Goal: Task Accomplishment & Management: Use online tool/utility

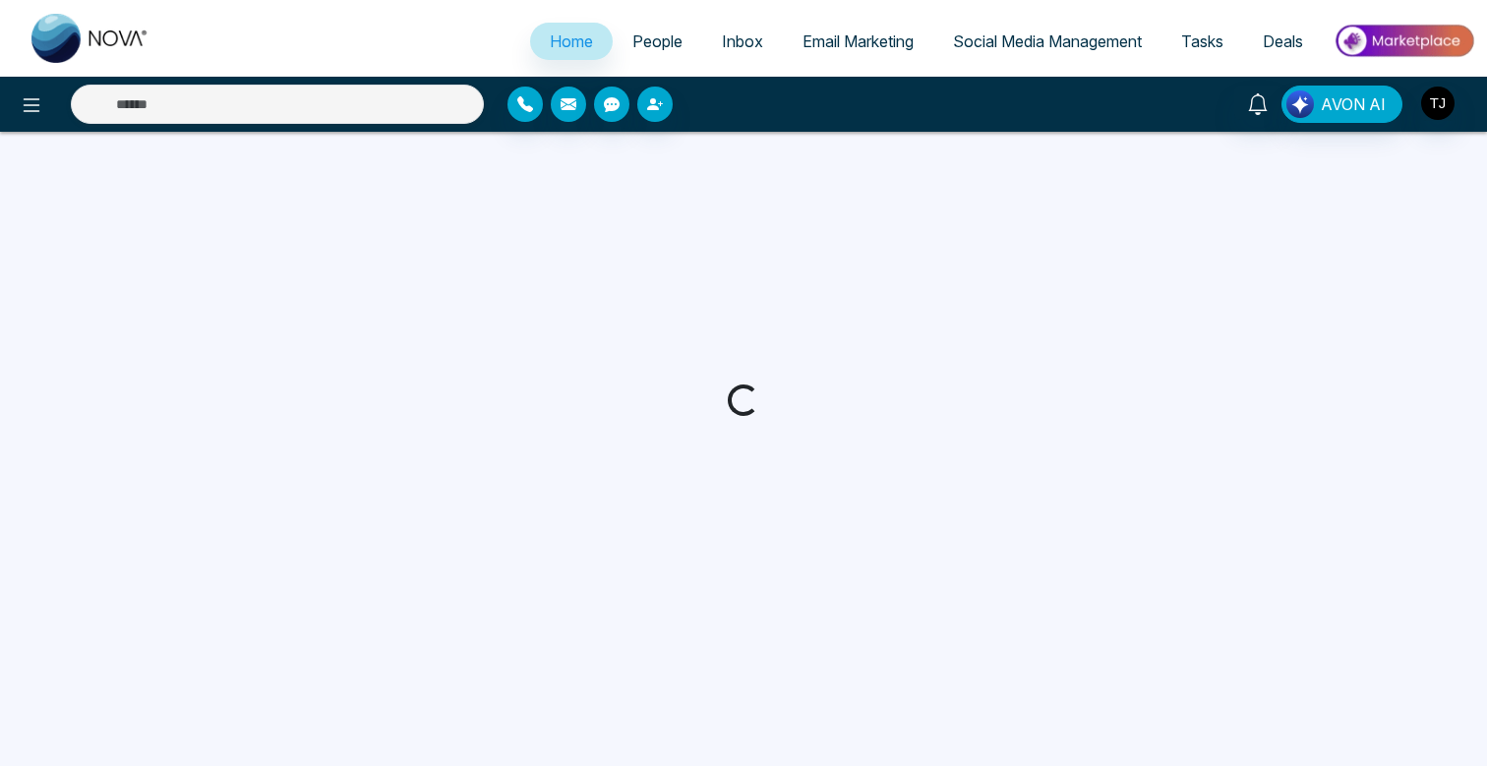
select select "*"
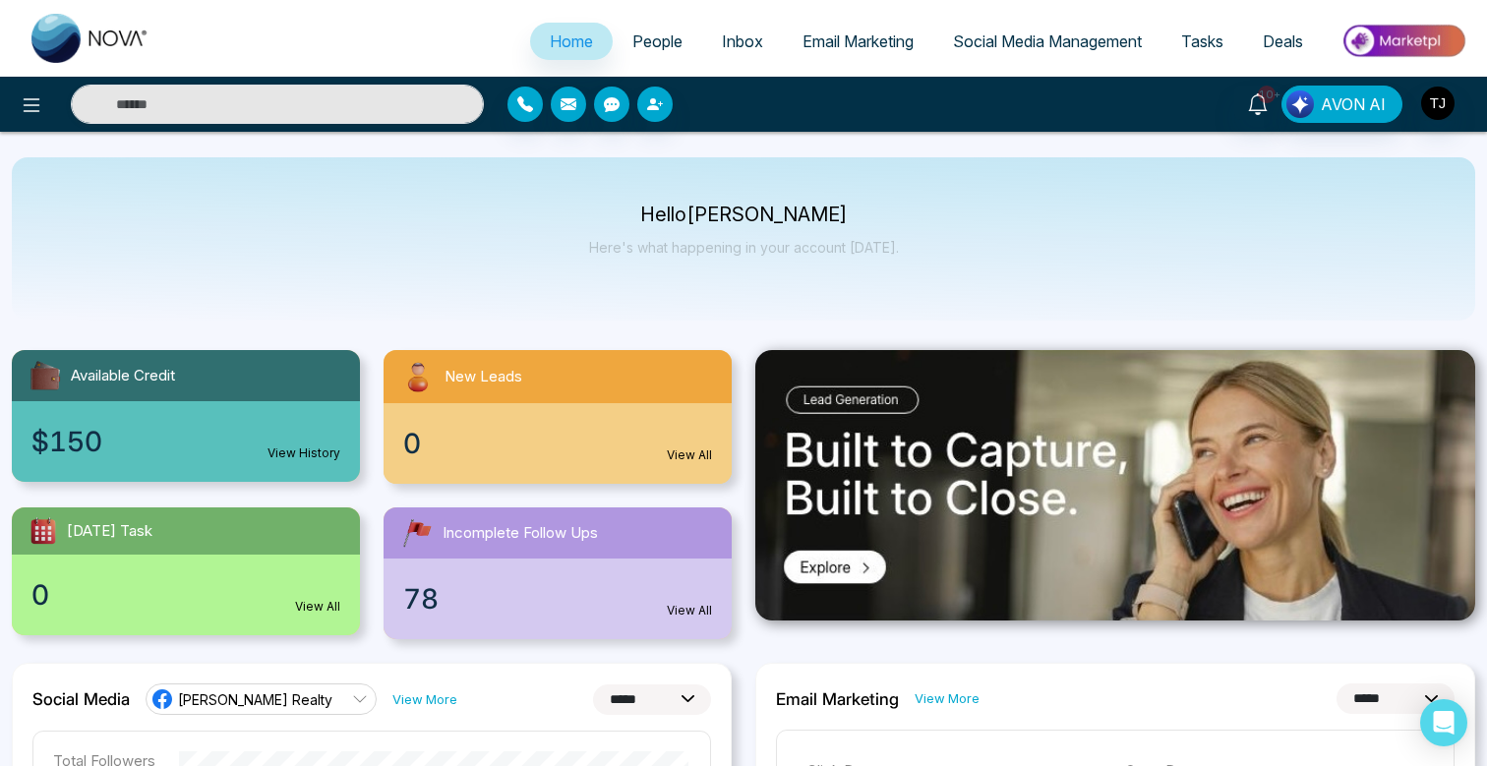
click at [1017, 53] on link "Social Media Management" at bounding box center [1047, 41] width 228 height 37
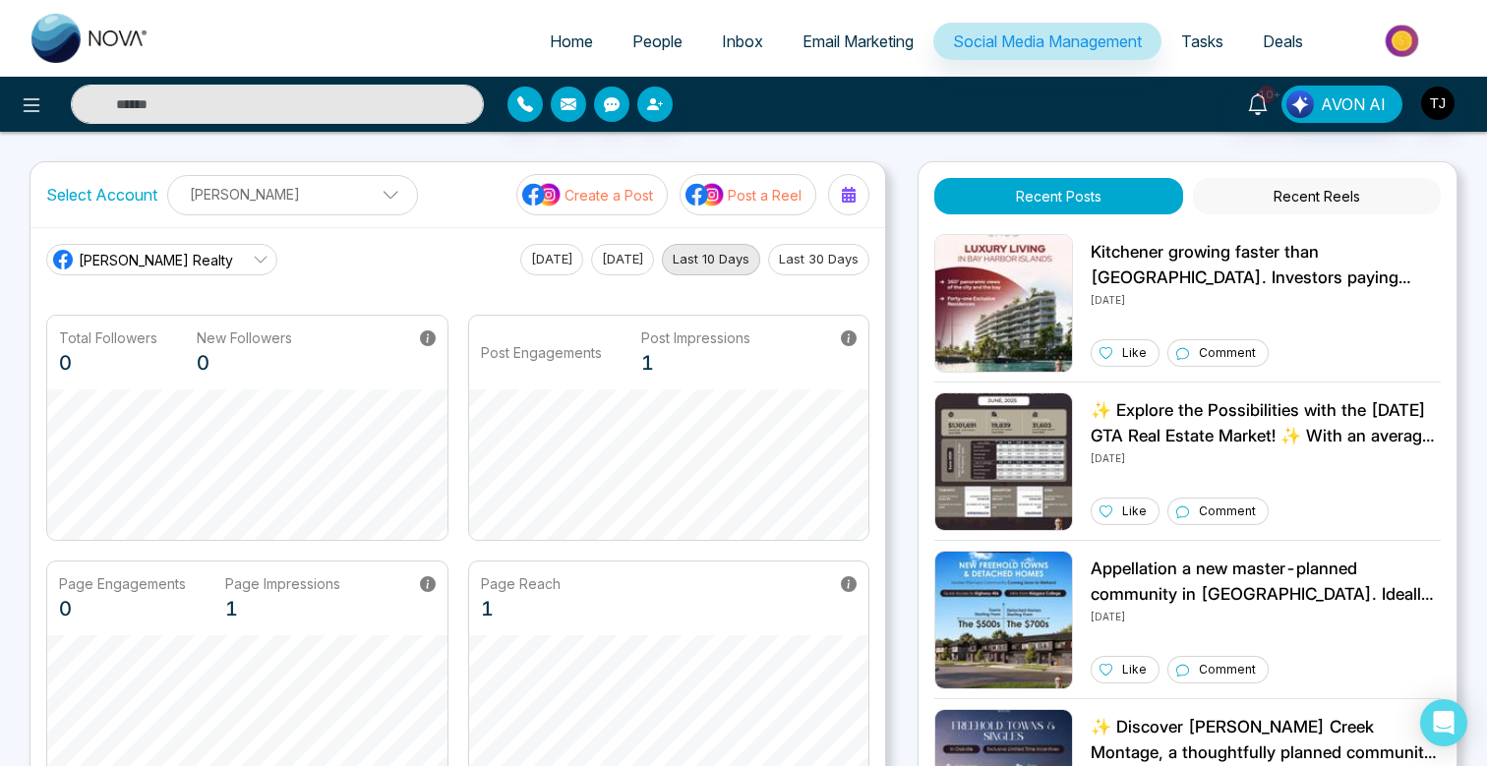
click at [771, 206] on button "Post a Reel" at bounding box center [747, 194] width 137 height 41
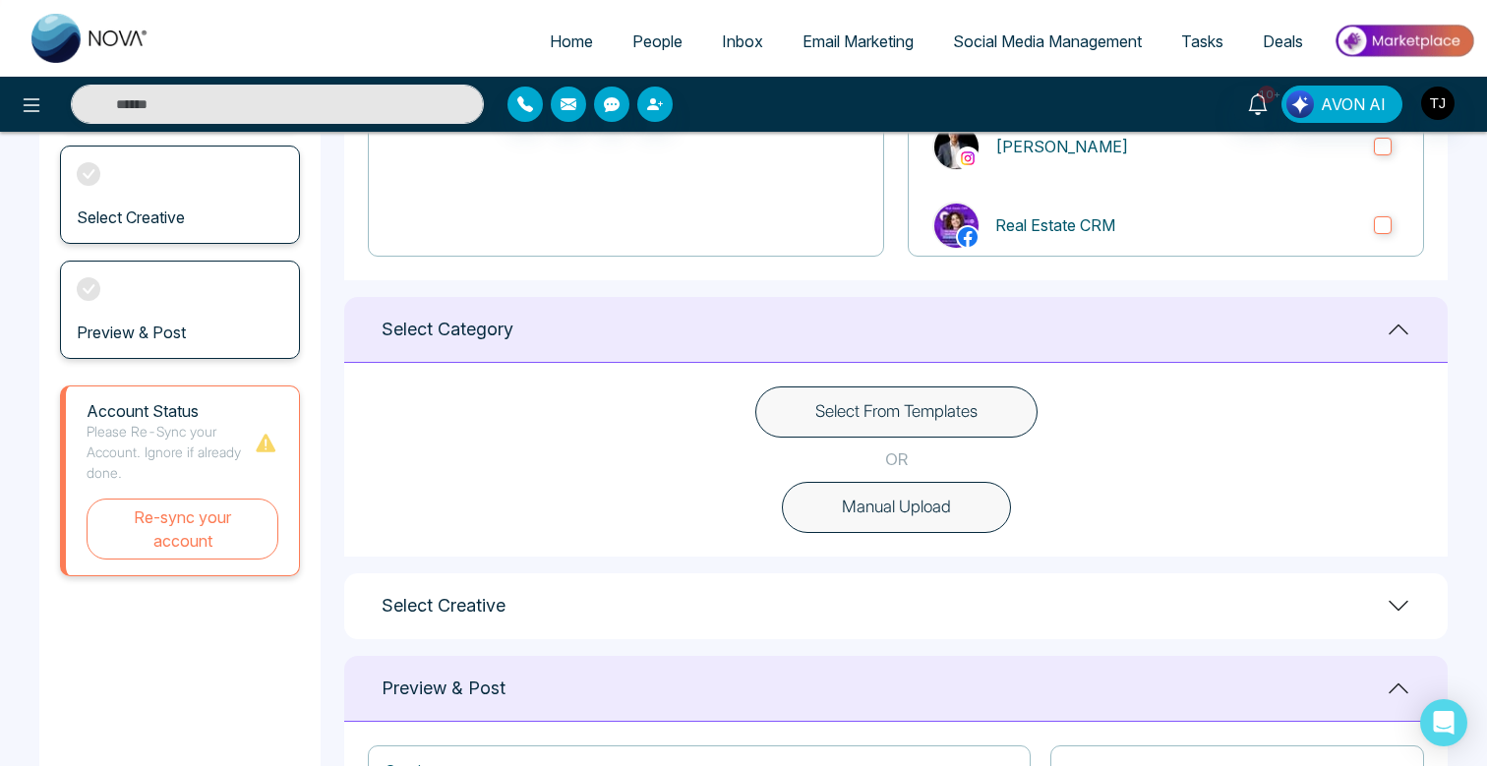
scroll to position [349, 0]
click at [873, 408] on button "Select From Templates" at bounding box center [896, 409] width 282 height 51
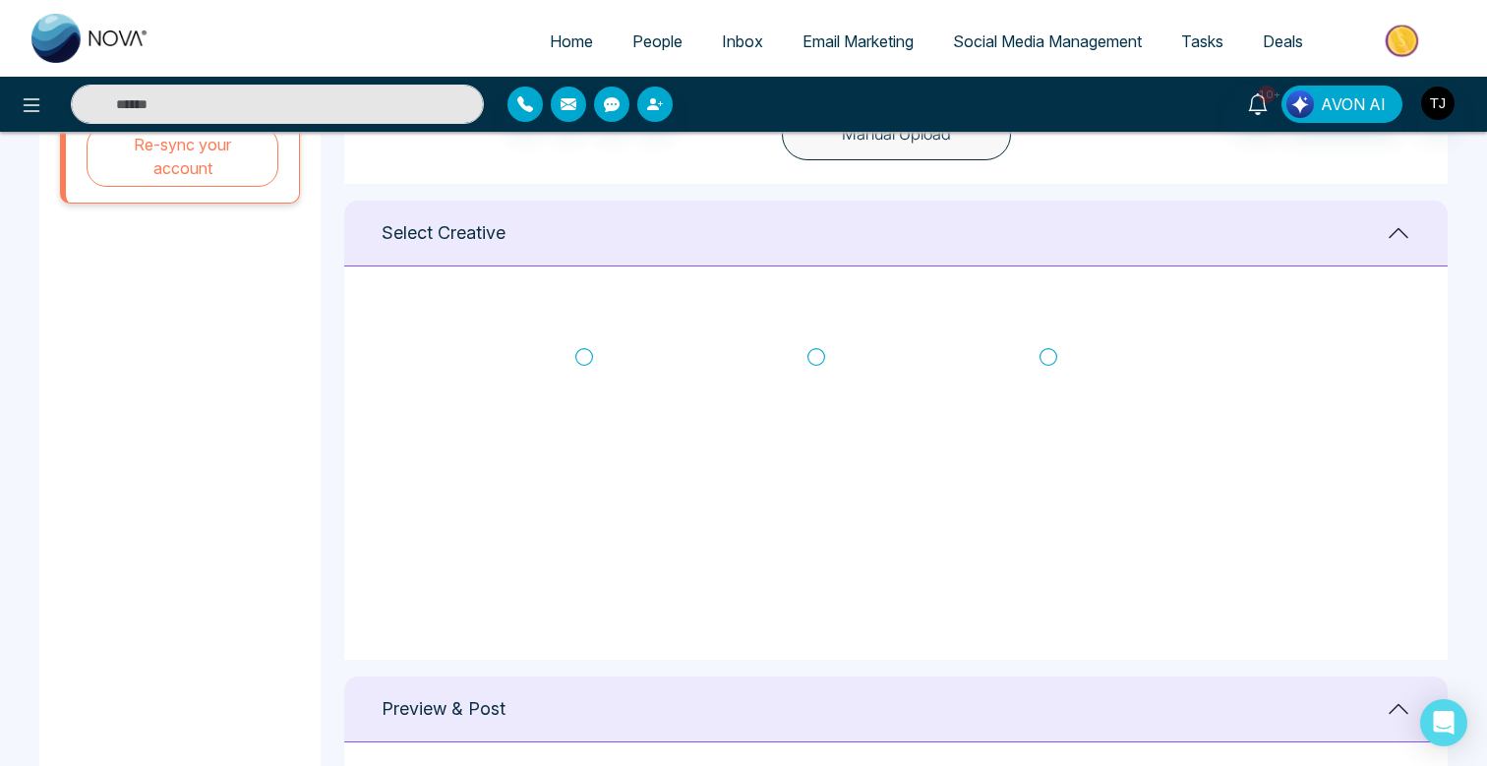
scroll to position [1570, 0]
click at [1053, 356] on icon at bounding box center [1048, 360] width 18 height 20
type textarea "**********"
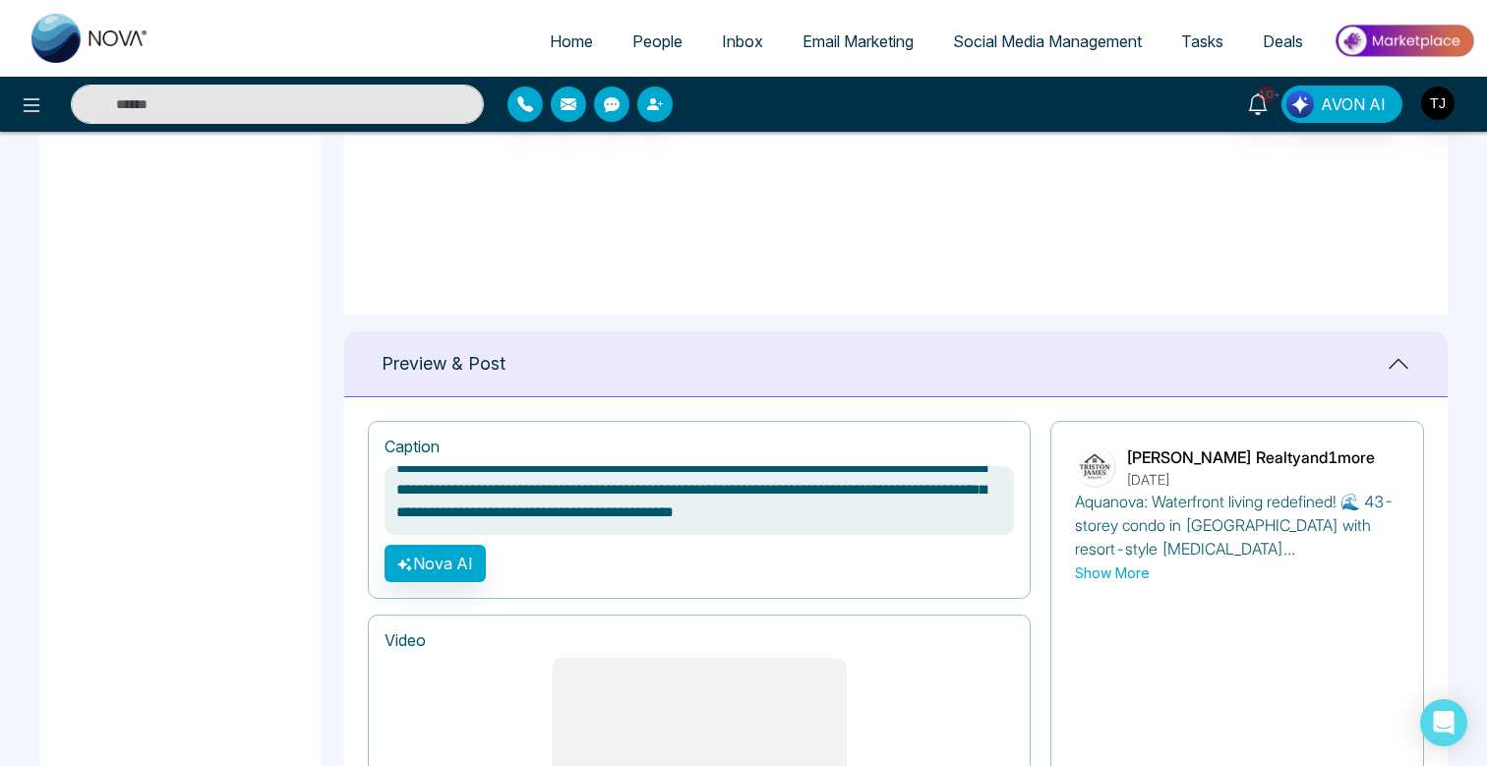
scroll to position [1051, 0]
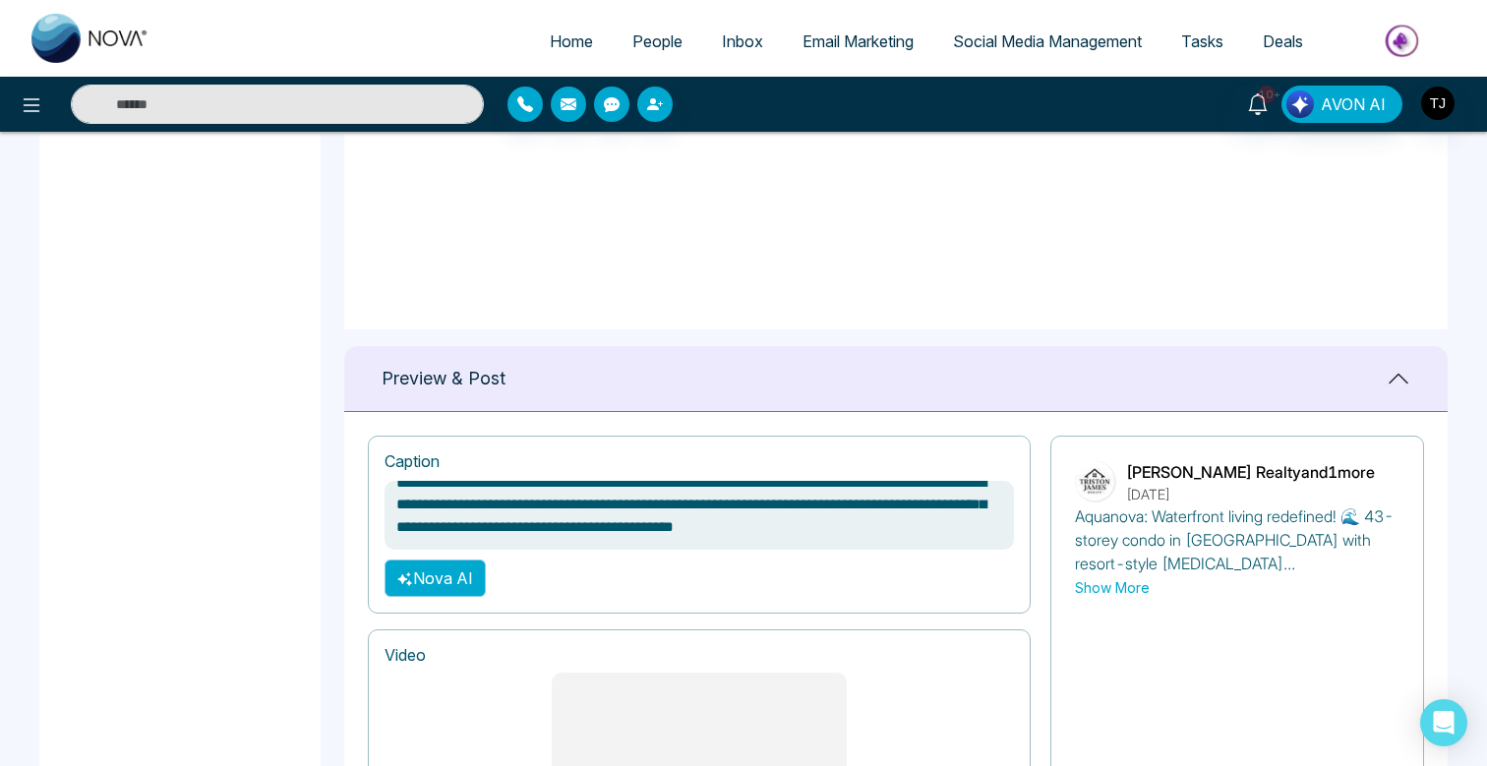
click at [431, 572] on button "Nova AI" at bounding box center [434, 577] width 101 height 37
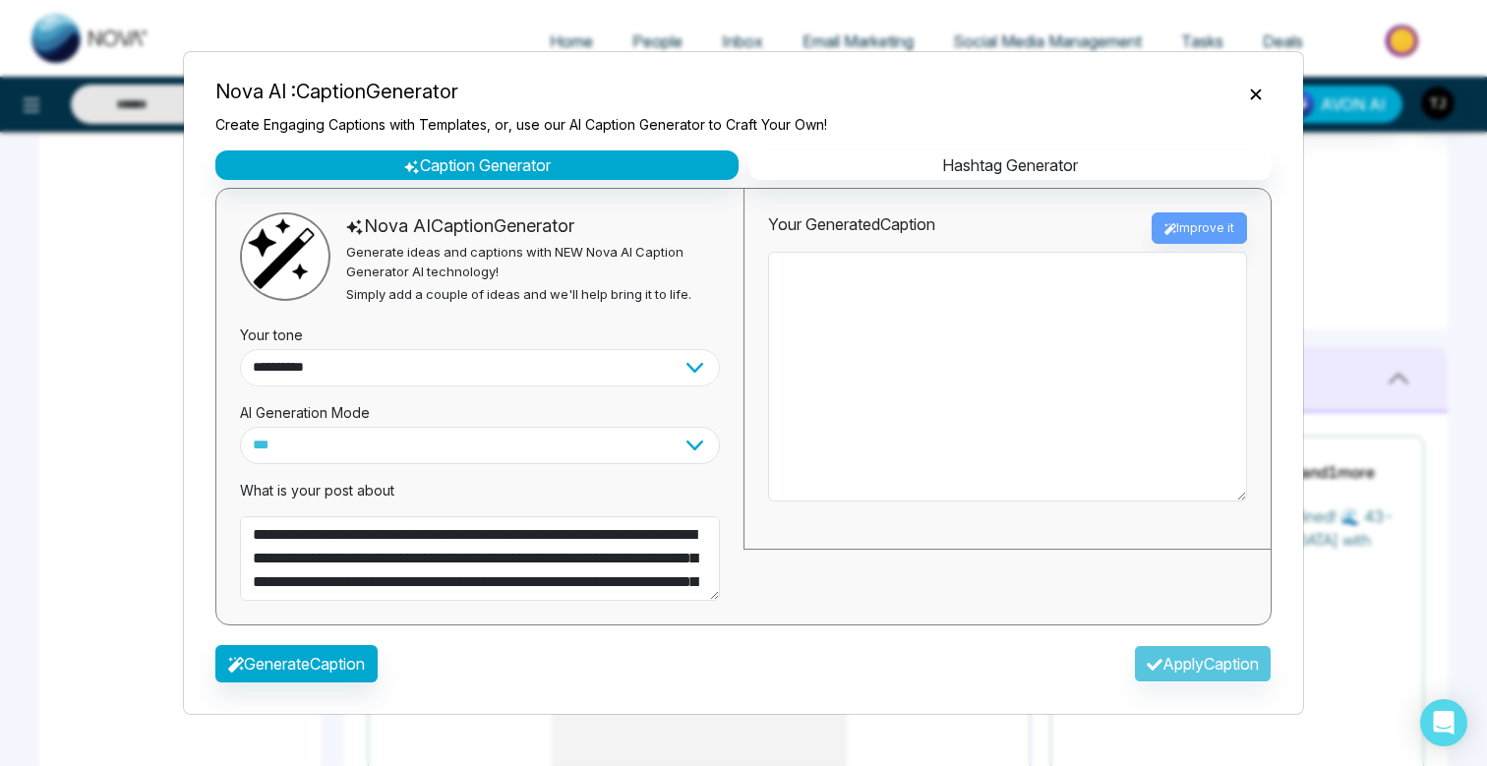
click at [434, 356] on select "**********" at bounding box center [480, 367] width 480 height 37
select select "*******"
click at [240, 349] on select "**********" at bounding box center [480, 367] width 480 height 37
click at [362, 676] on button "Generate Caption" at bounding box center [296, 663] width 162 height 37
type textarea "**********"
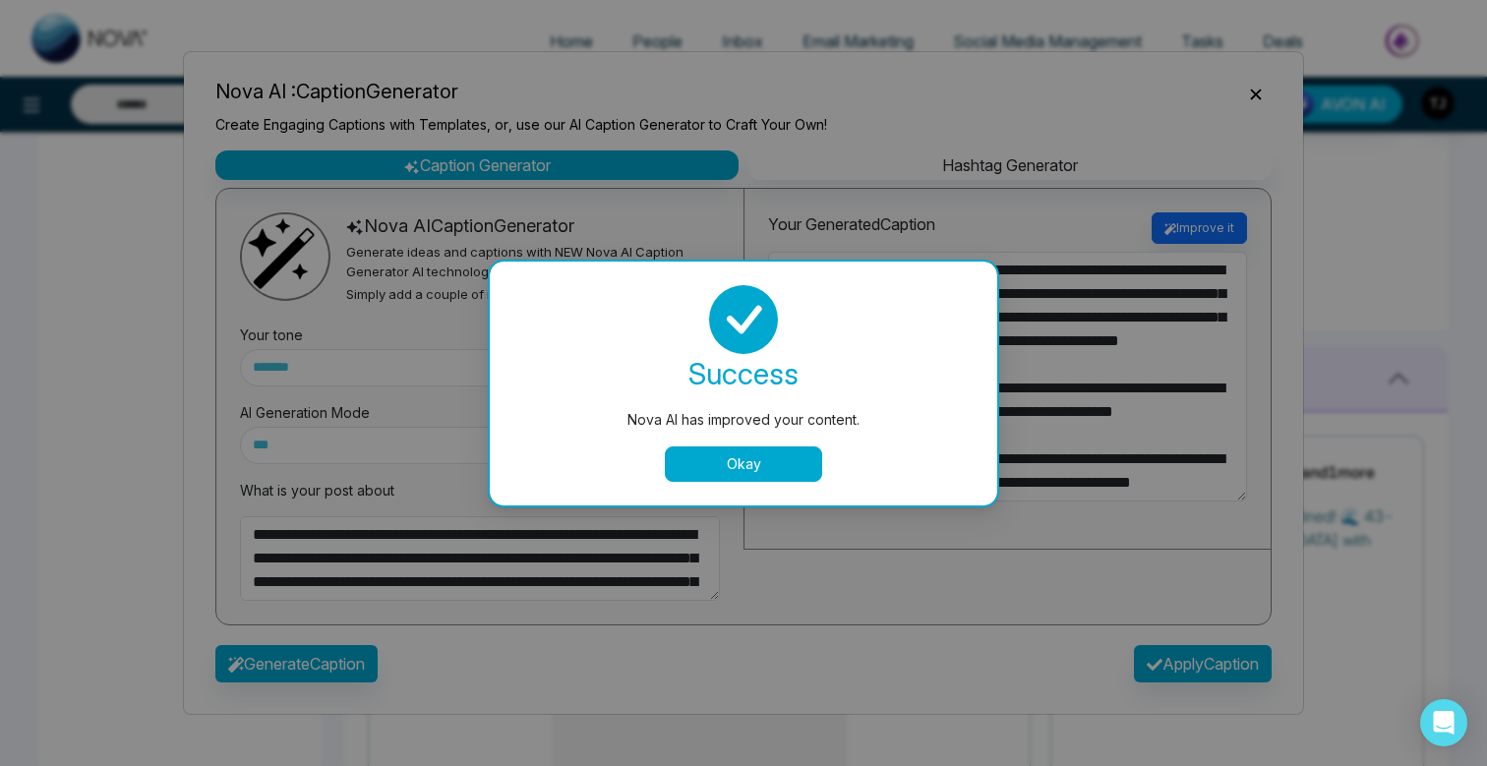
click at [764, 476] on button "Okay" at bounding box center [743, 463] width 157 height 35
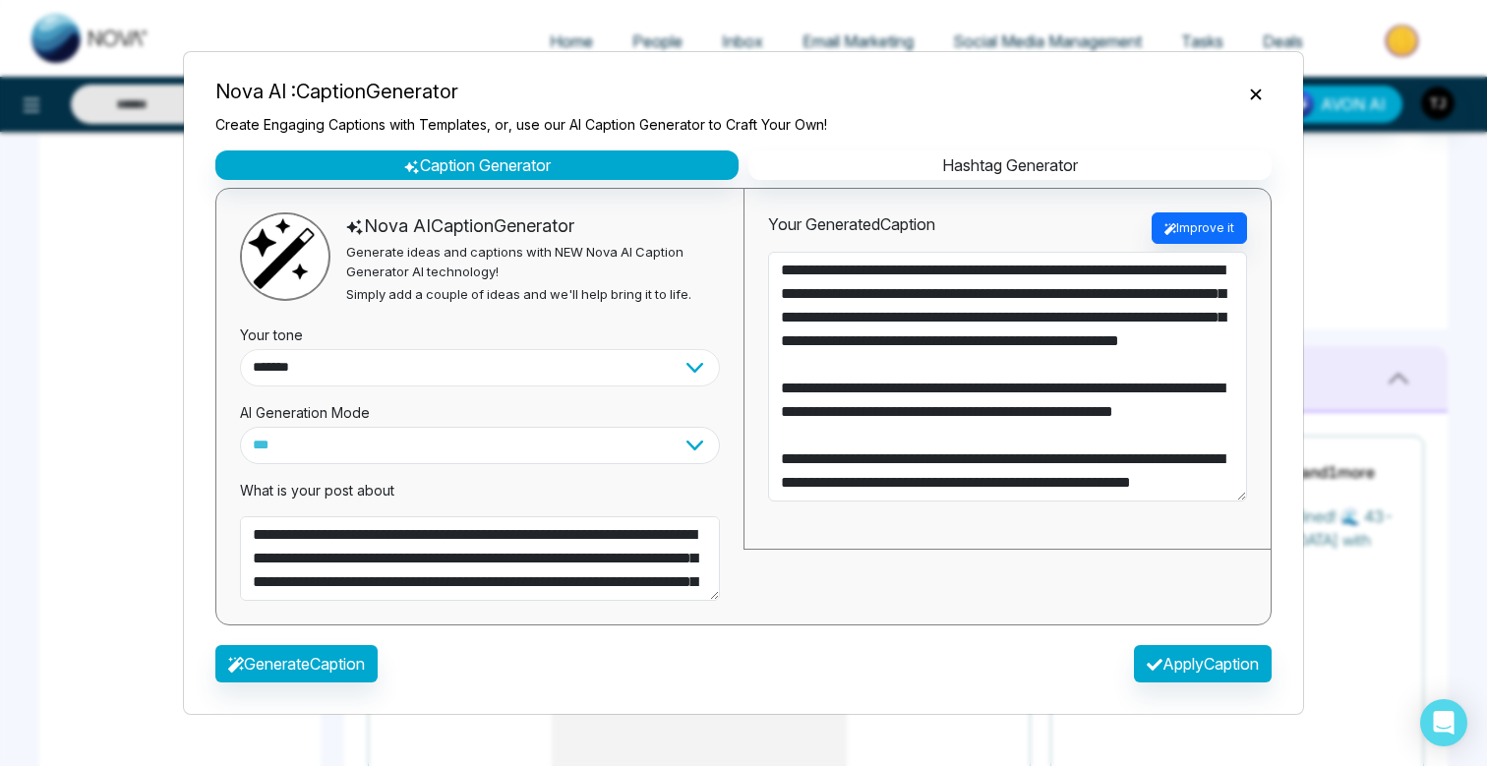
click at [548, 370] on select "**********" at bounding box center [480, 367] width 480 height 37
select select "**********"
click at [240, 349] on select "**********" at bounding box center [480, 367] width 480 height 37
click at [363, 654] on button "Generate Caption" at bounding box center [296, 663] width 162 height 37
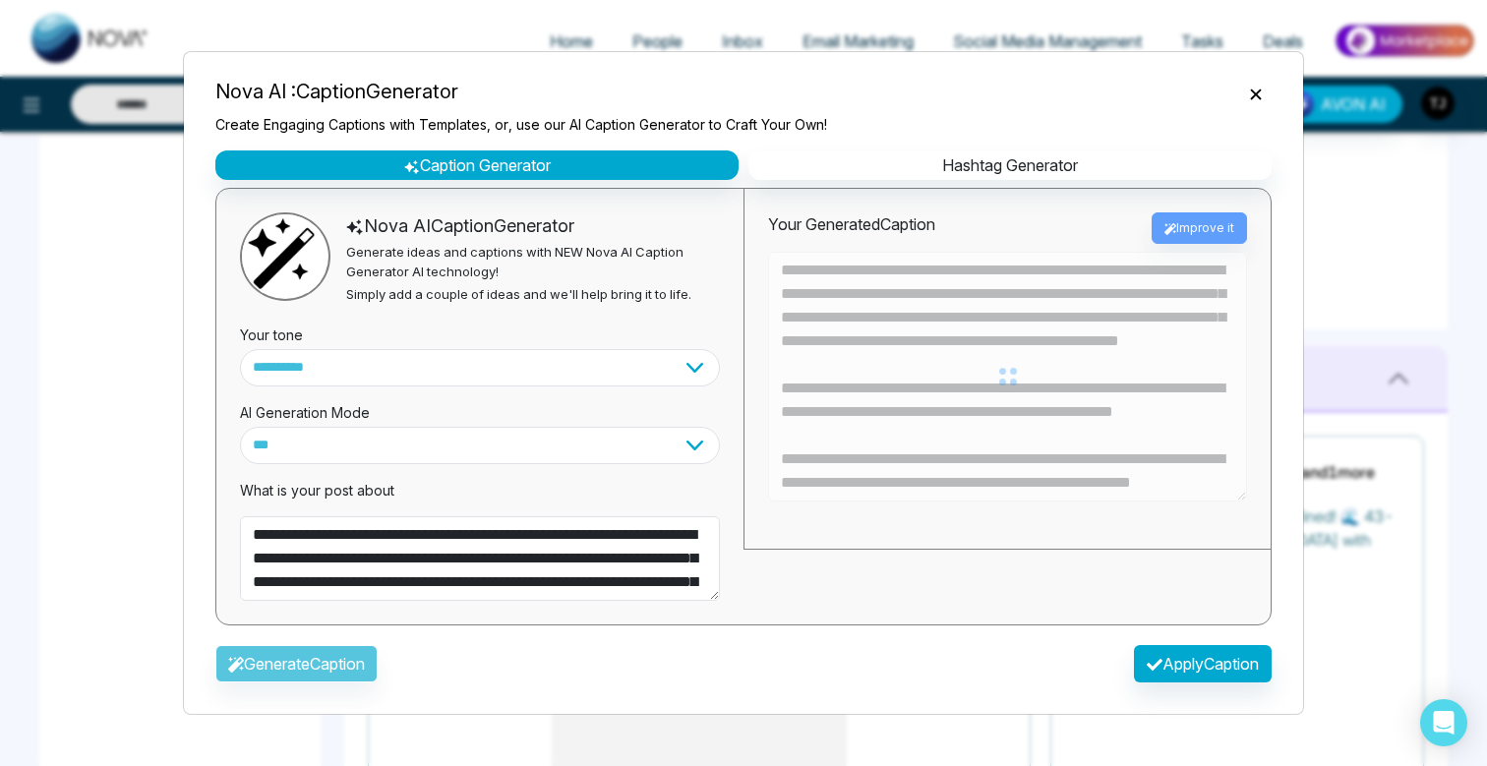
type textarea "**********"
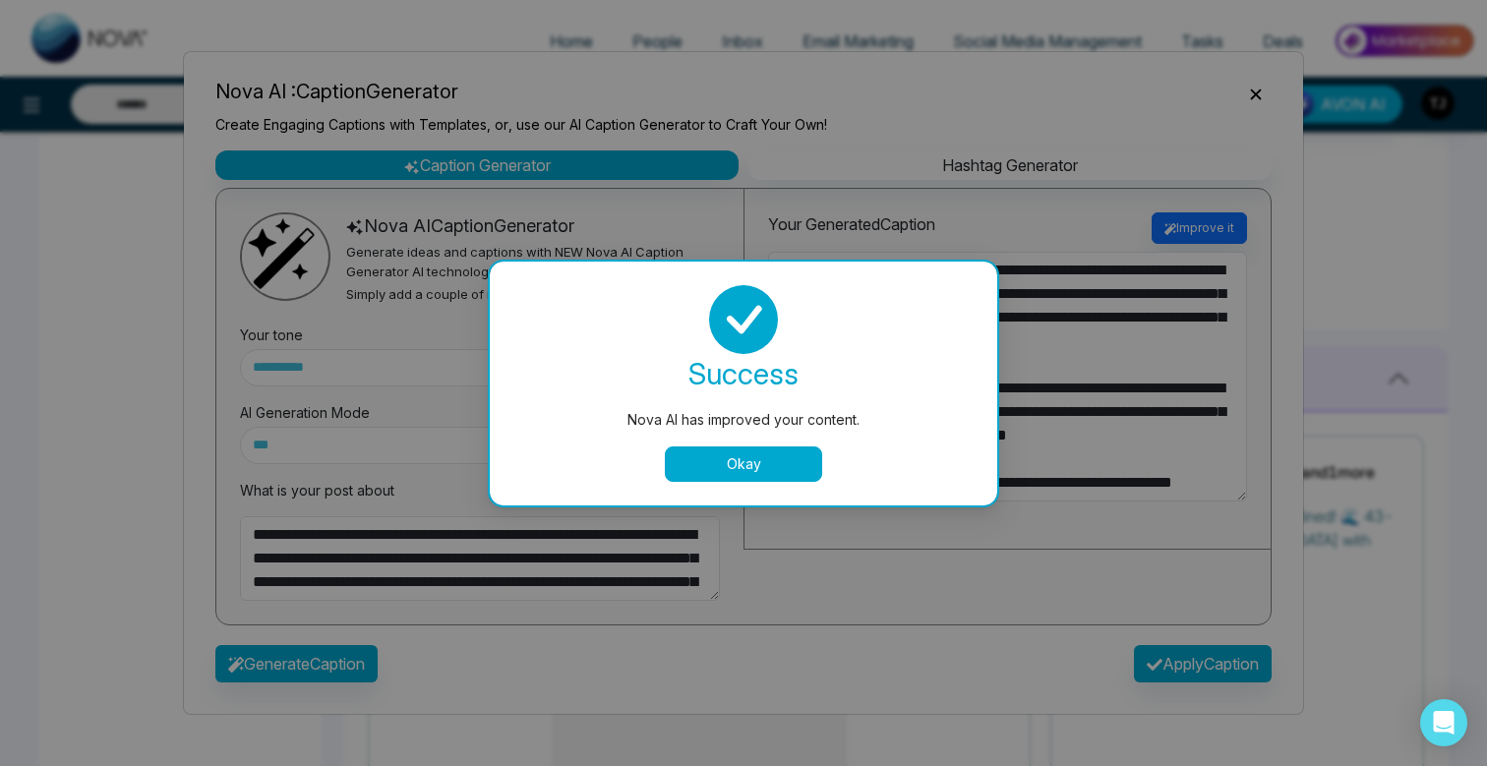
click at [785, 460] on button "Okay" at bounding box center [743, 463] width 157 height 35
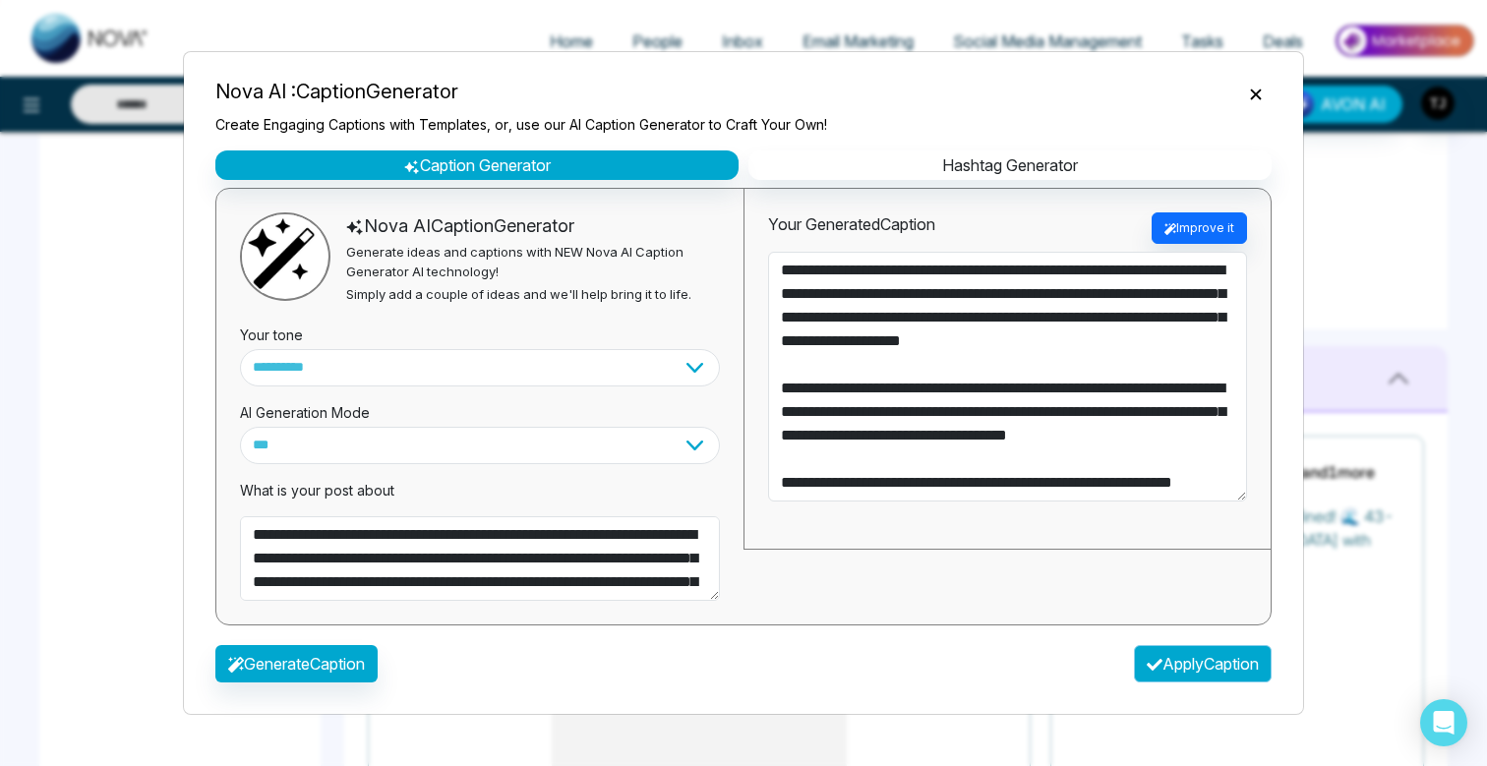
click at [1219, 664] on button "Apply Caption" at bounding box center [1203, 663] width 138 height 37
type textarea "**********"
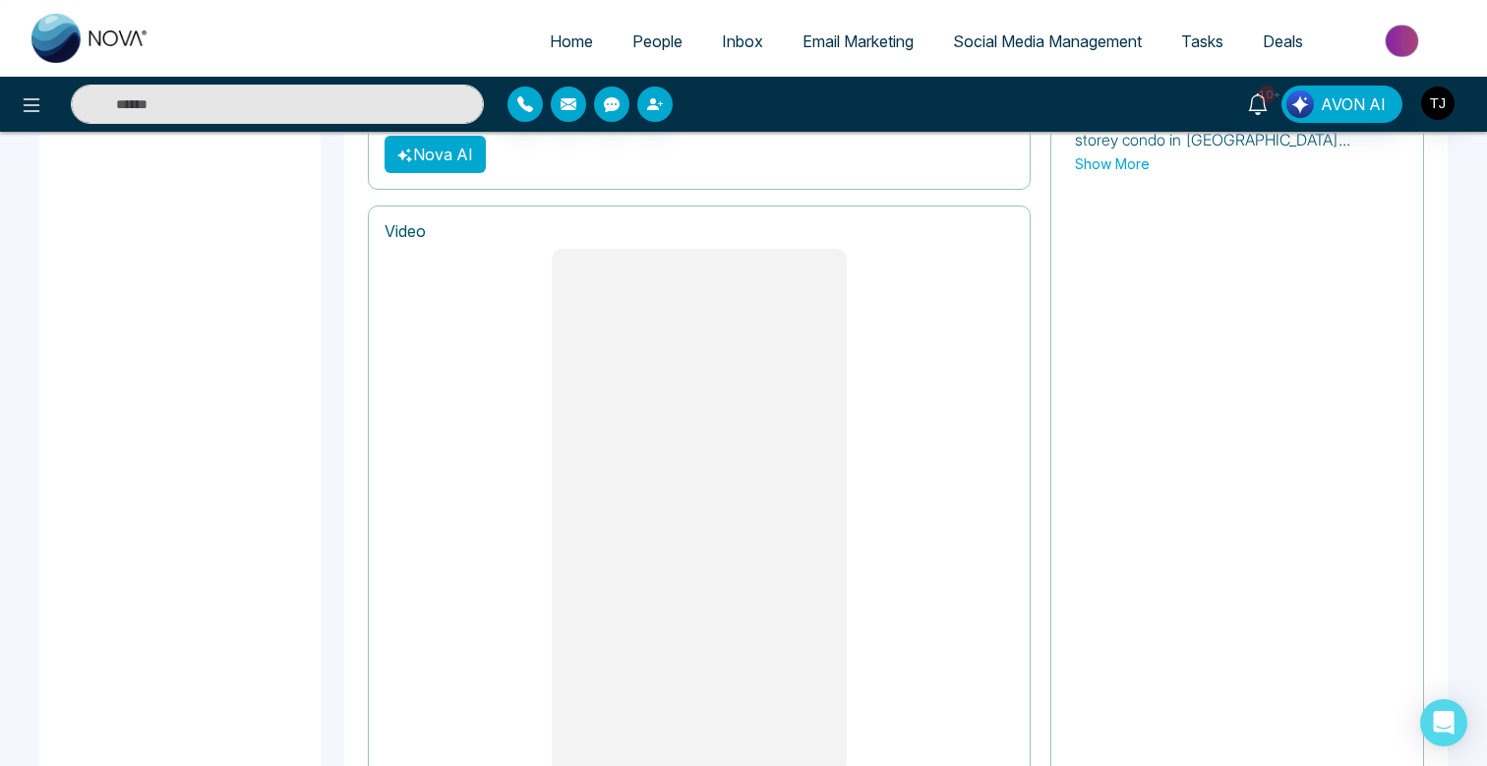
scroll to position [1609, 0]
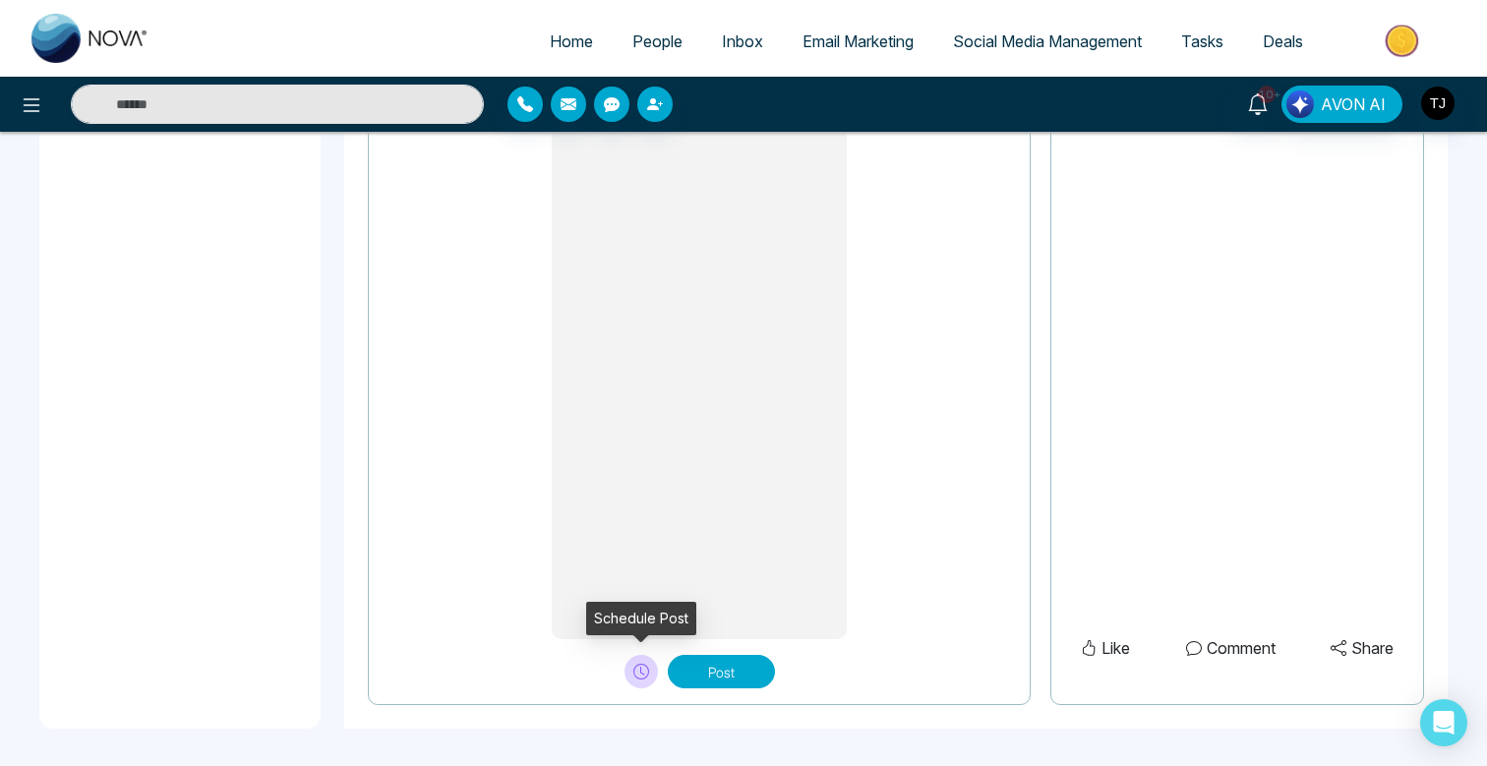
click at [635, 669] on icon at bounding box center [641, 672] width 16 height 16
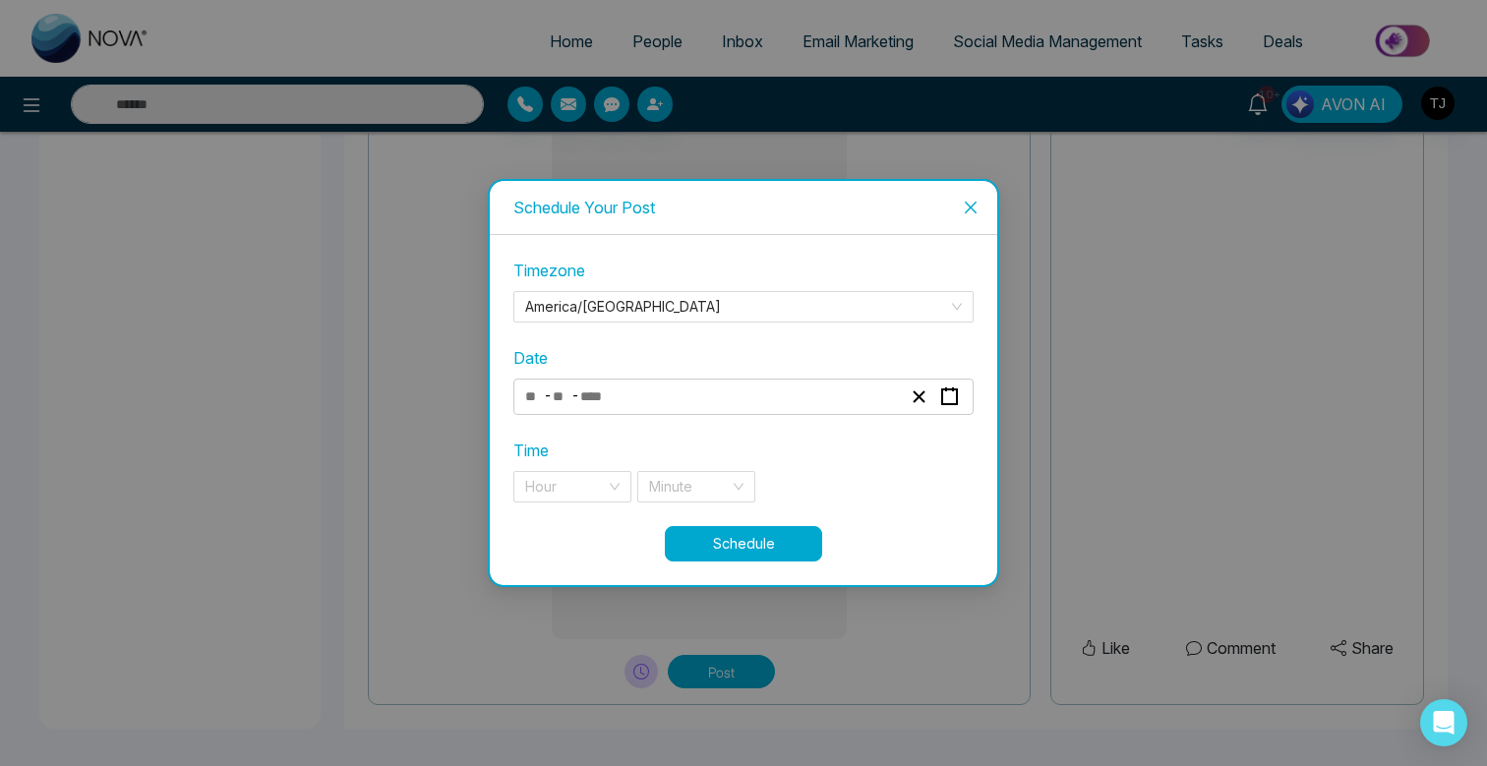
click at [973, 206] on icon "close" at bounding box center [971, 208] width 16 height 16
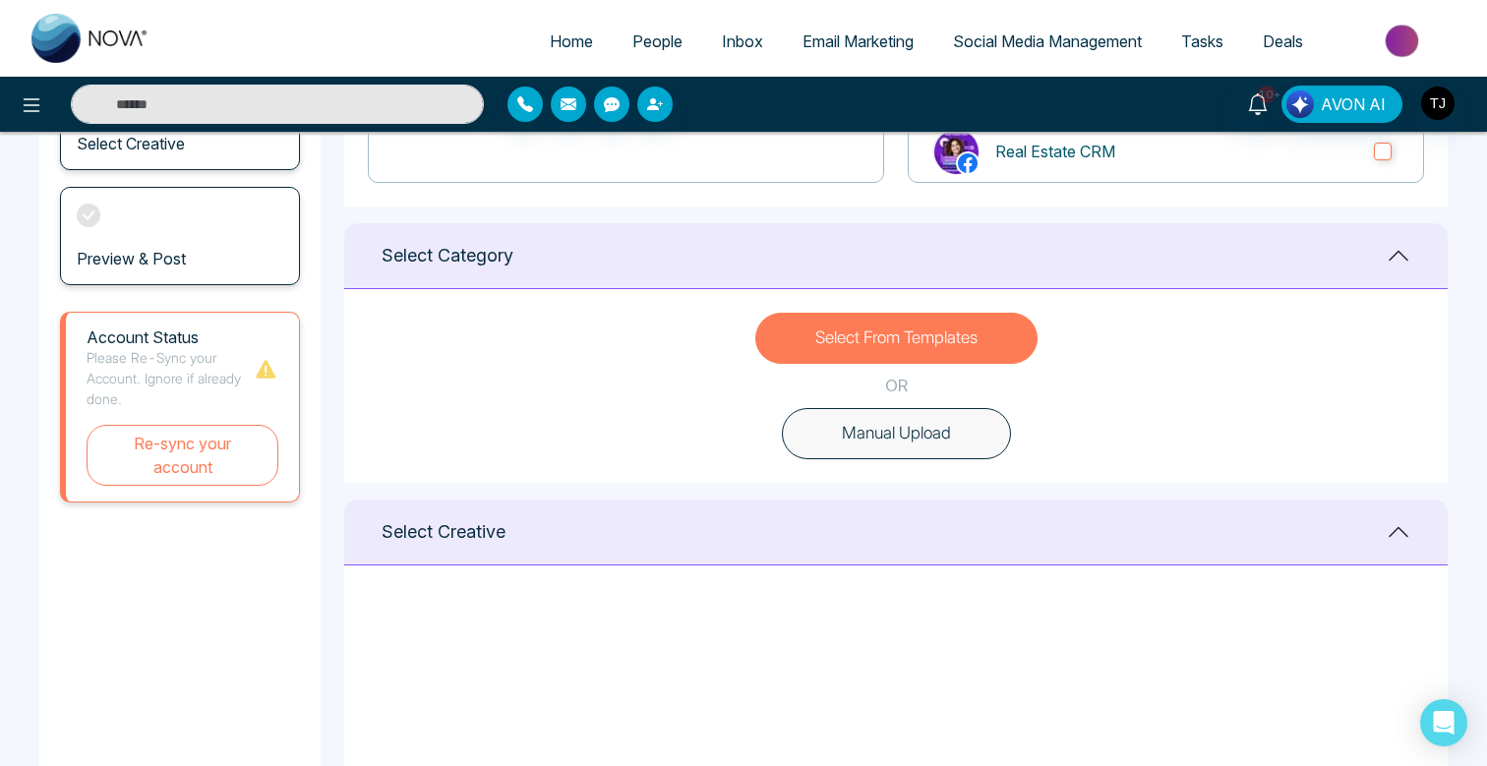
scroll to position [0, 0]
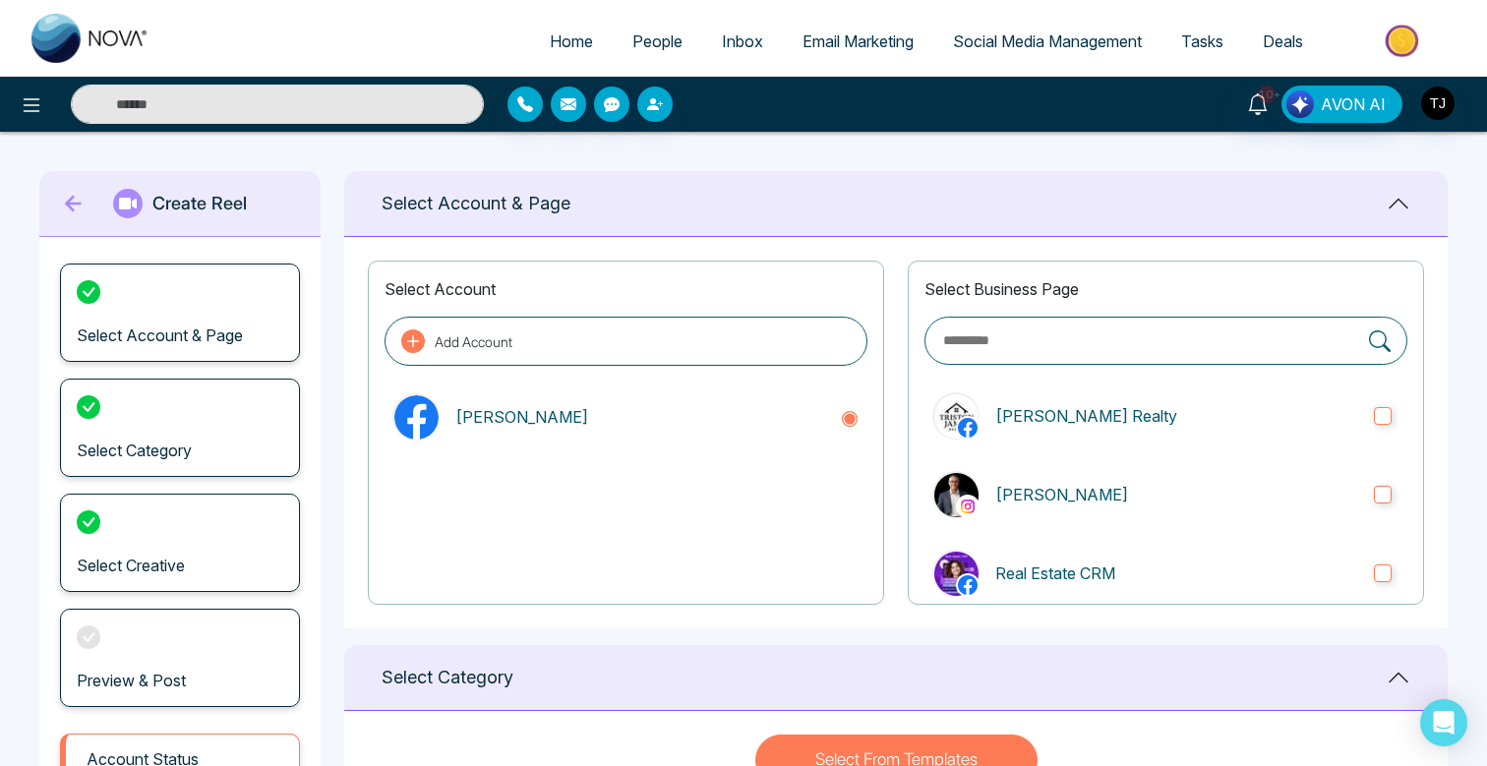
click at [978, 38] on span "Social Media Management" at bounding box center [1047, 41] width 189 height 20
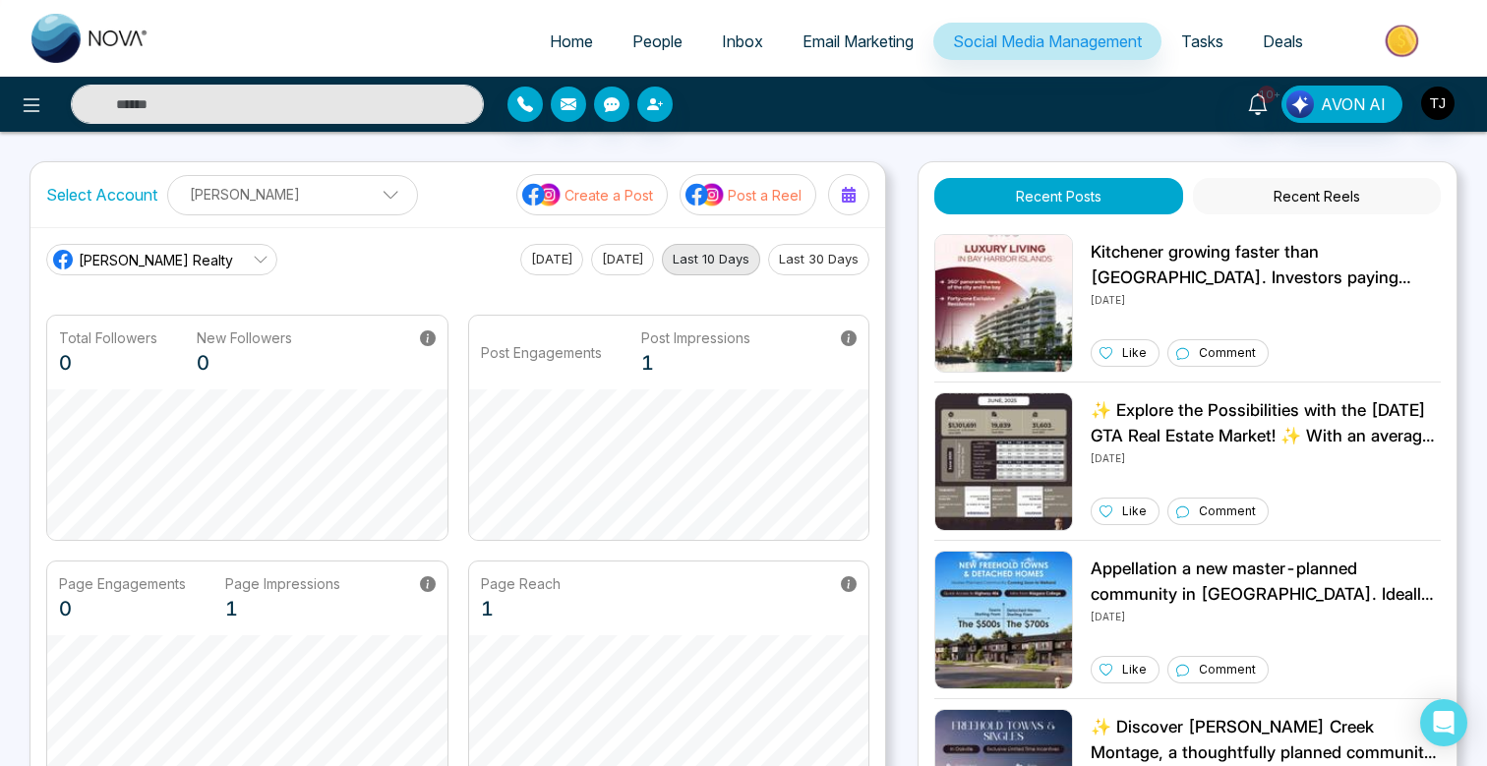
click at [592, 193] on p "Create a Post" at bounding box center [608, 195] width 88 height 21
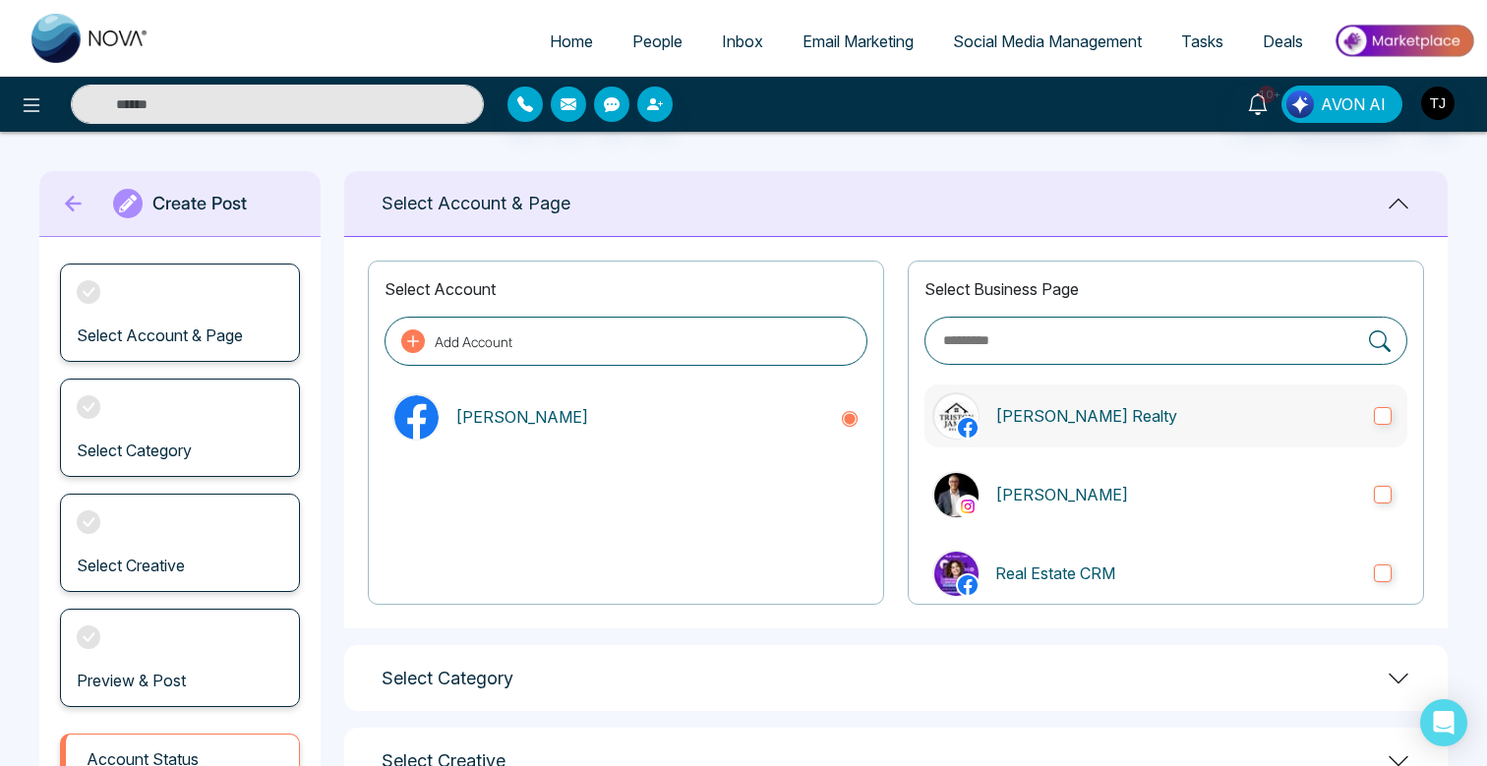
click at [1291, 407] on p "[PERSON_NAME] Realty" at bounding box center [1176, 416] width 363 height 24
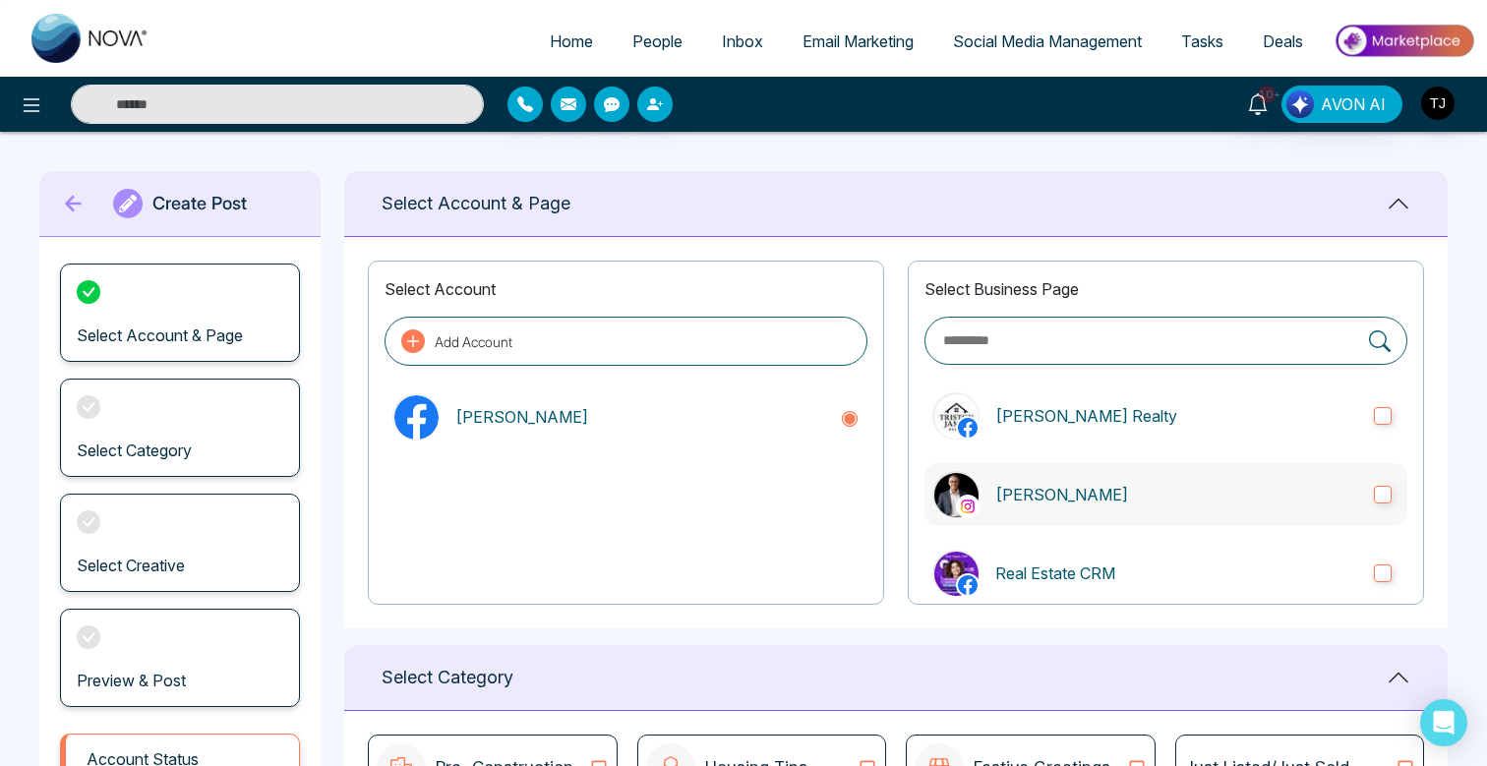
click at [1307, 498] on p "[PERSON_NAME]" at bounding box center [1176, 495] width 363 height 24
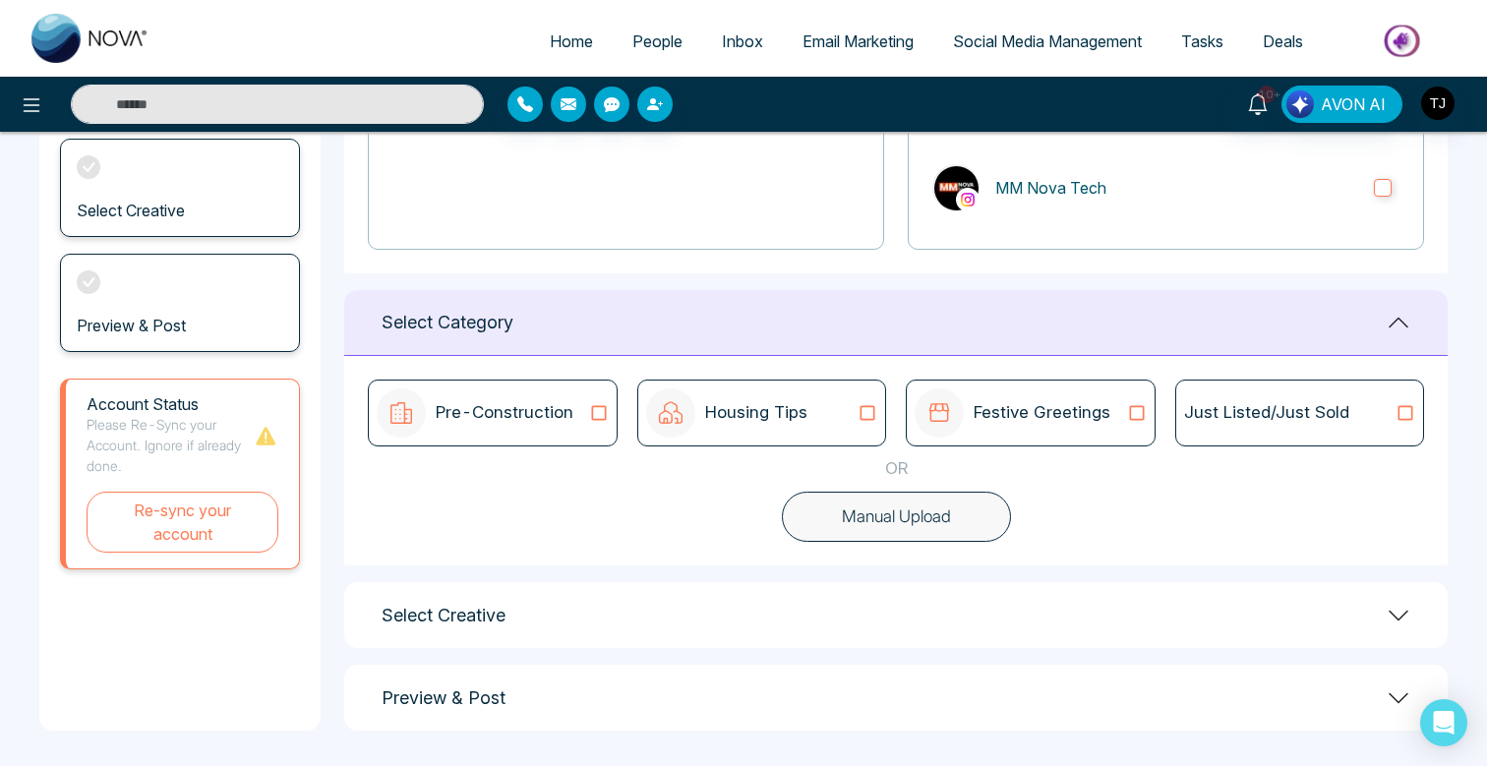
scroll to position [354, 0]
click at [1235, 416] on p "Just Listed/Just Sold" at bounding box center [1266, 414] width 165 height 26
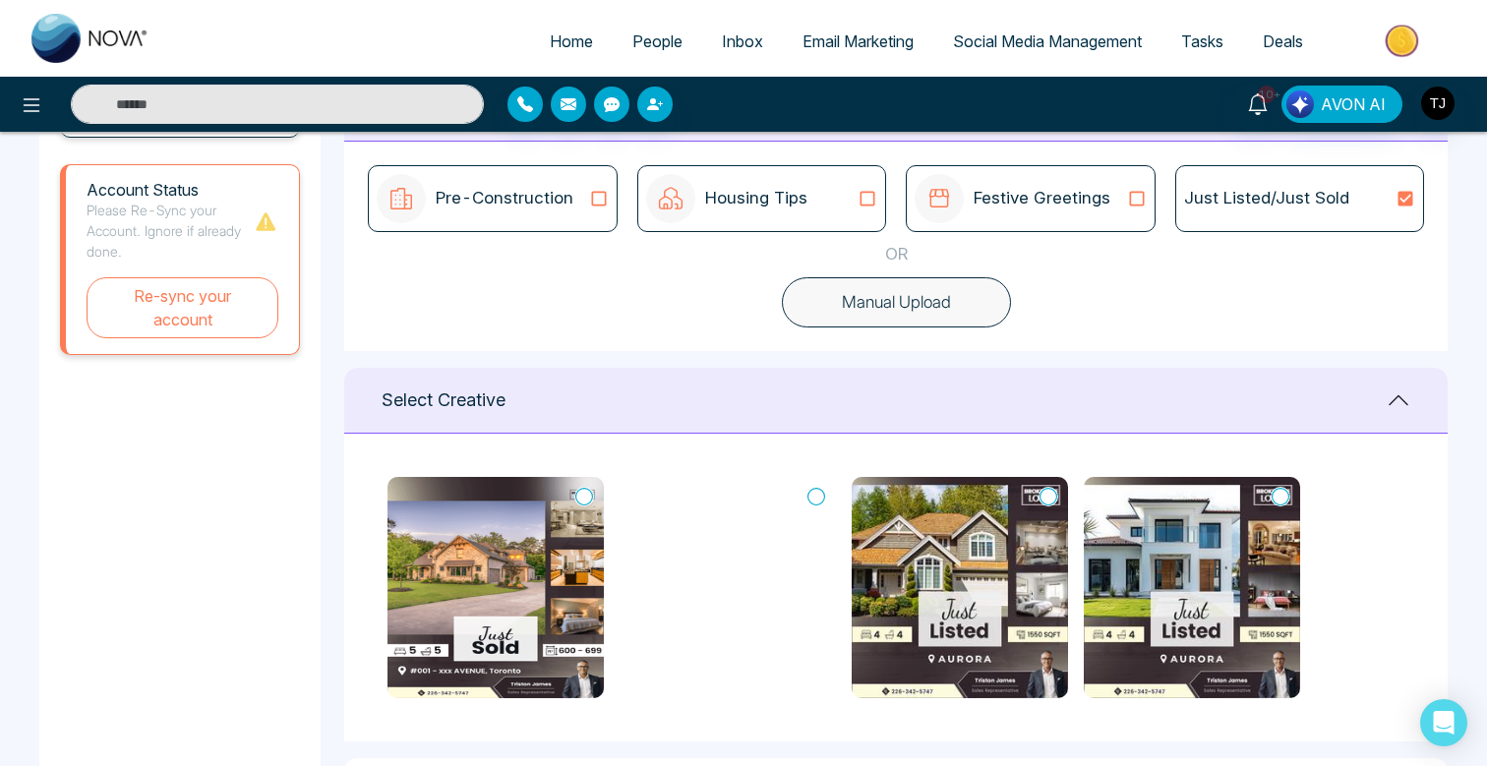
scroll to position [573, 0]
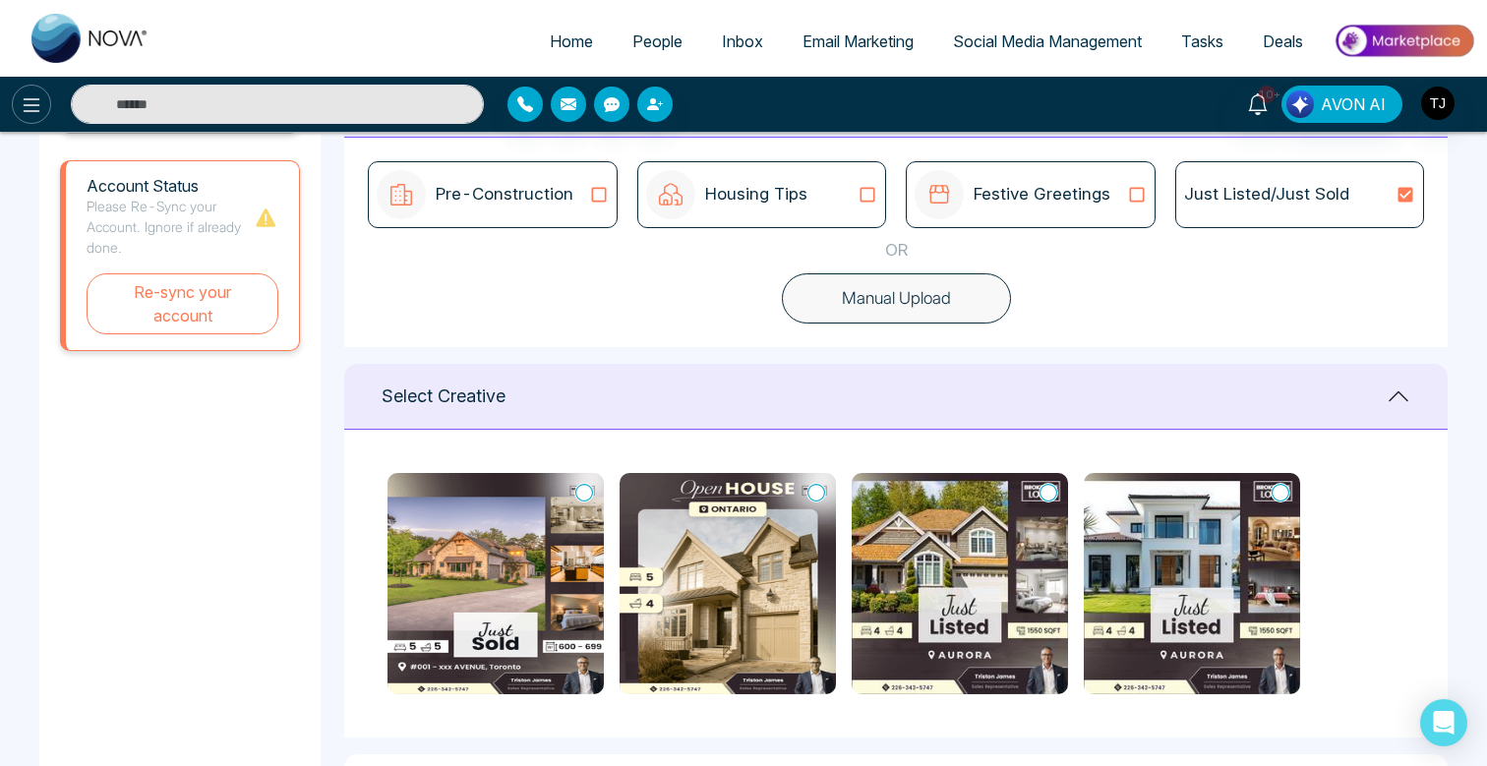
click at [23, 93] on icon at bounding box center [32, 105] width 24 height 24
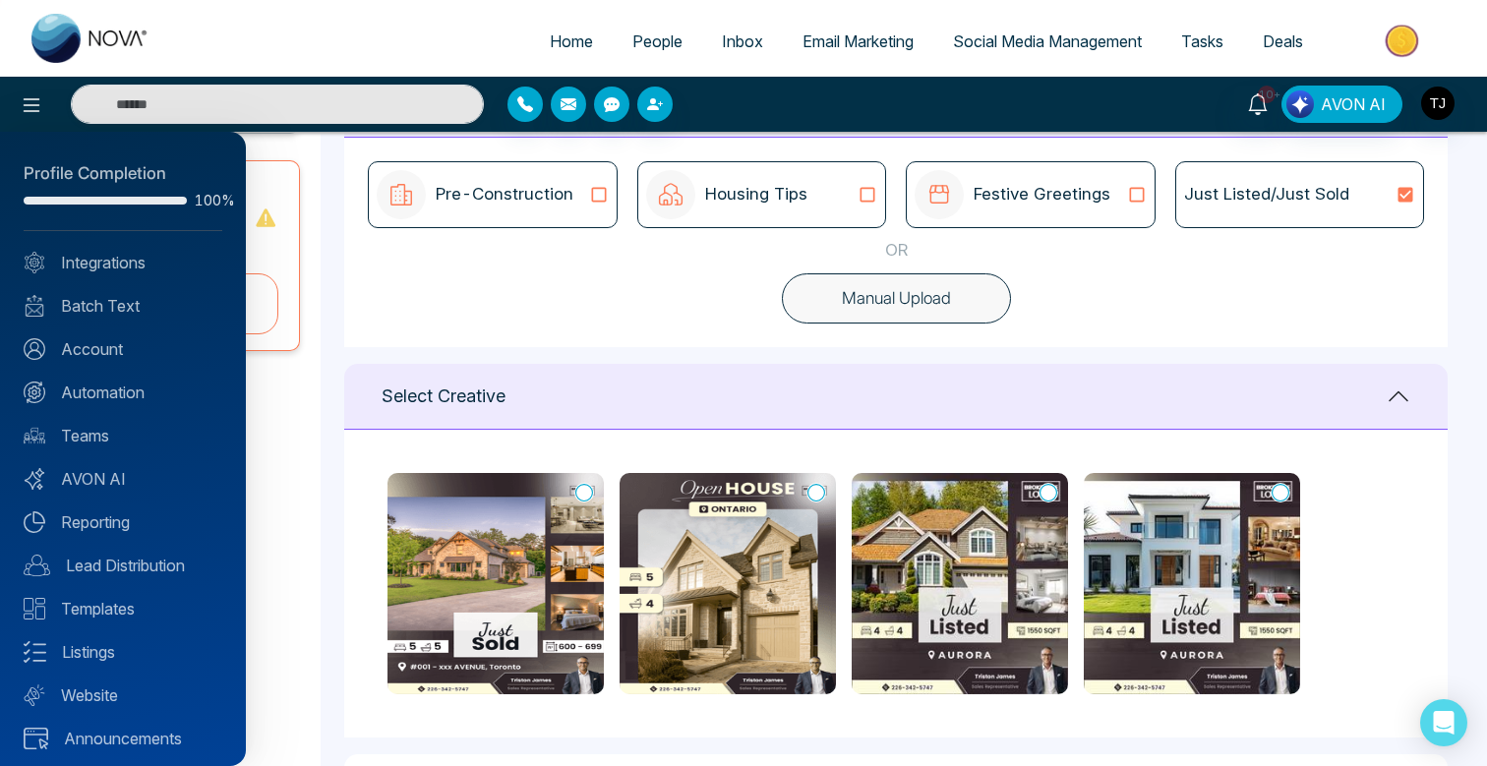
click at [1055, 190] on div at bounding box center [743, 383] width 1487 height 766
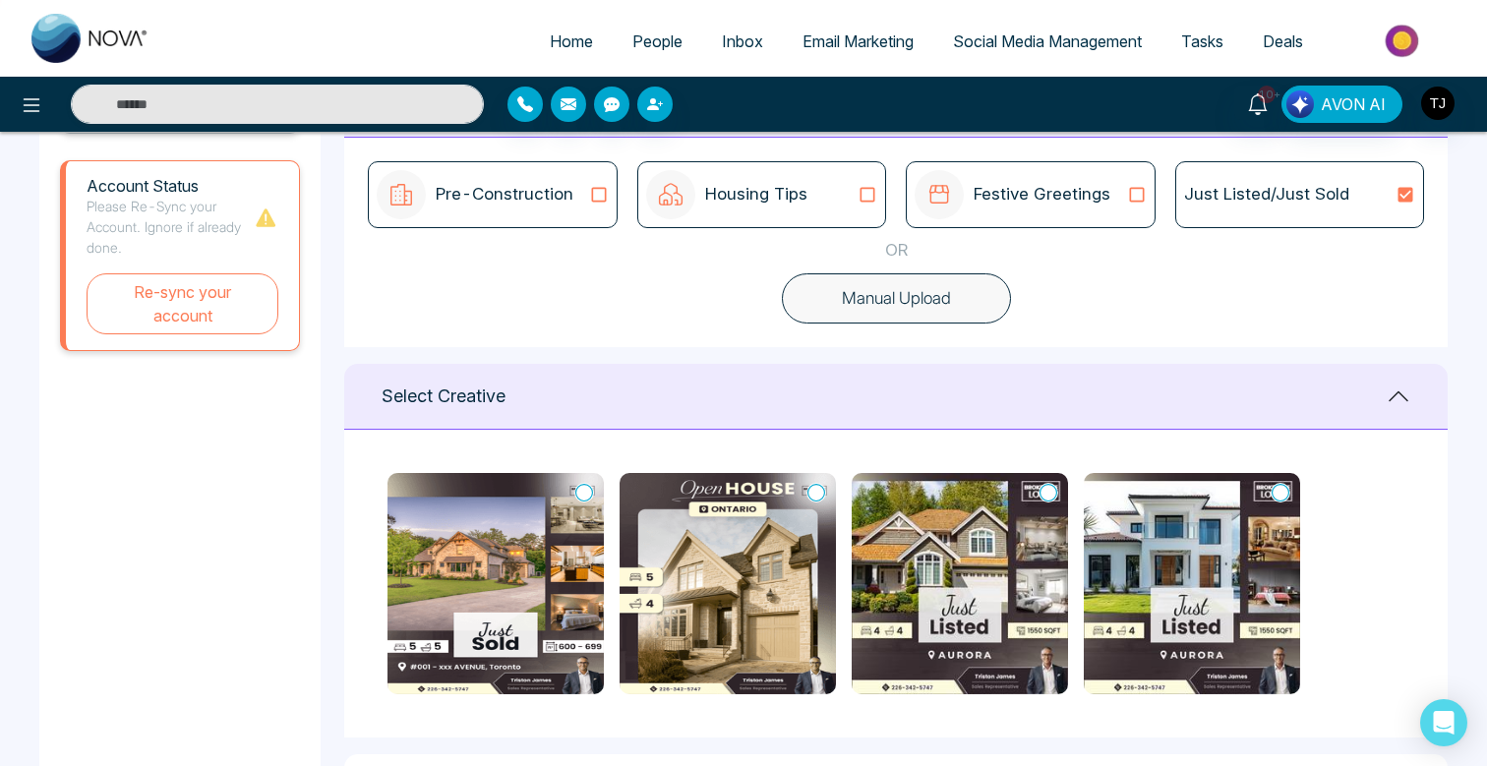
click at [1139, 192] on icon at bounding box center [1137, 195] width 26 height 20
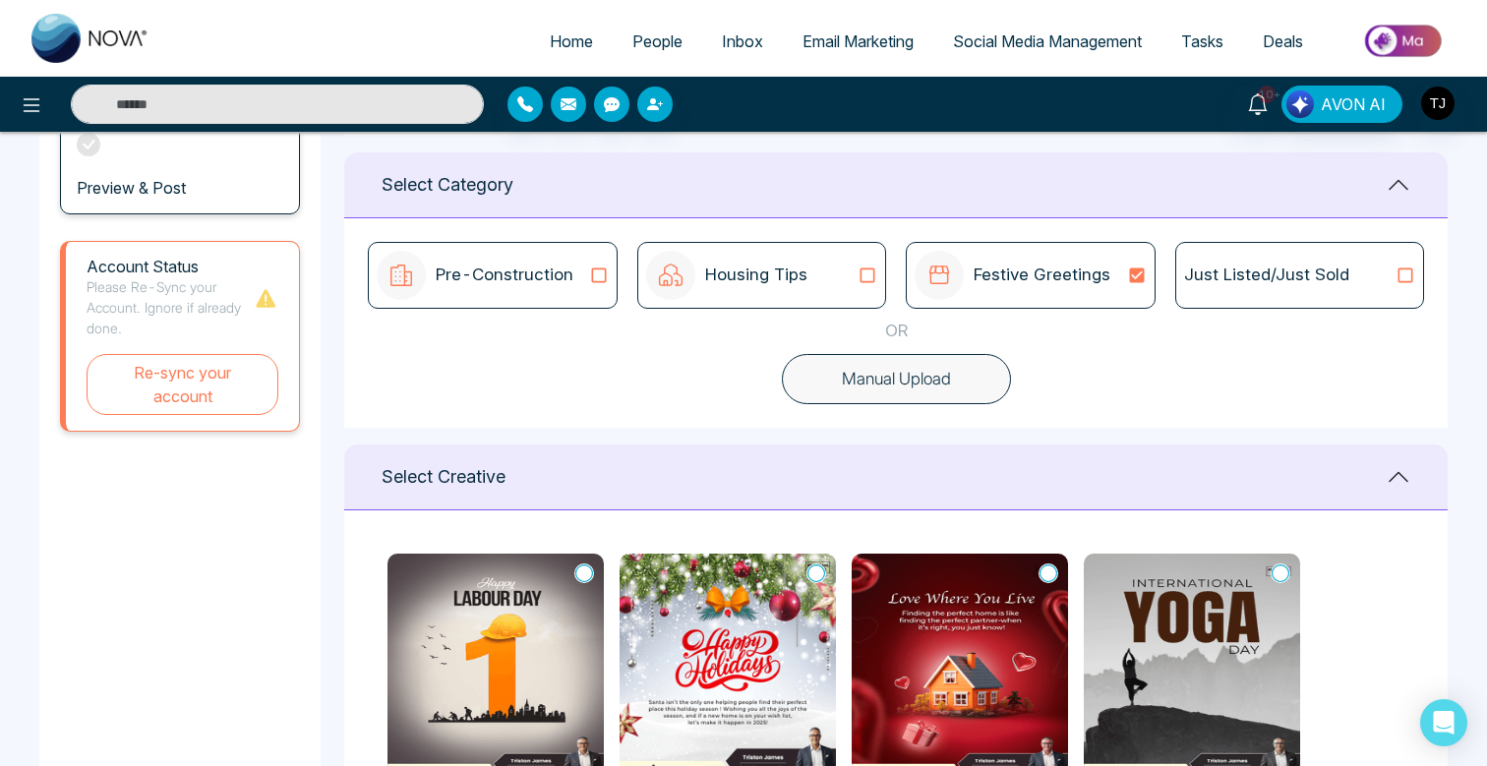
scroll to position [487, 0]
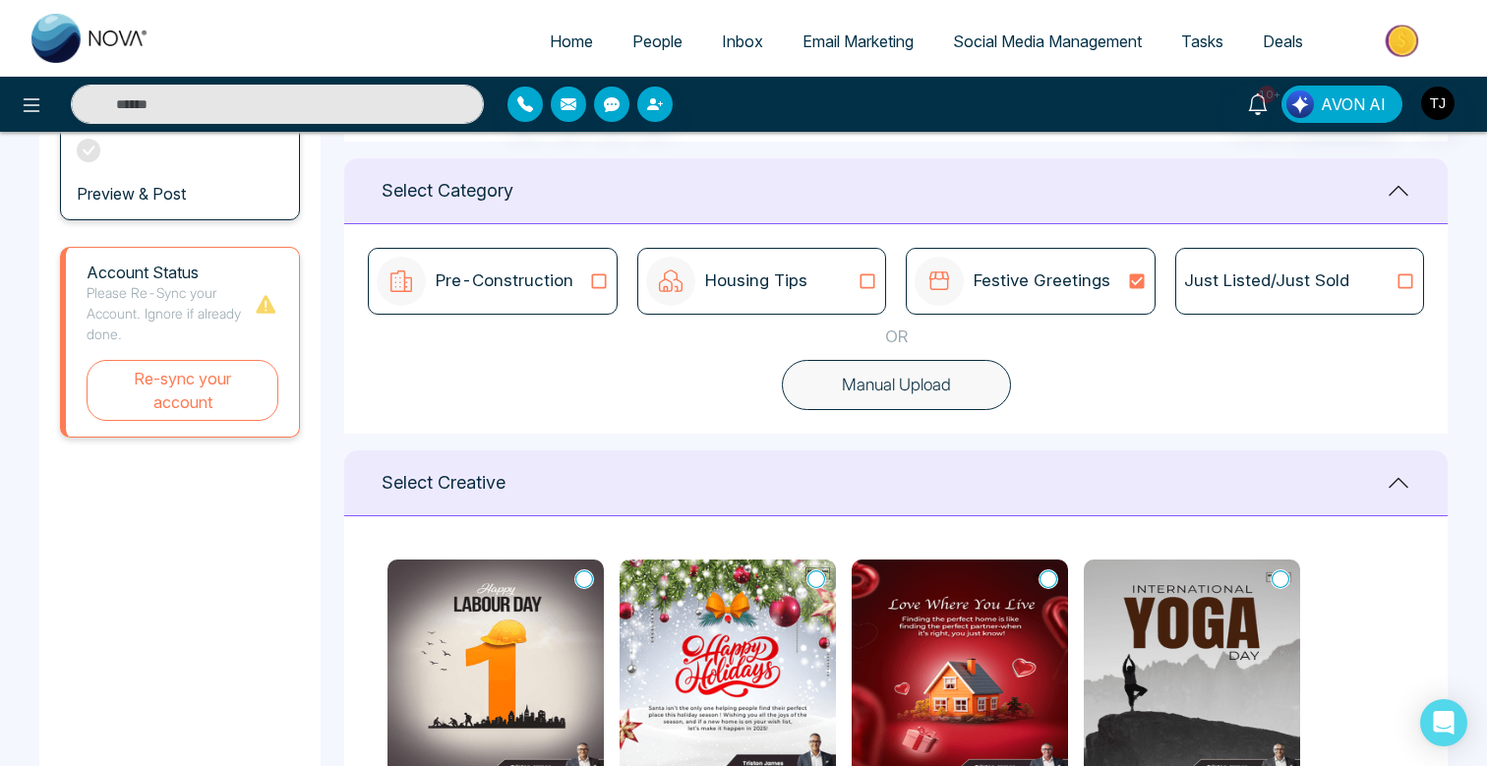
click at [796, 307] on div "Housing Tips" at bounding box center [761, 281] width 249 height 67
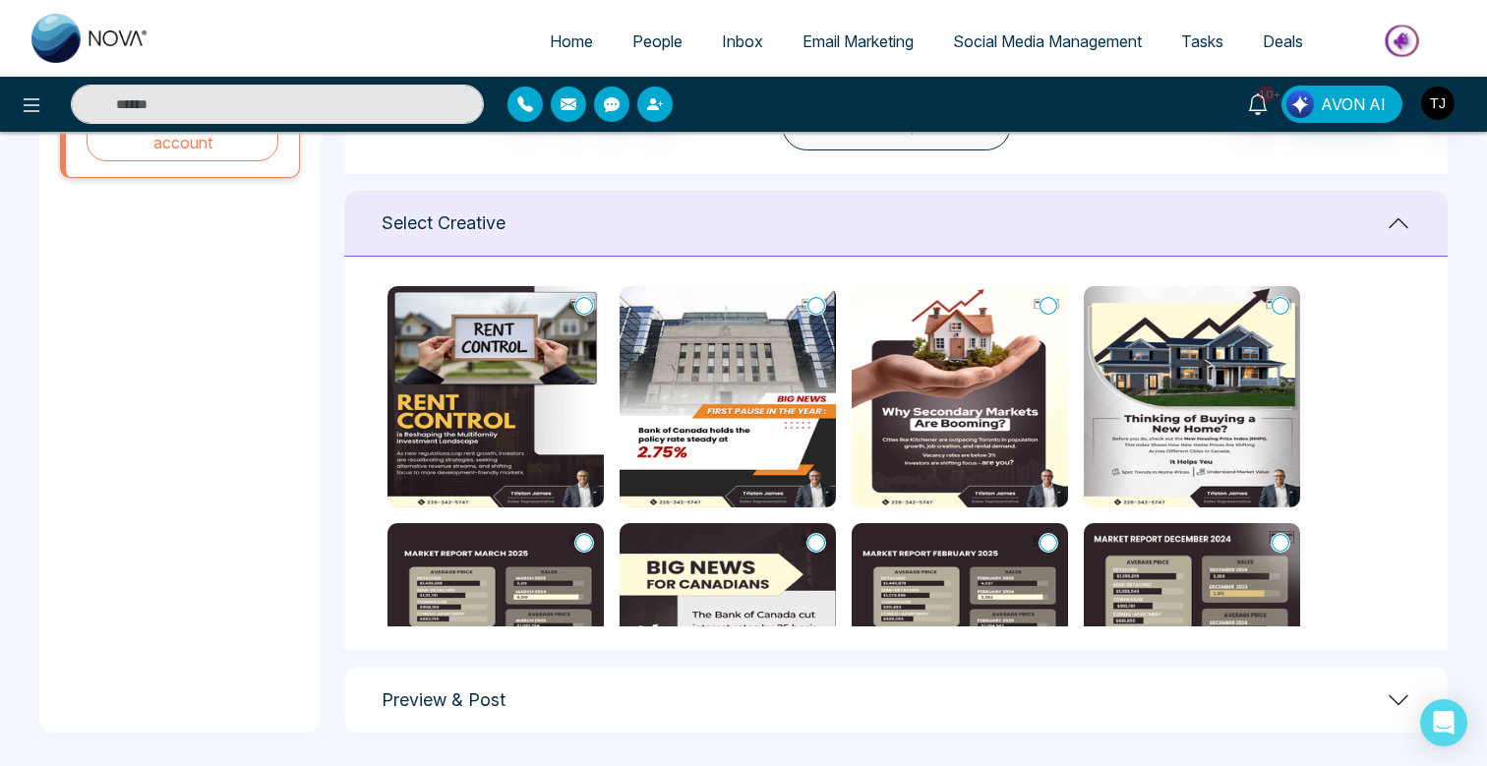
scroll to position [750, 0]
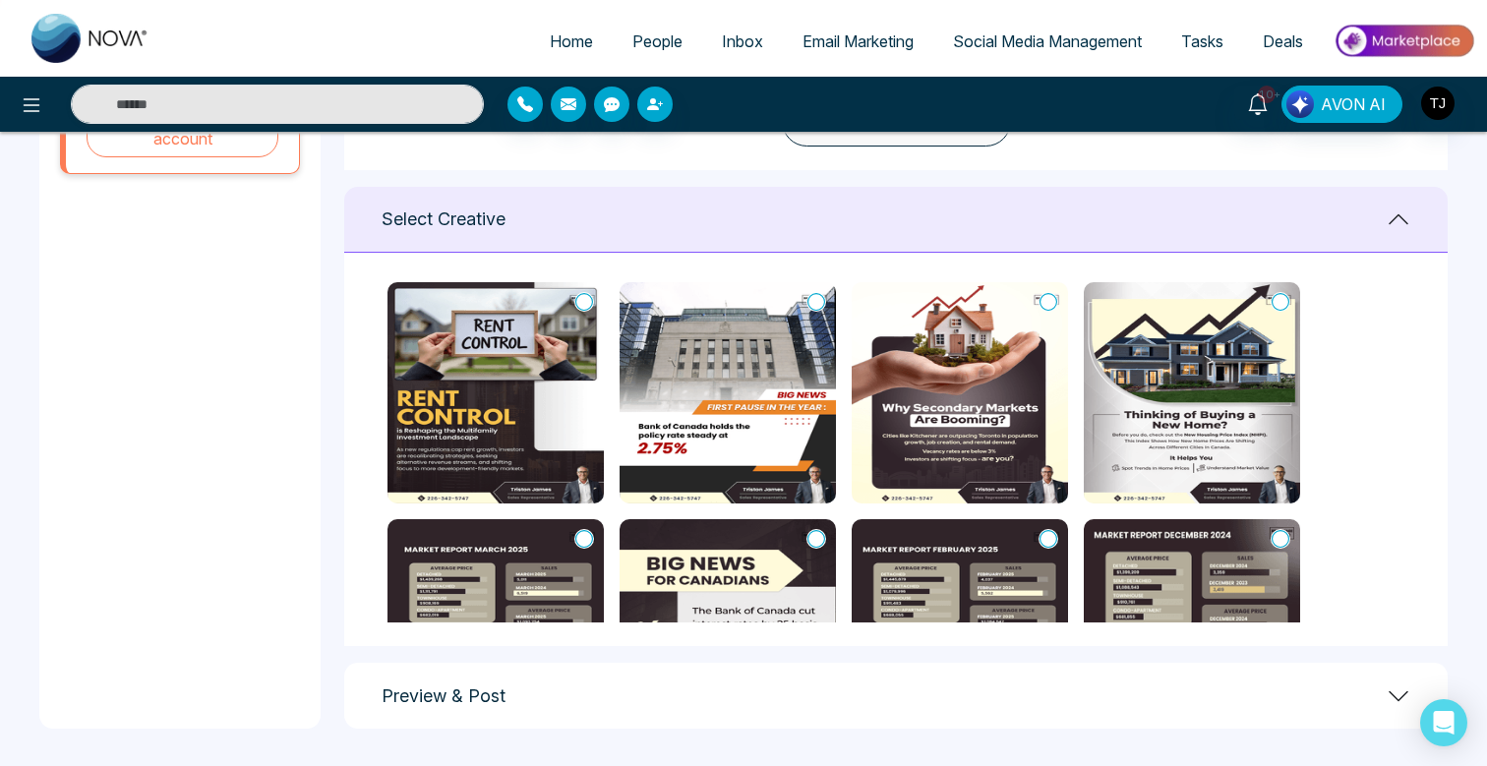
click at [1283, 301] on icon at bounding box center [1280, 302] width 18 height 20
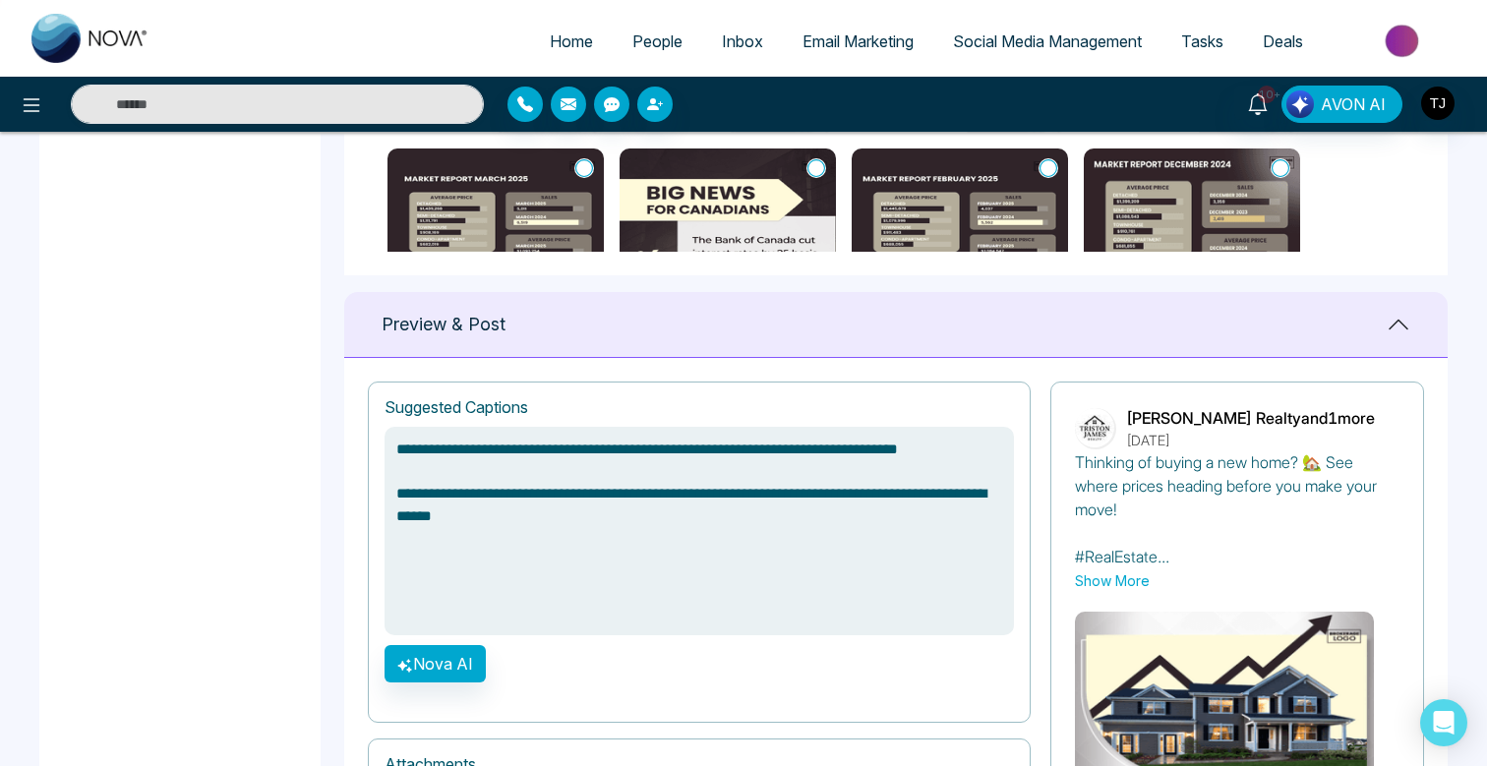
scroll to position [1123, 0]
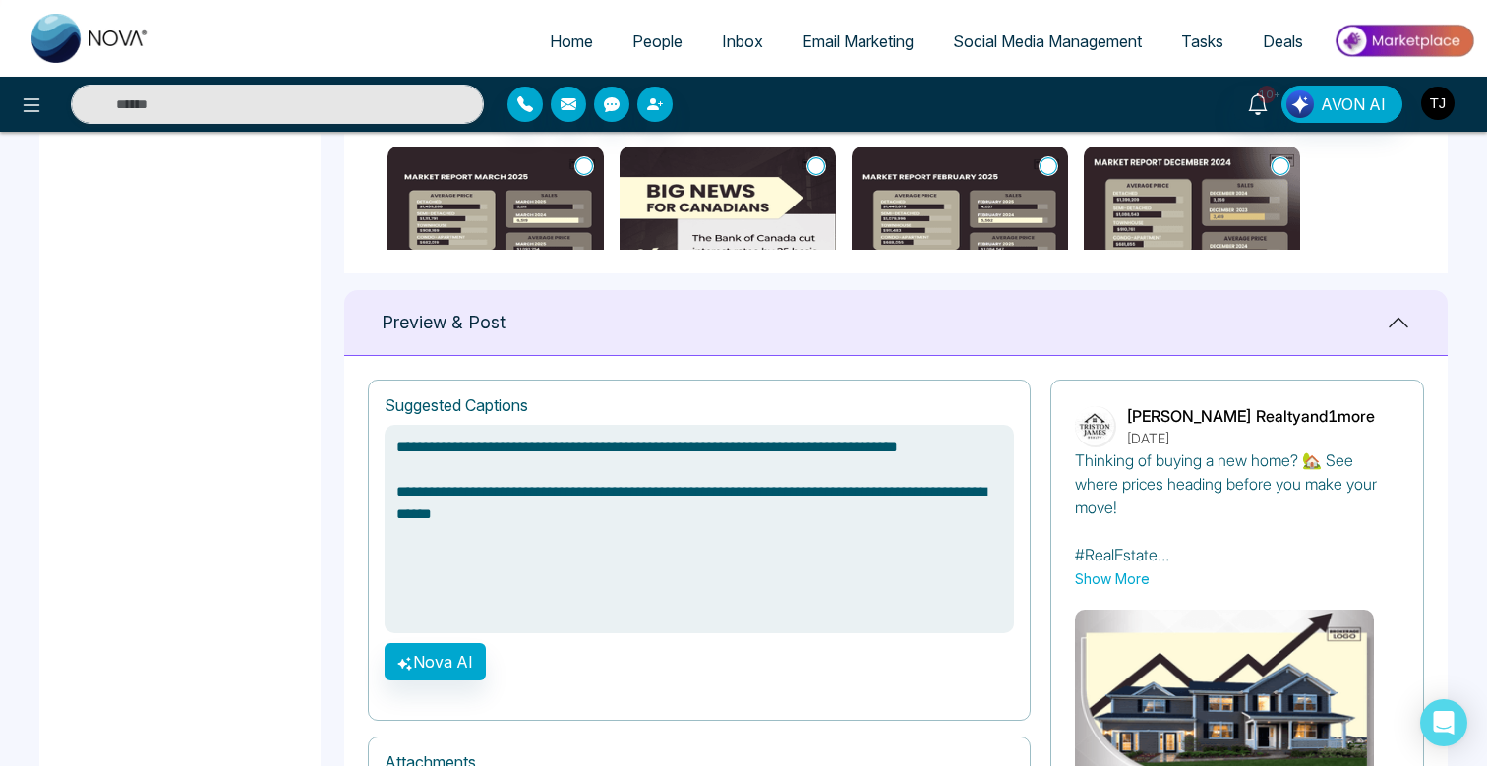
click at [1436, 106] on img "button" at bounding box center [1437, 103] width 33 height 33
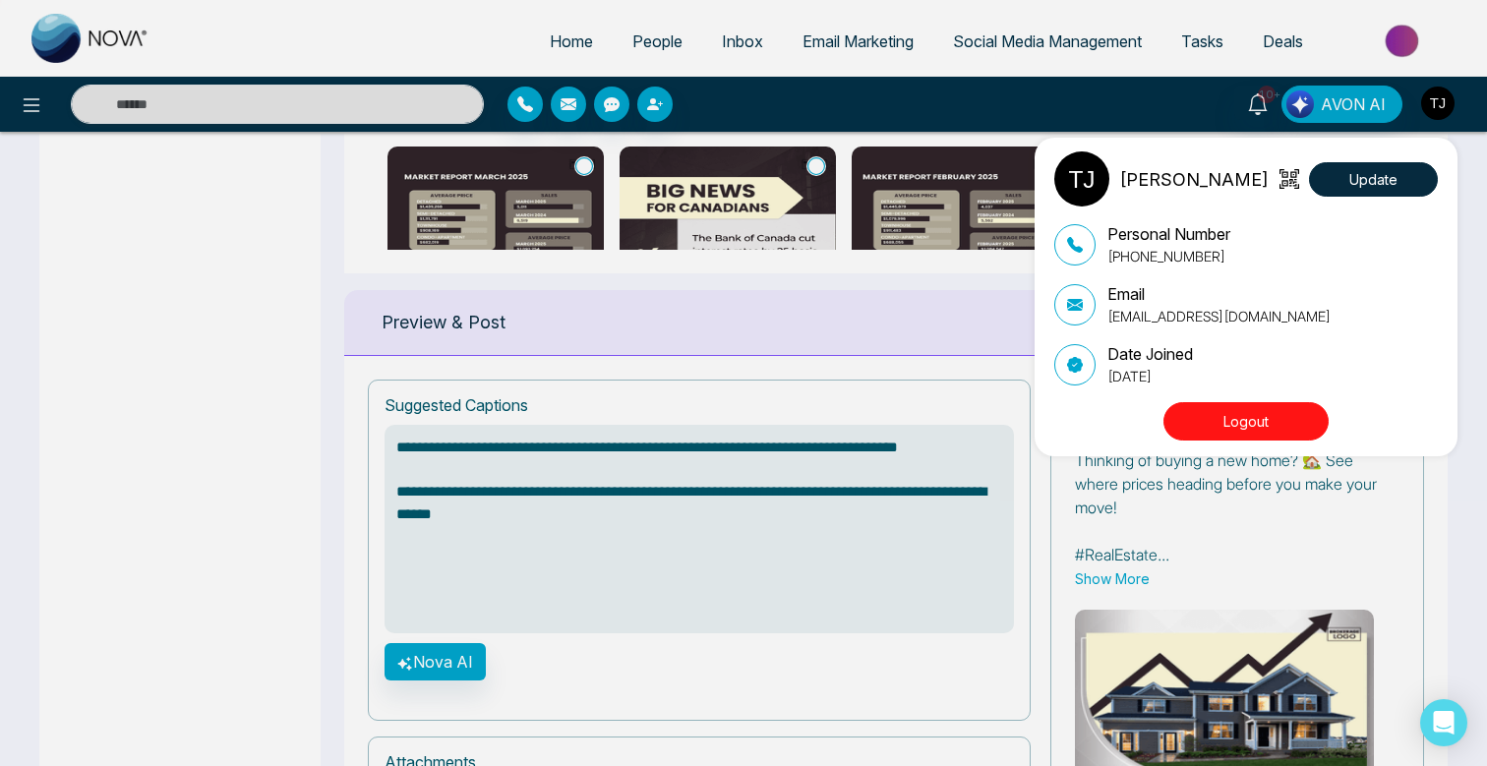
type textarea "**********"
click at [1203, 43] on div "[PERSON_NAME] Update Personal Number [PHONE_NUMBER] Email [EMAIL_ADDRESS][DOMAI…" at bounding box center [743, 383] width 1487 height 766
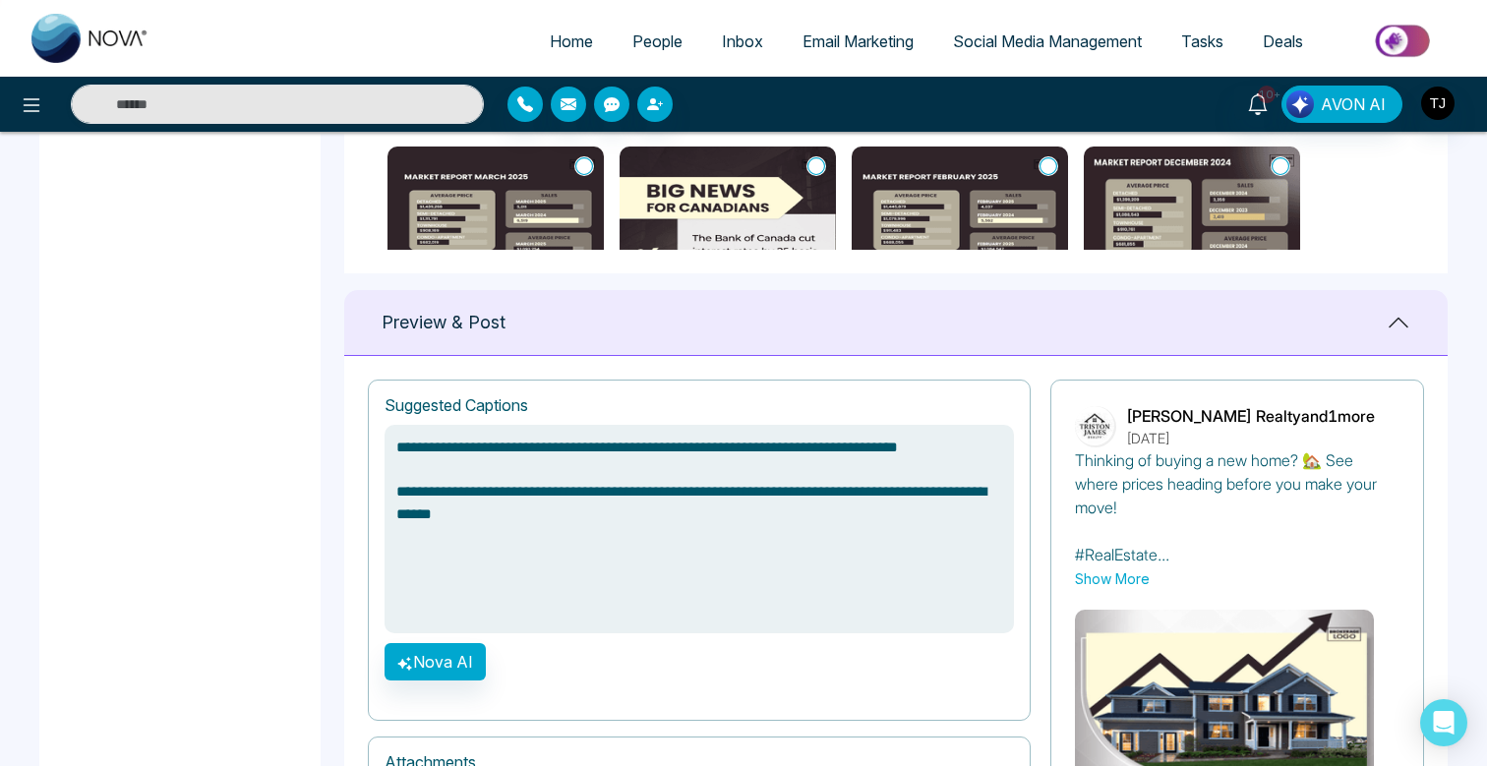
click at [1203, 43] on span "Tasks" at bounding box center [1202, 41] width 42 height 20
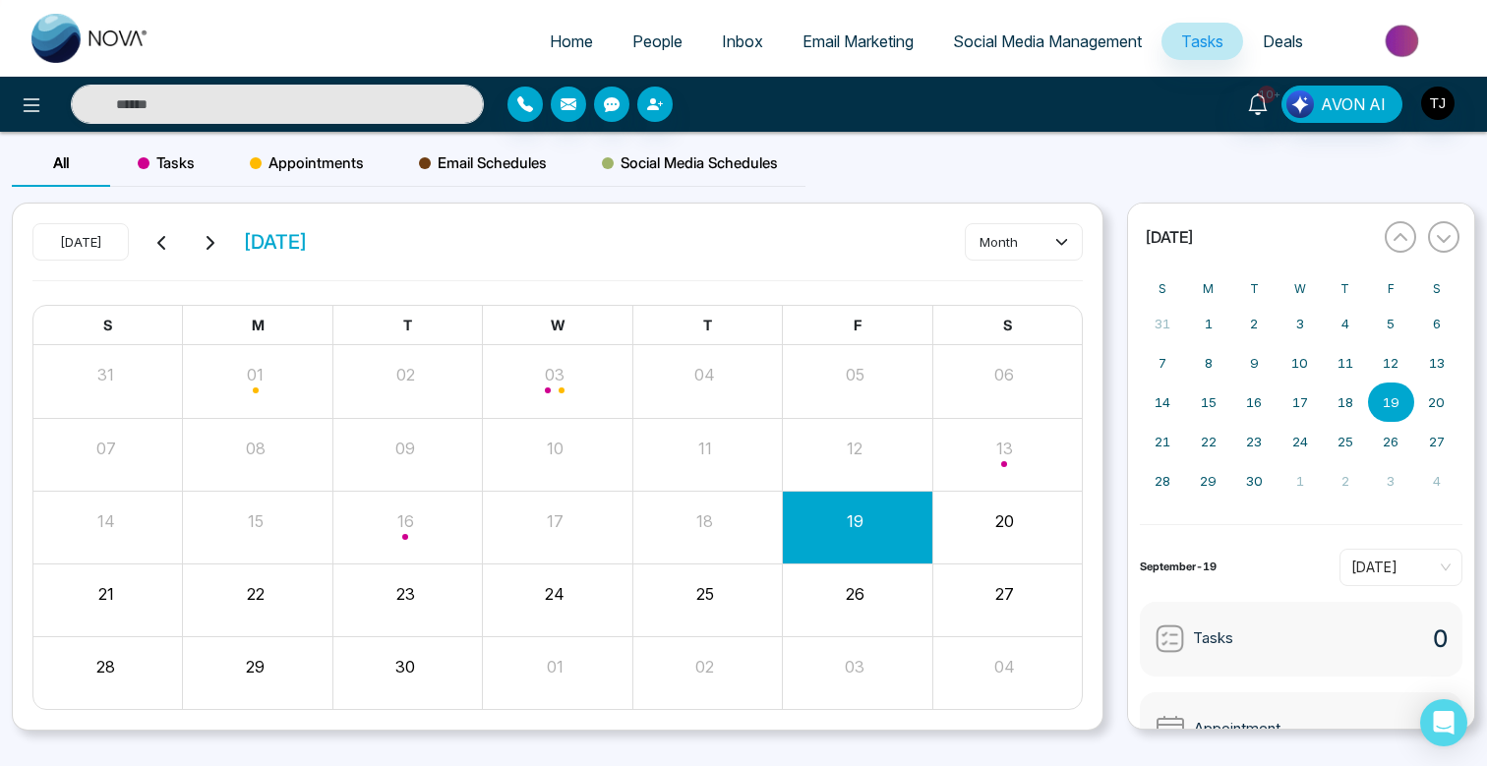
click at [317, 162] on span "Appointments" at bounding box center [307, 163] width 114 height 24
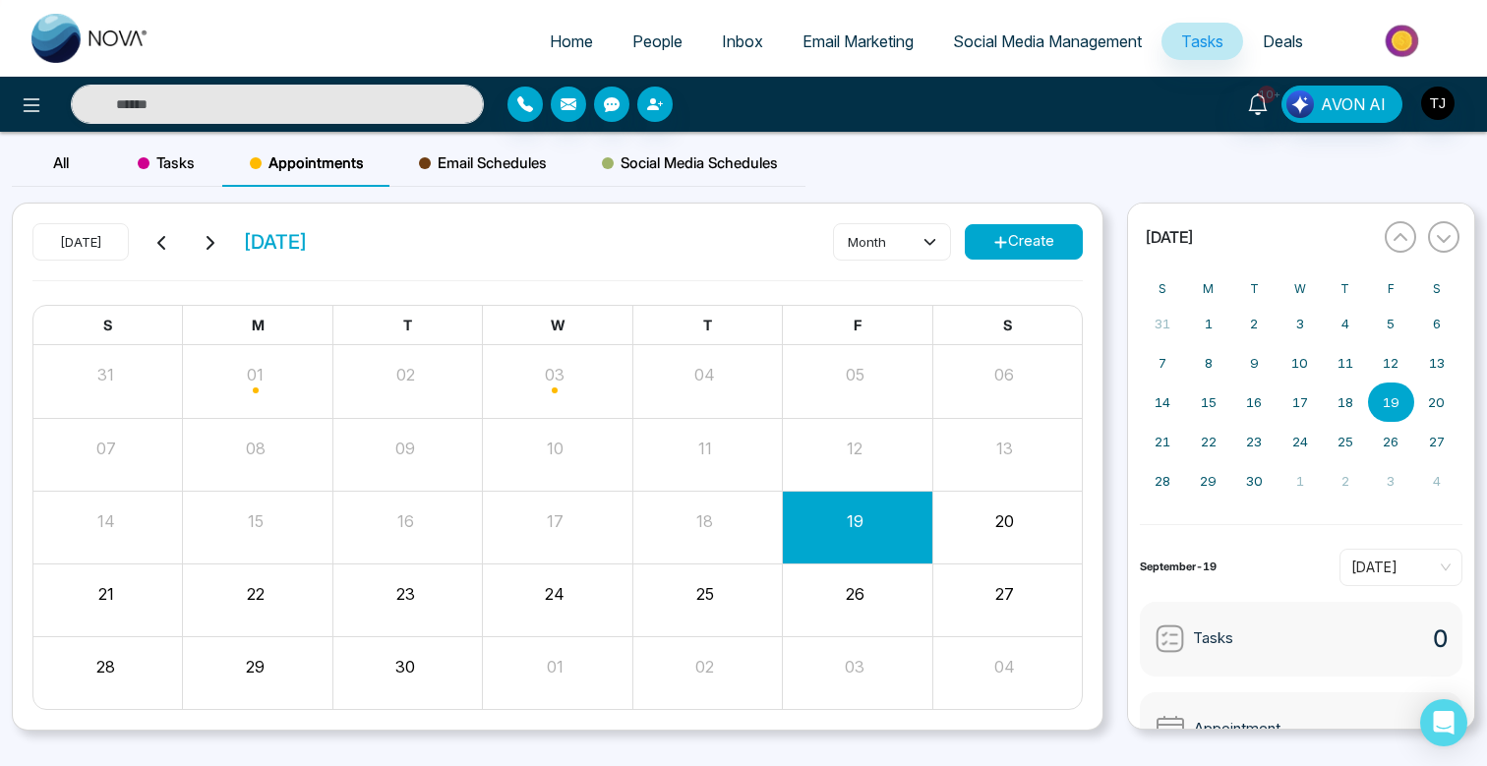
click at [1037, 244] on button "Create" at bounding box center [1024, 241] width 118 height 35
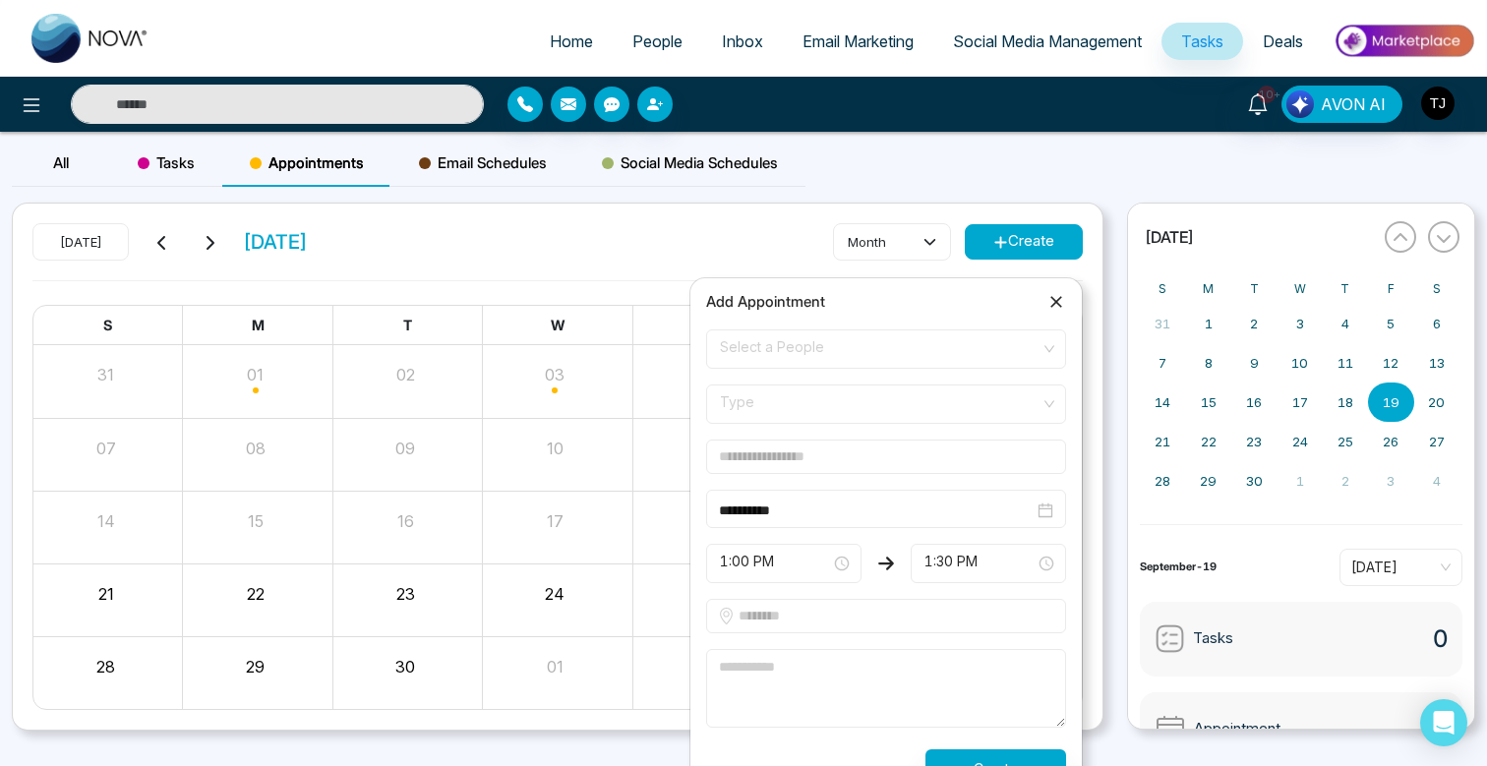
click at [1055, 312] on div "Add Appointment" at bounding box center [886, 302] width 360 height 24
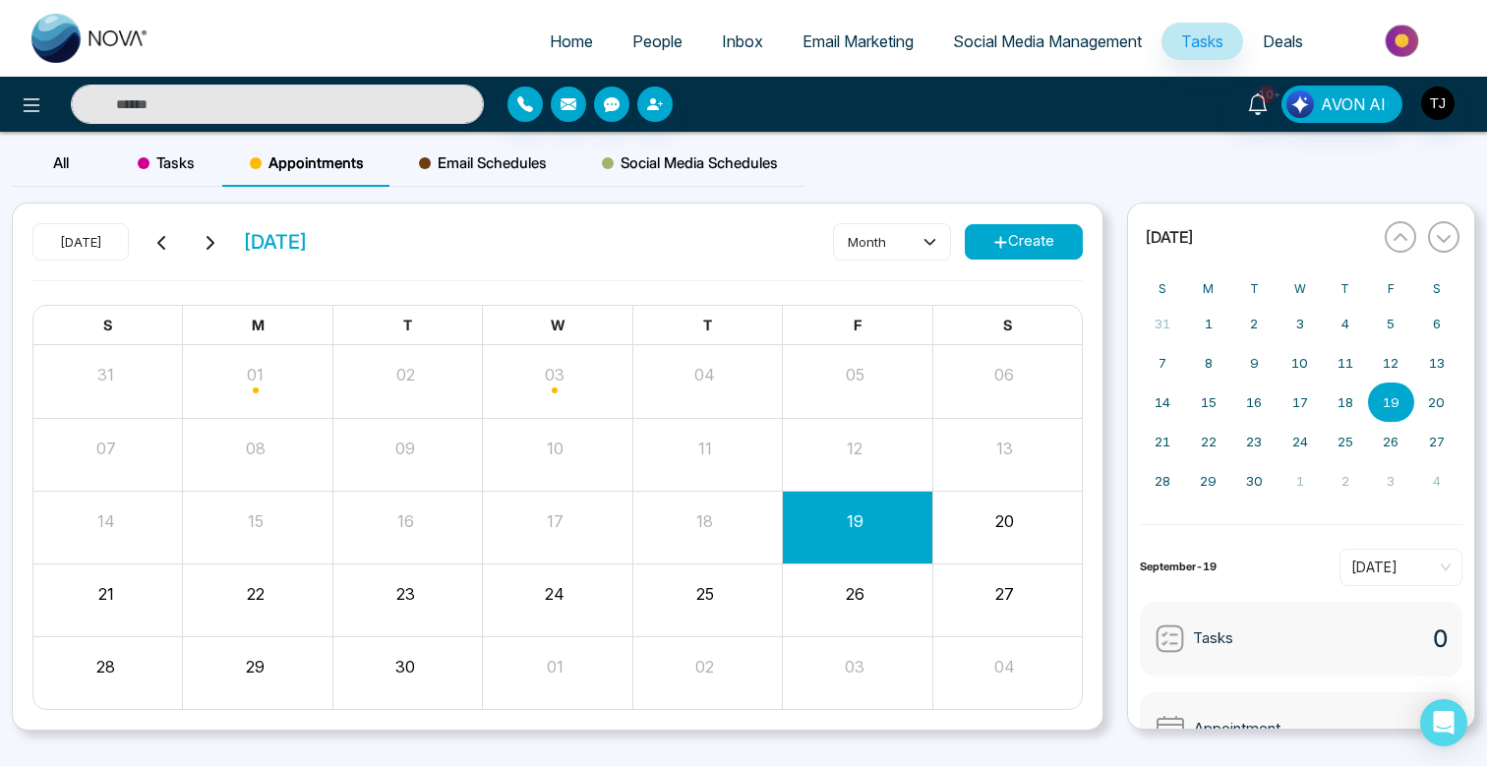
click at [166, 158] on span "Tasks" at bounding box center [166, 163] width 57 height 24
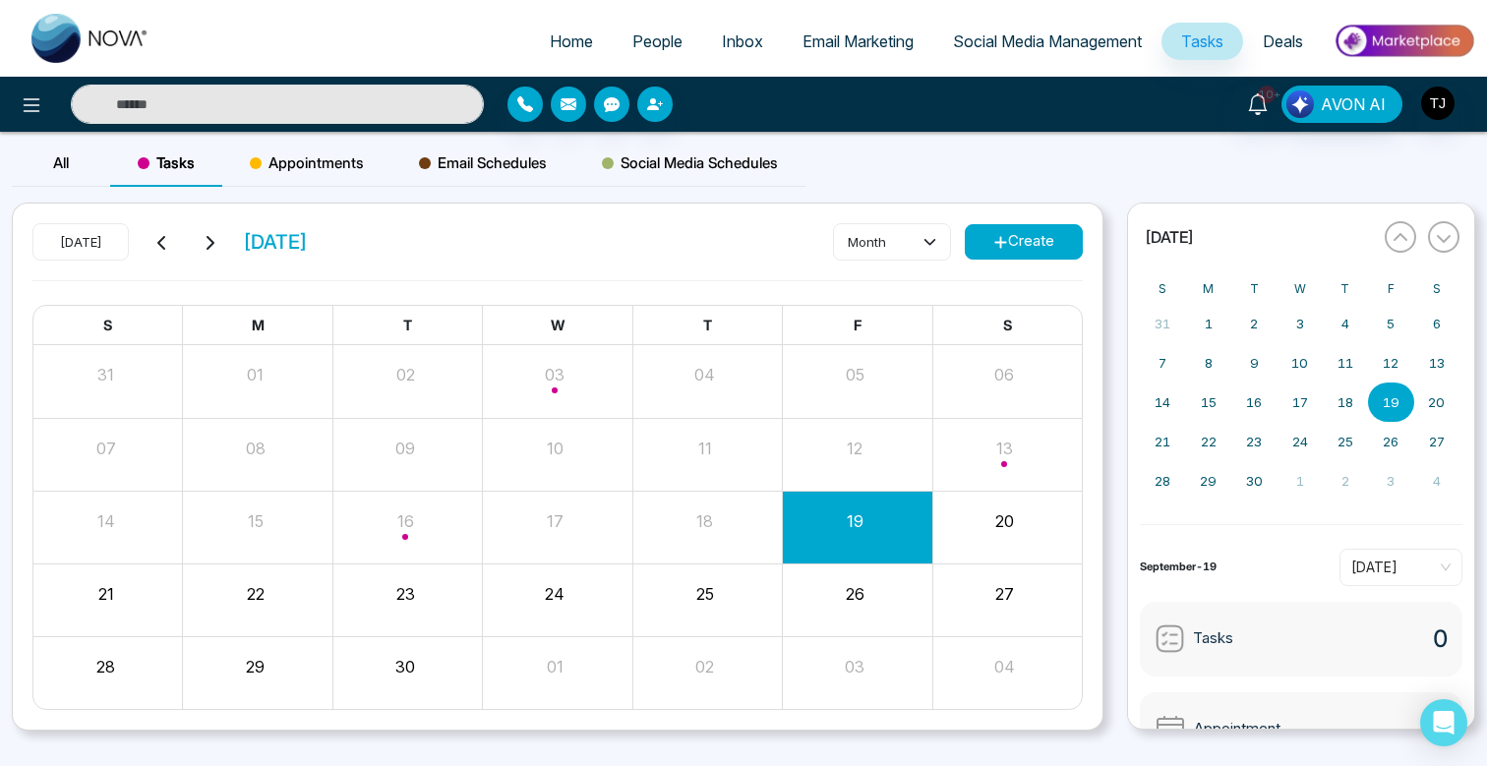
click at [674, 154] on span "Social Media Schedules" at bounding box center [690, 163] width 176 height 24
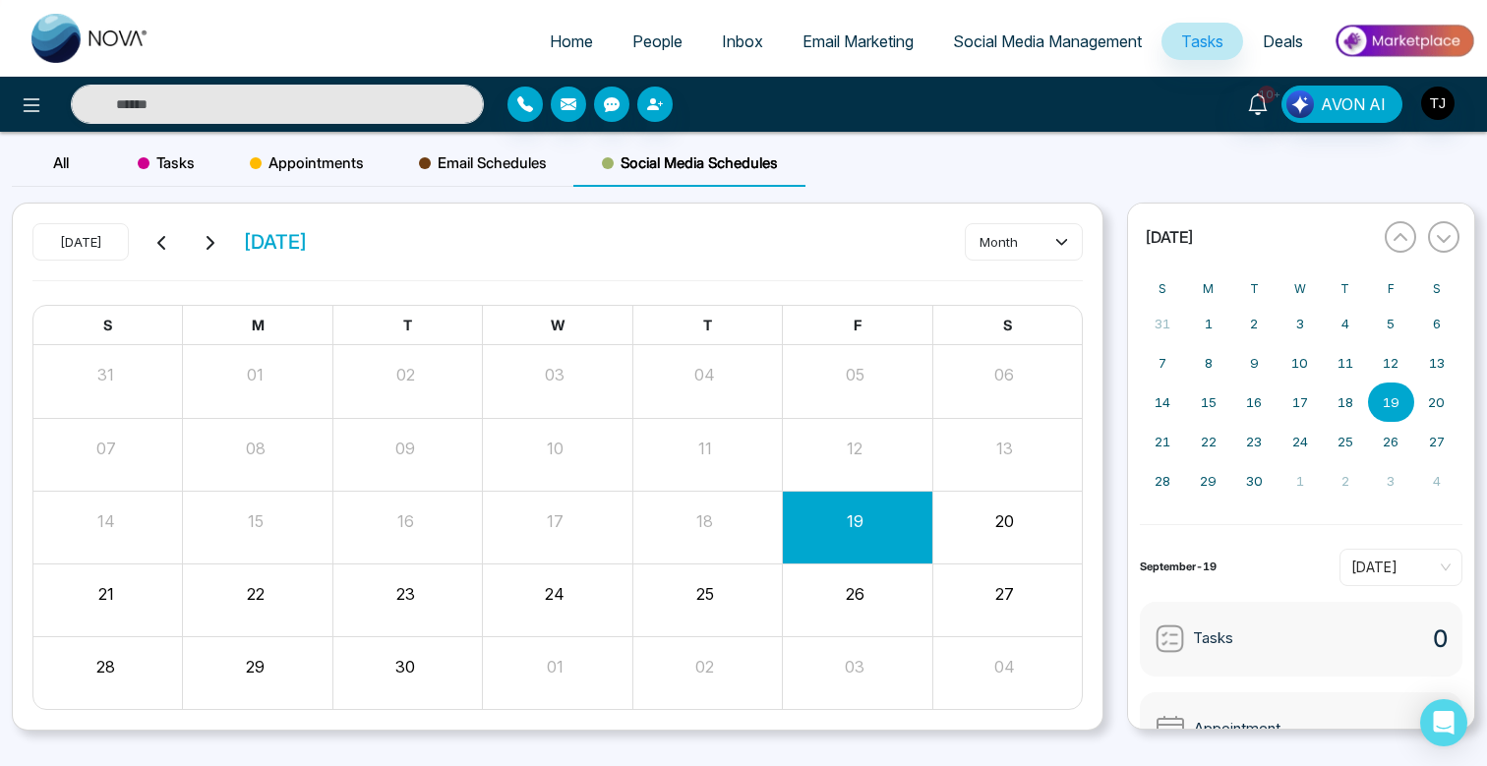
click at [486, 157] on span "Email Schedules" at bounding box center [483, 163] width 128 height 24
click at [1392, 28] on img at bounding box center [1403, 41] width 143 height 44
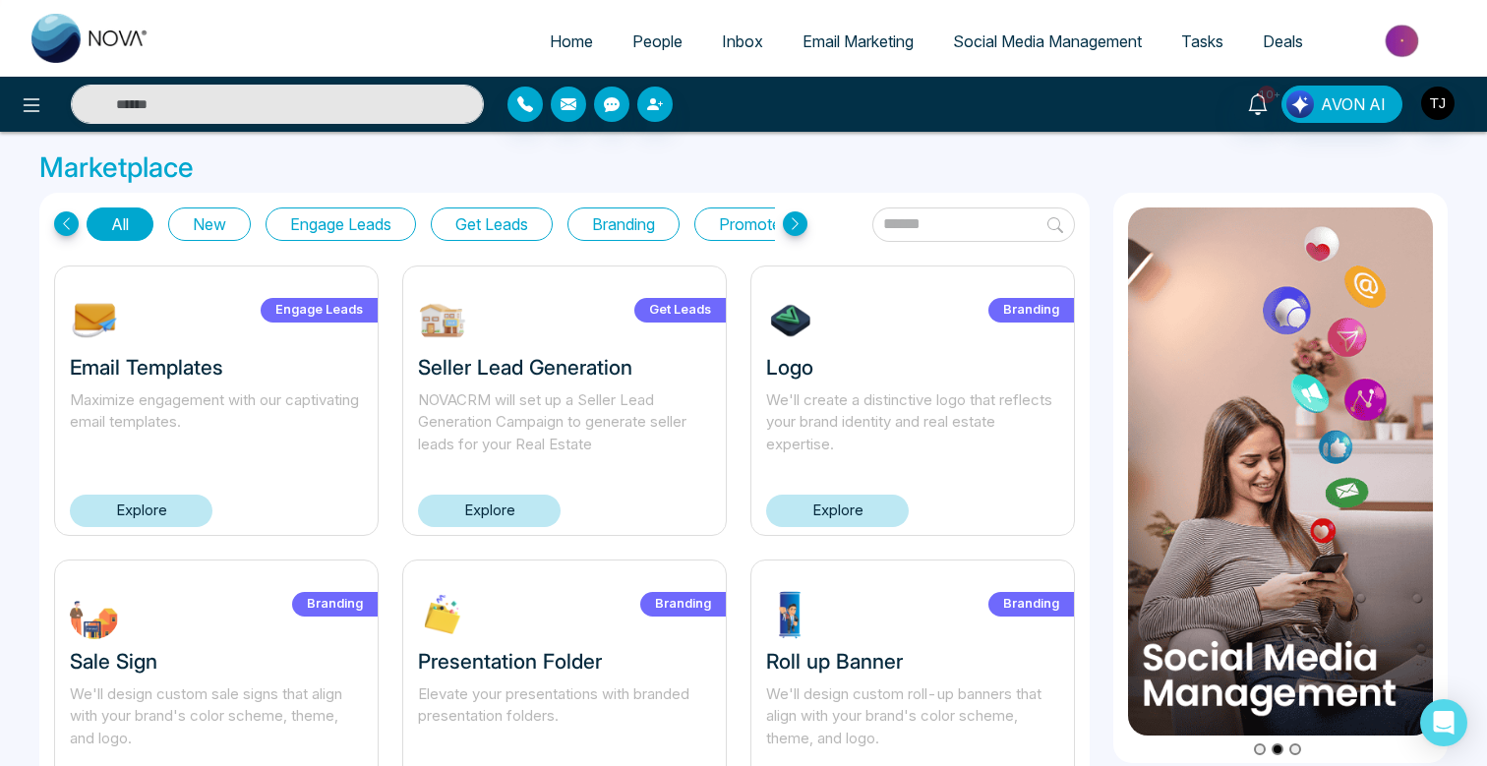
click at [498, 219] on button "Get Leads" at bounding box center [492, 223] width 122 height 33
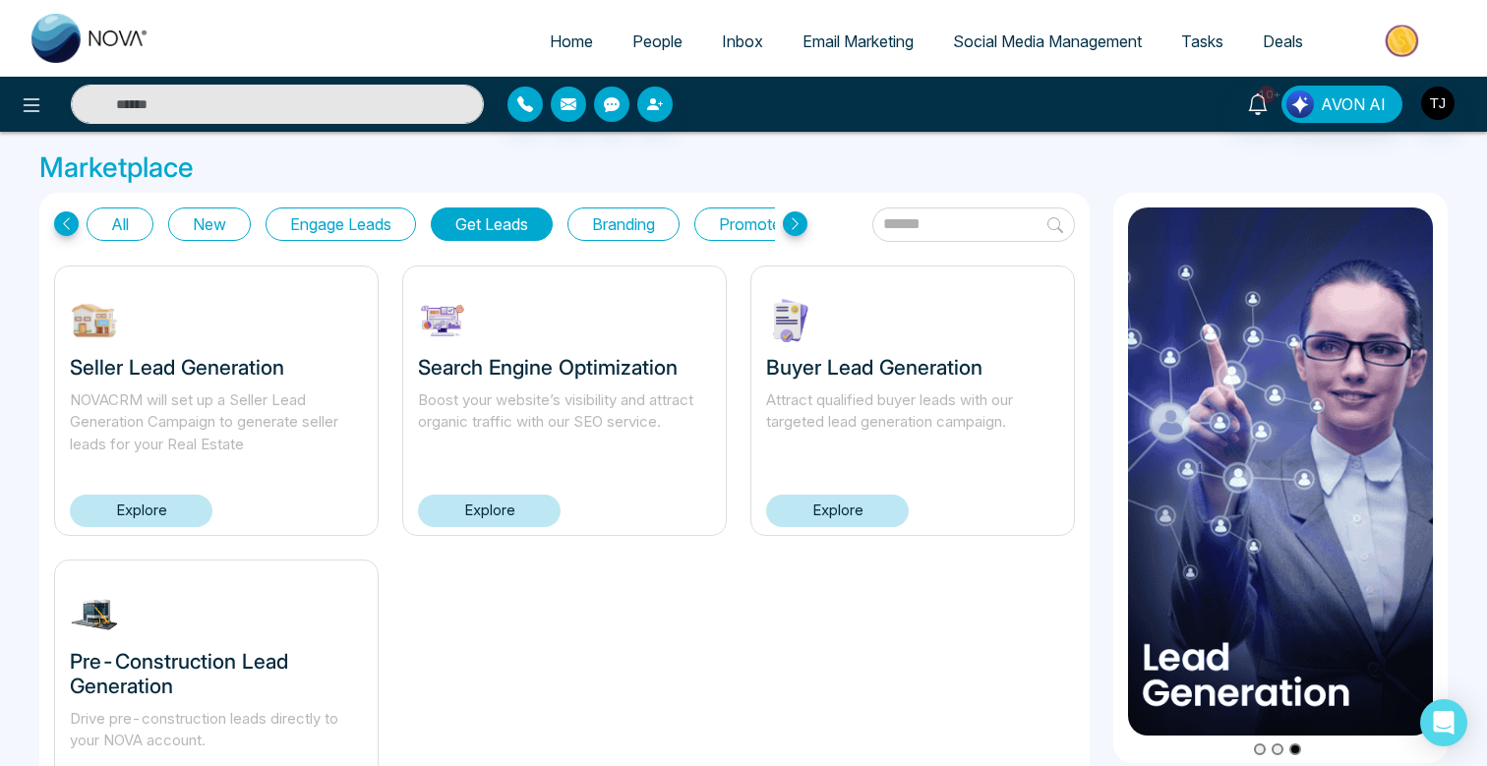
click at [623, 212] on button "Branding" at bounding box center [623, 223] width 112 height 33
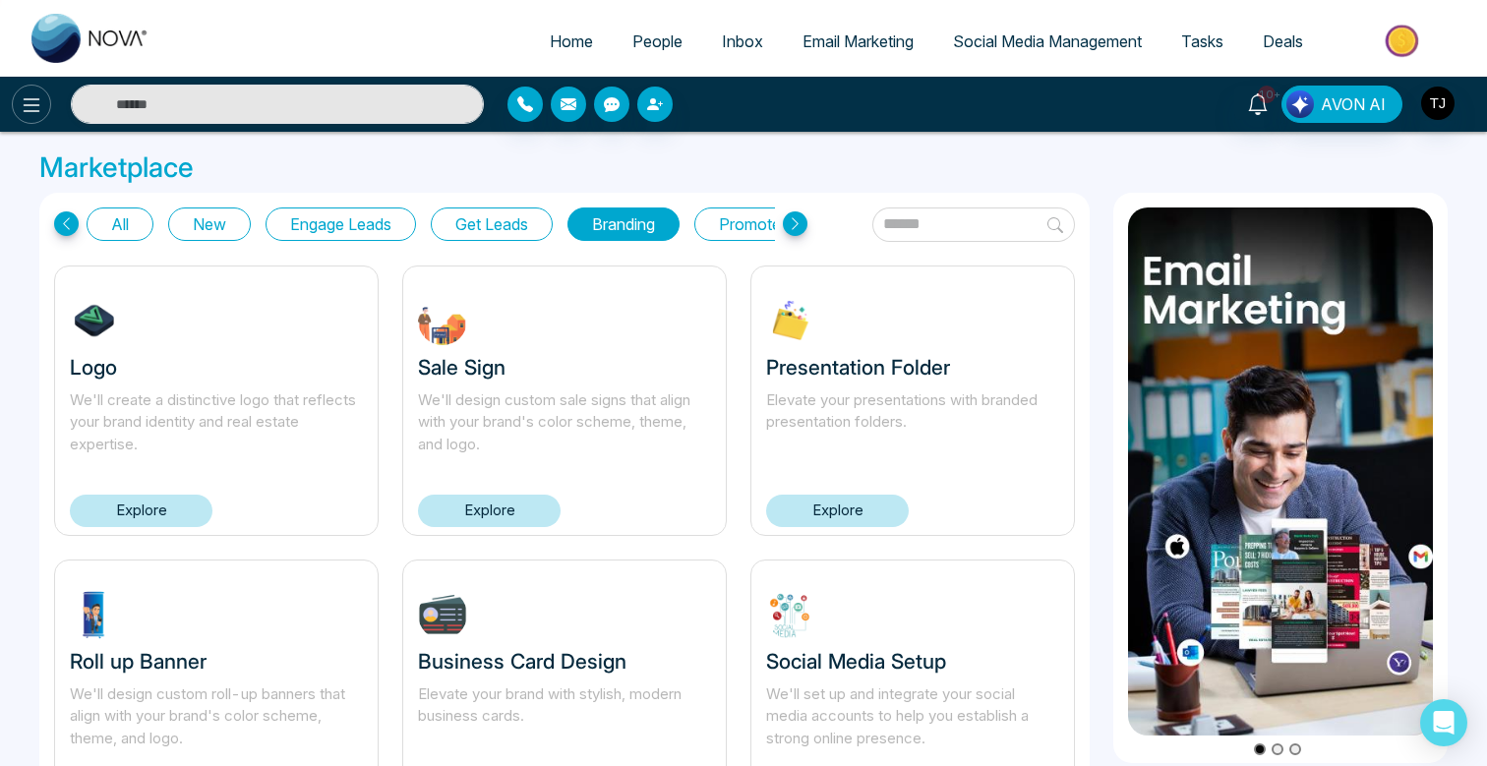
click at [29, 107] on icon at bounding box center [32, 105] width 24 height 24
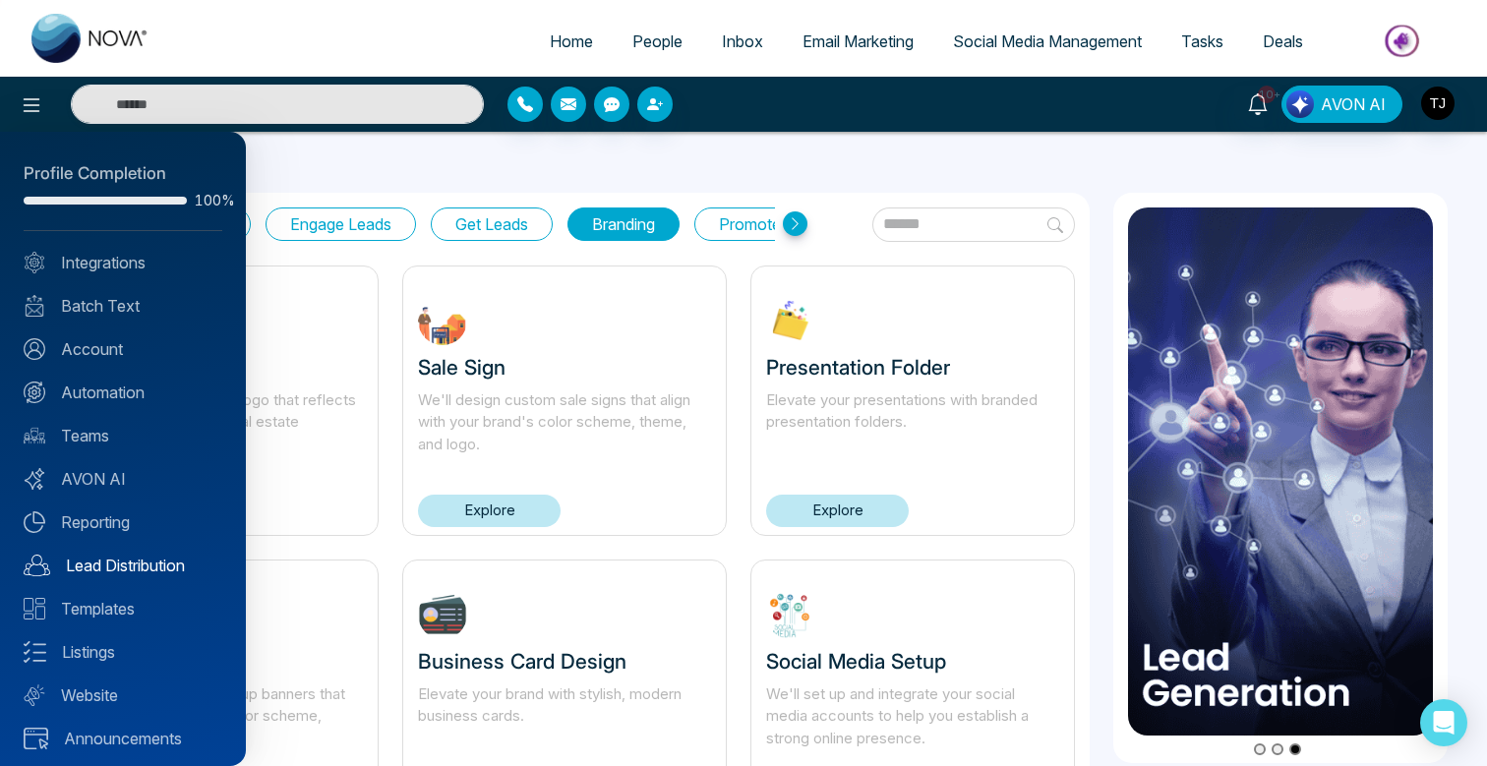
click at [97, 562] on link "Lead Distribution" at bounding box center [123, 566] width 199 height 24
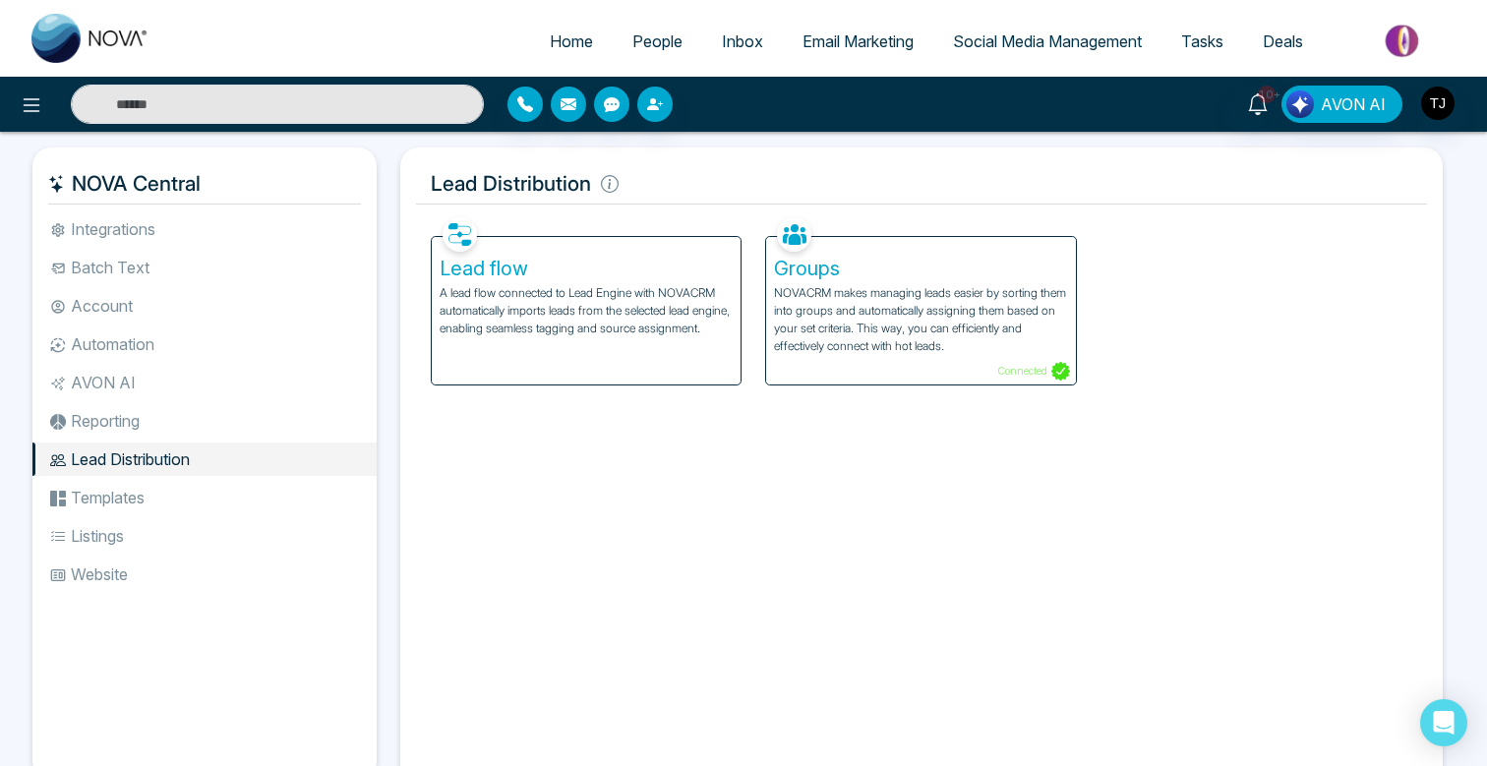
click at [579, 296] on p "A lead flow connected to Lead Engine with NOVACRM automatically imports leads f…" at bounding box center [587, 310] width 294 height 53
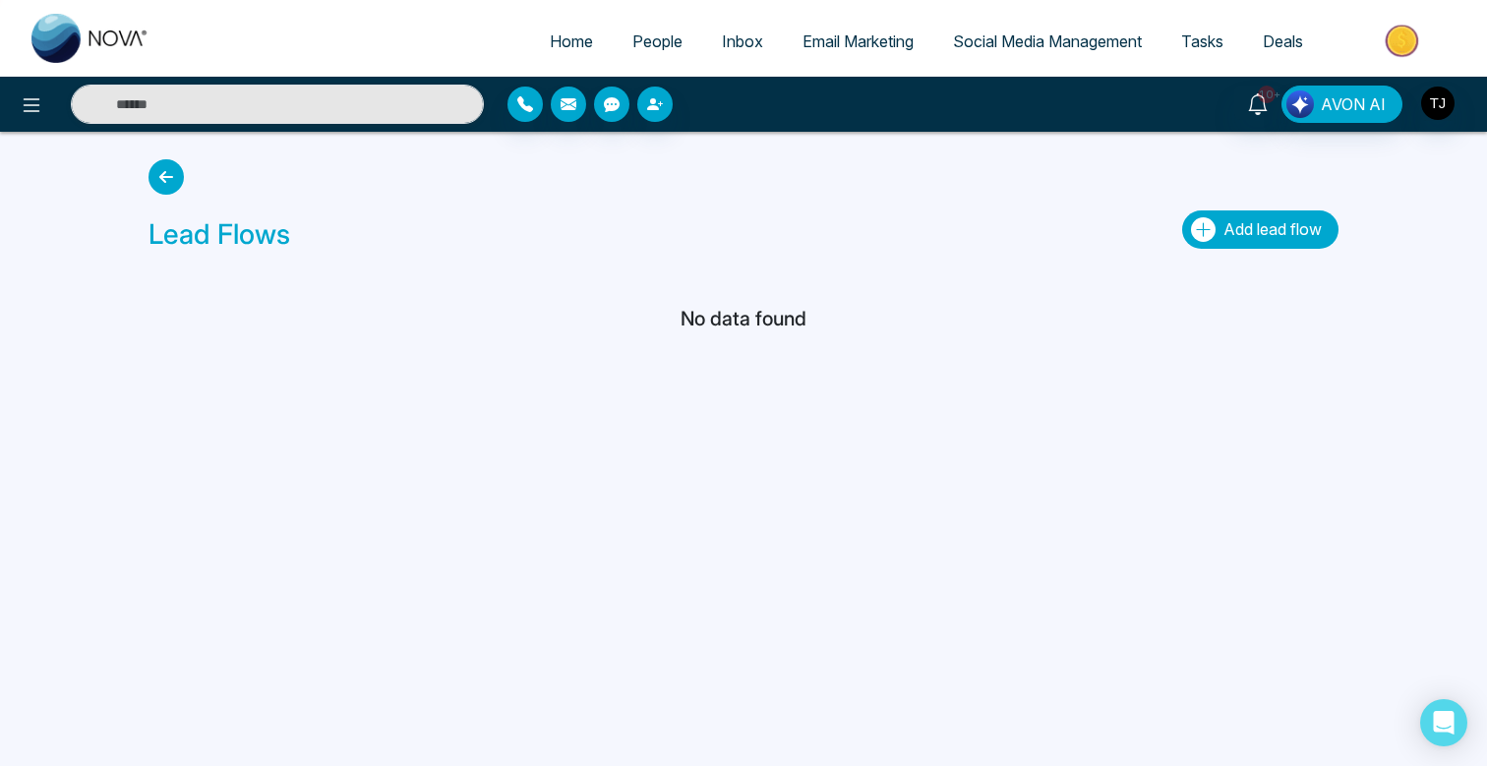
click at [1287, 235] on span "Add lead flow" at bounding box center [1272, 229] width 98 height 20
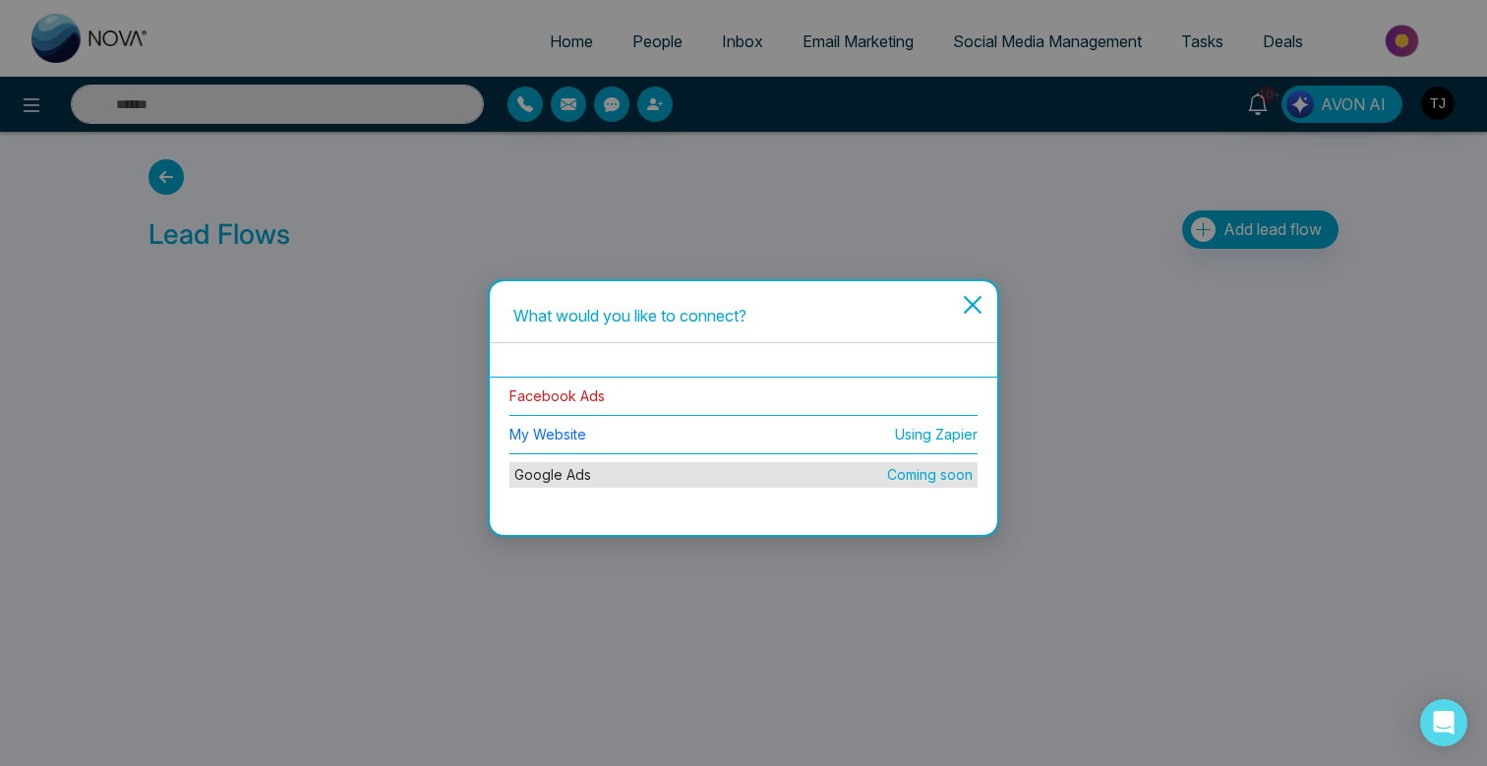
click at [584, 401] on link "Facebook Ads" at bounding box center [556, 395] width 95 height 17
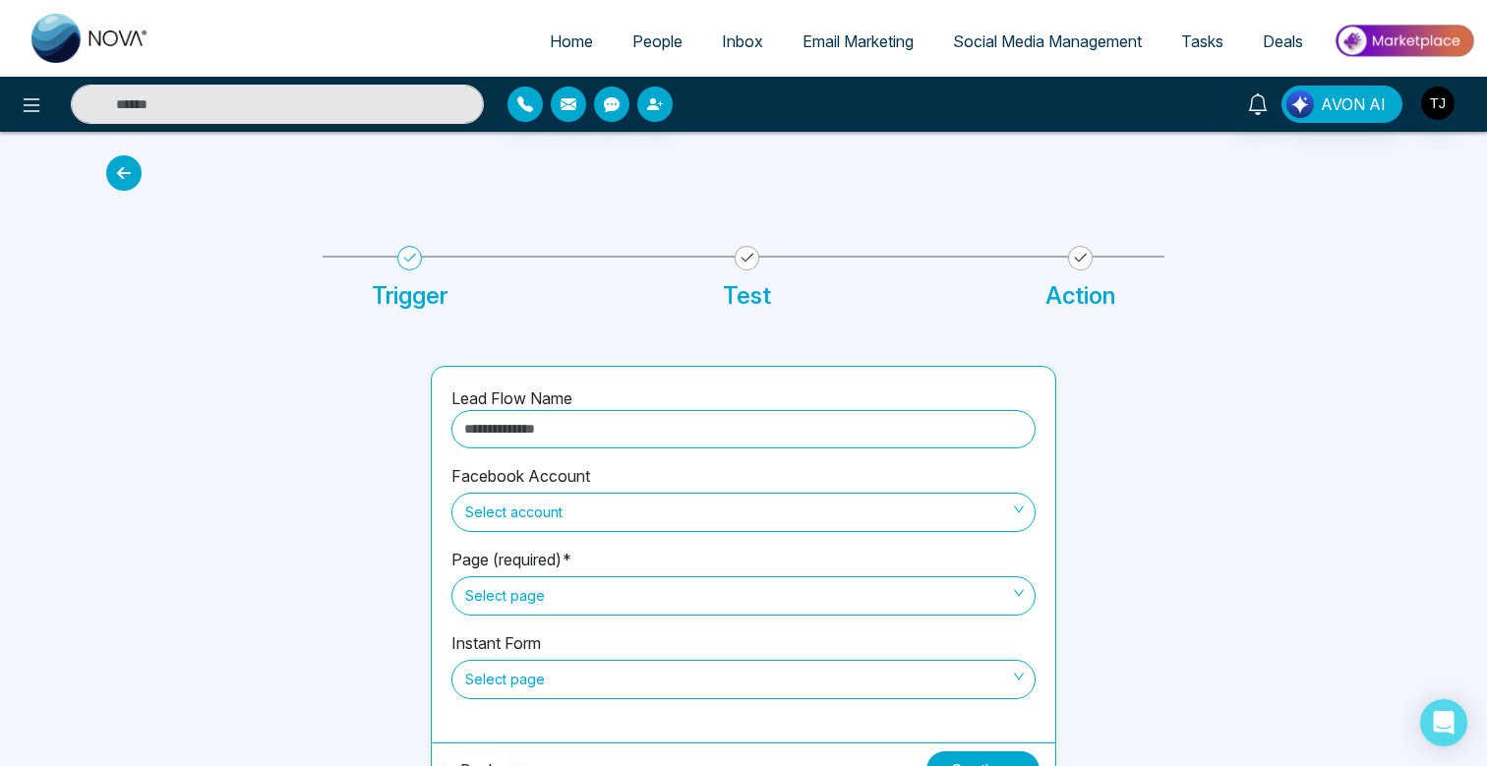
click at [596, 418] on input "text" at bounding box center [743, 429] width 584 height 38
click at [565, 360] on div "Lead Flow Name Facebook Account Select account Page (required)* Select page Ins…" at bounding box center [743, 558] width 1298 height 479
click at [577, 501] on span "Select account" at bounding box center [743, 512] width 557 height 33
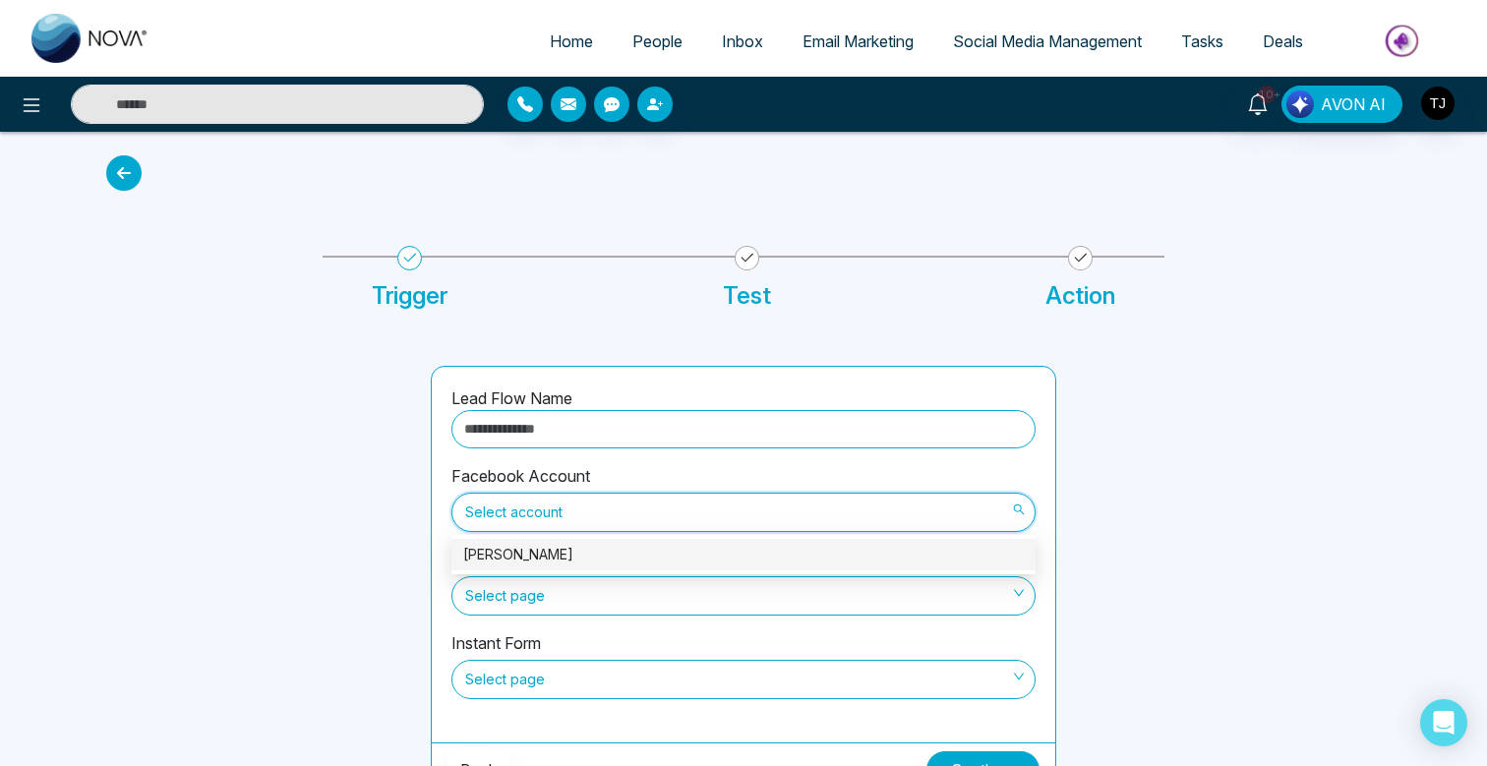
click at [559, 552] on div "[PERSON_NAME]" at bounding box center [743, 555] width 560 height 22
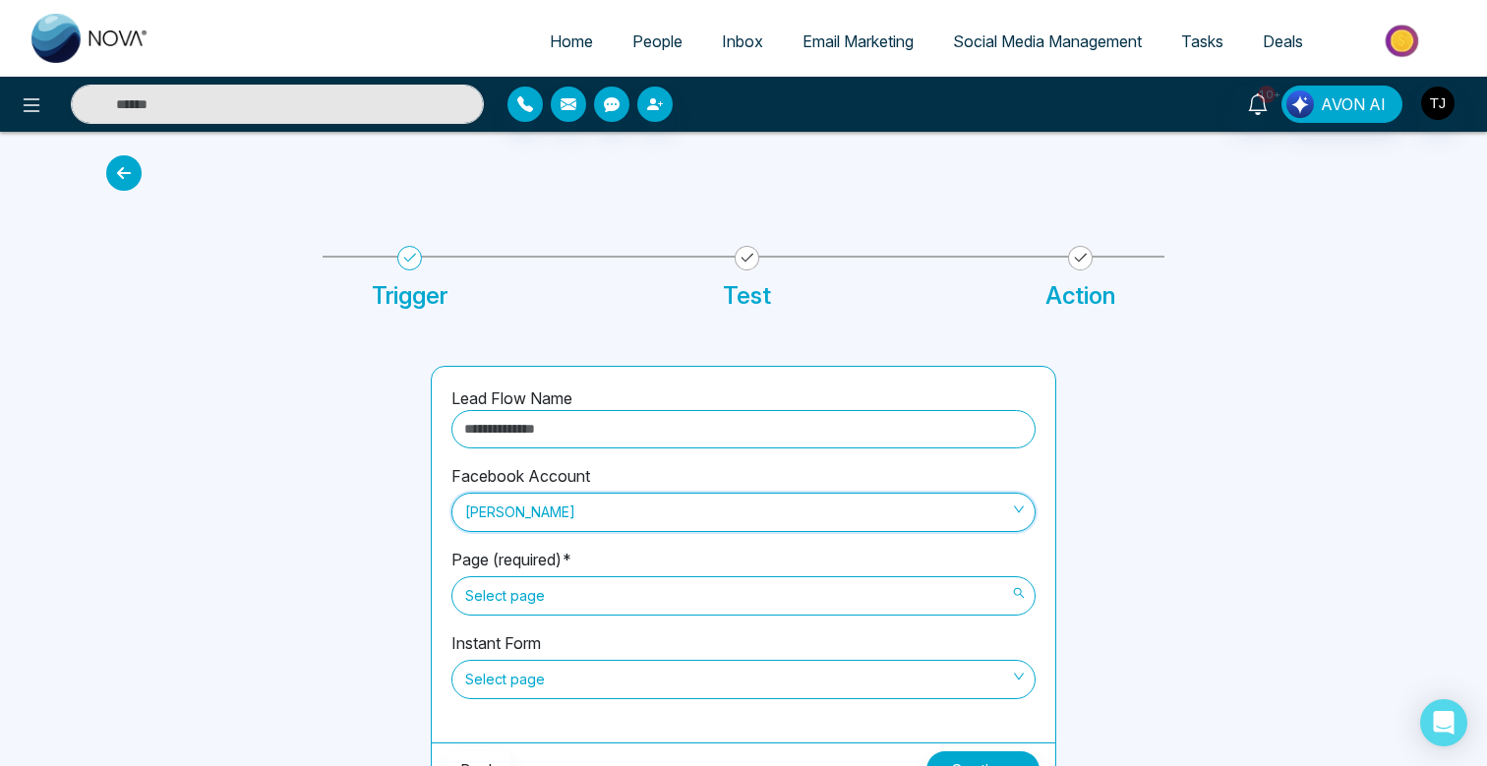
click at [558, 594] on span "Select page" at bounding box center [743, 595] width 557 height 33
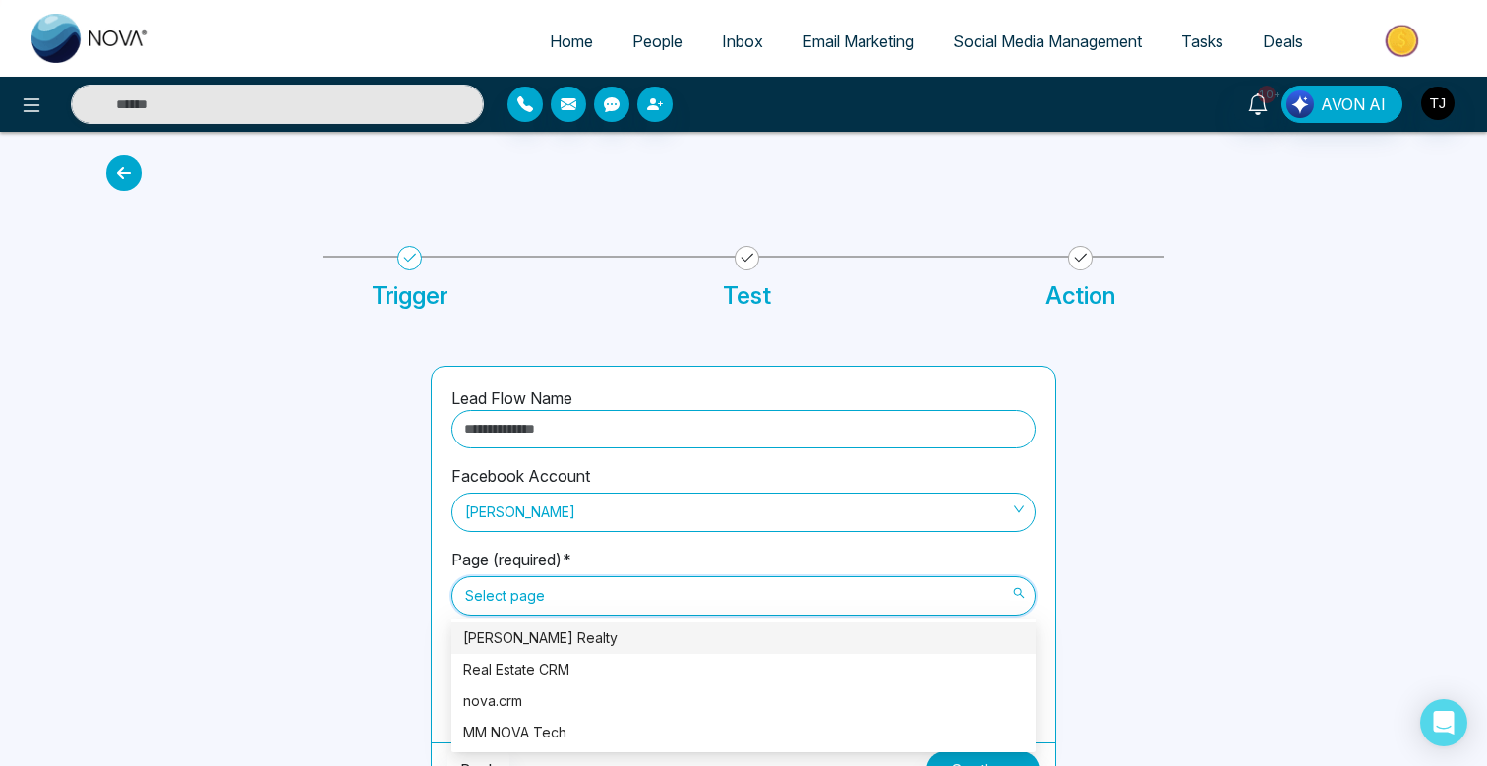
click at [552, 632] on div "[PERSON_NAME] Realty" at bounding box center [743, 638] width 560 height 22
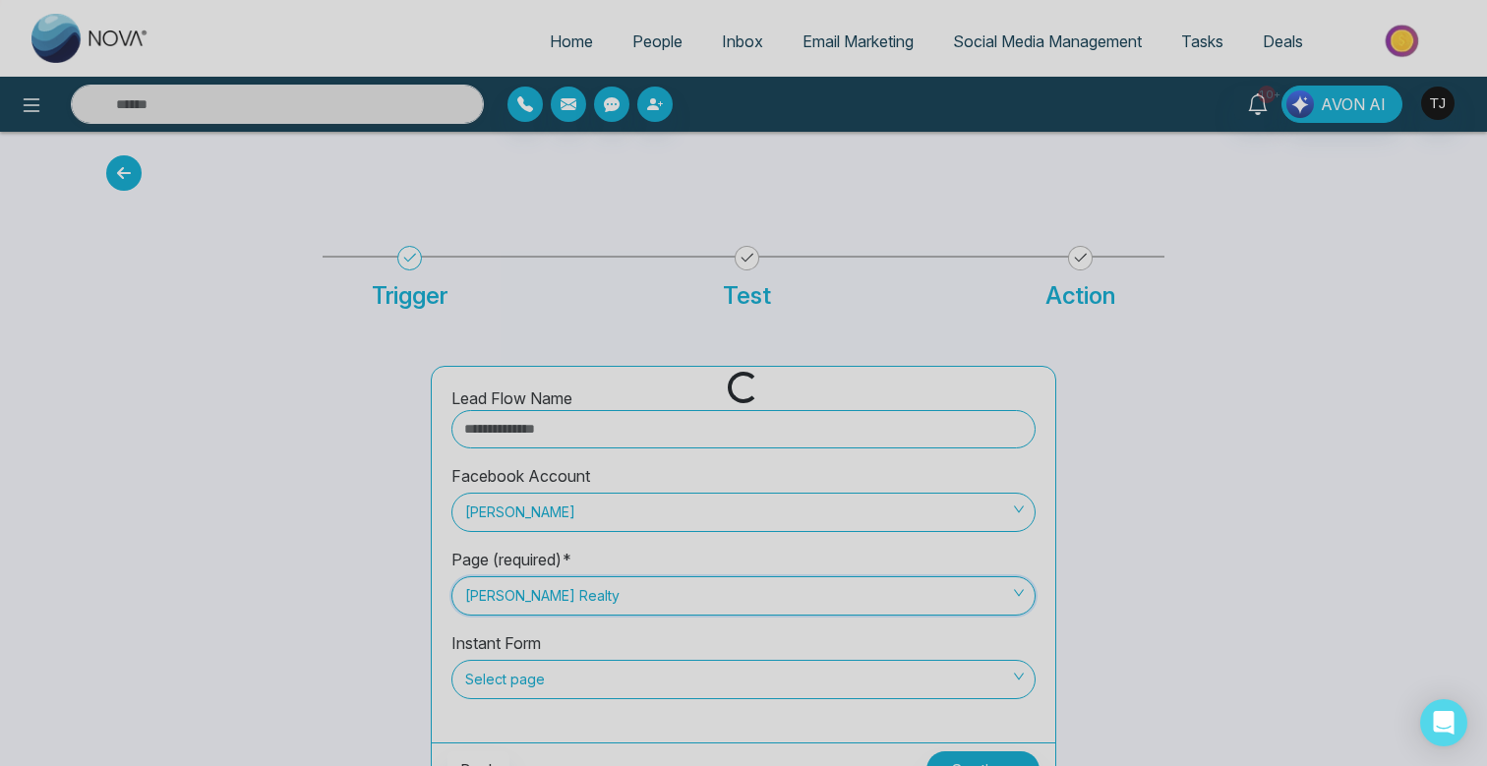
scroll to position [31, 0]
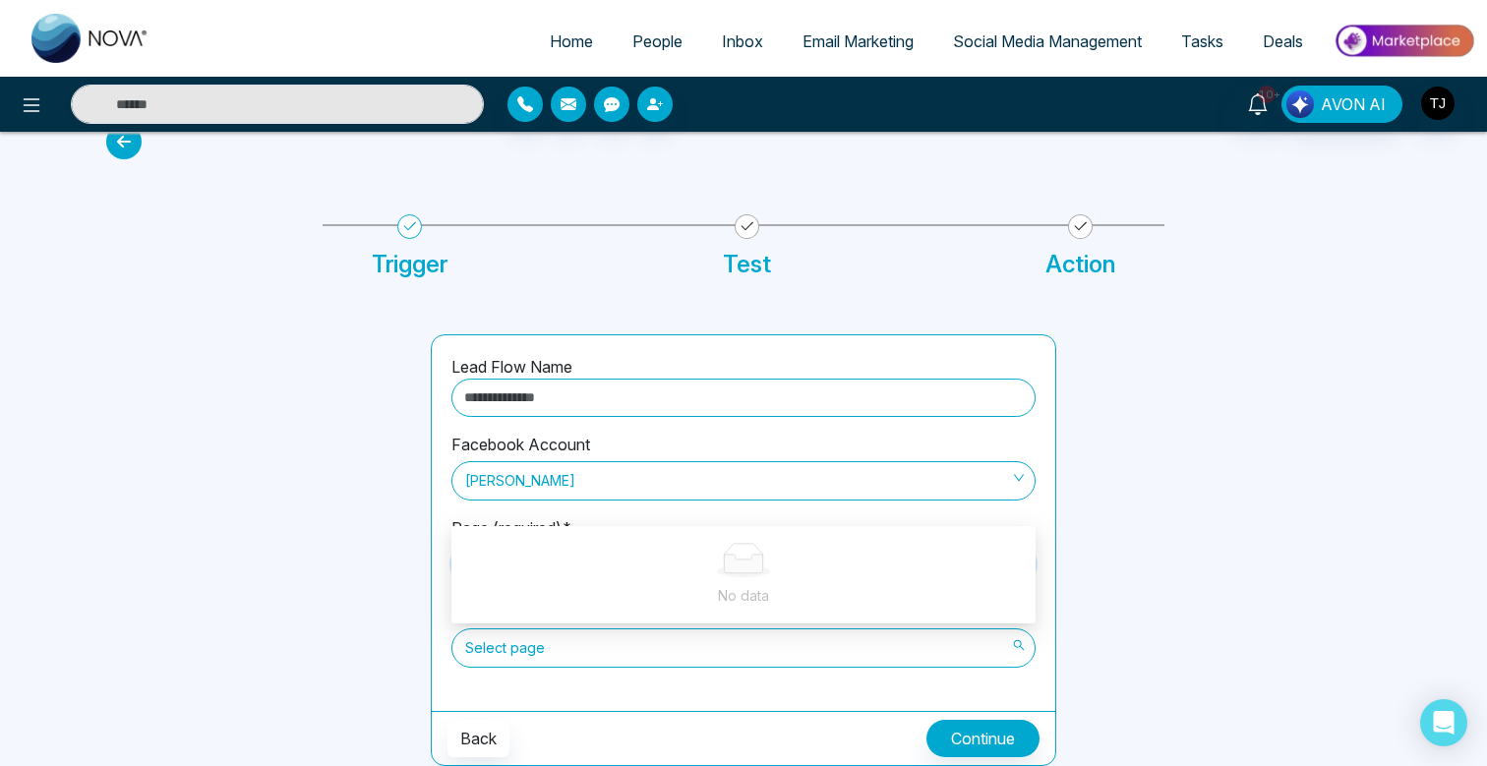
click at [547, 663] on span "Select page" at bounding box center [743, 647] width 557 height 33
click at [556, 659] on span "Select page" at bounding box center [743, 647] width 557 height 33
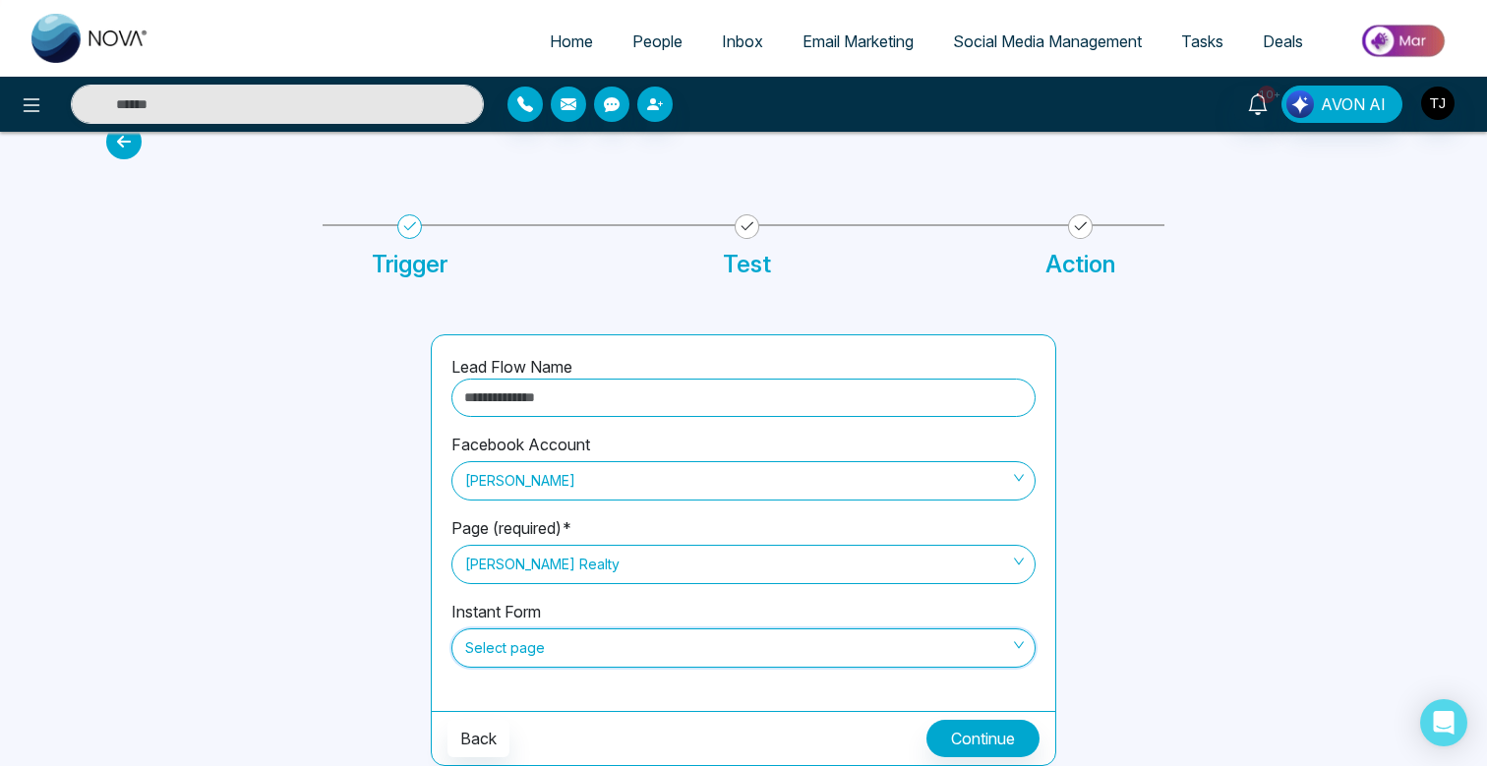
scroll to position [0, 0]
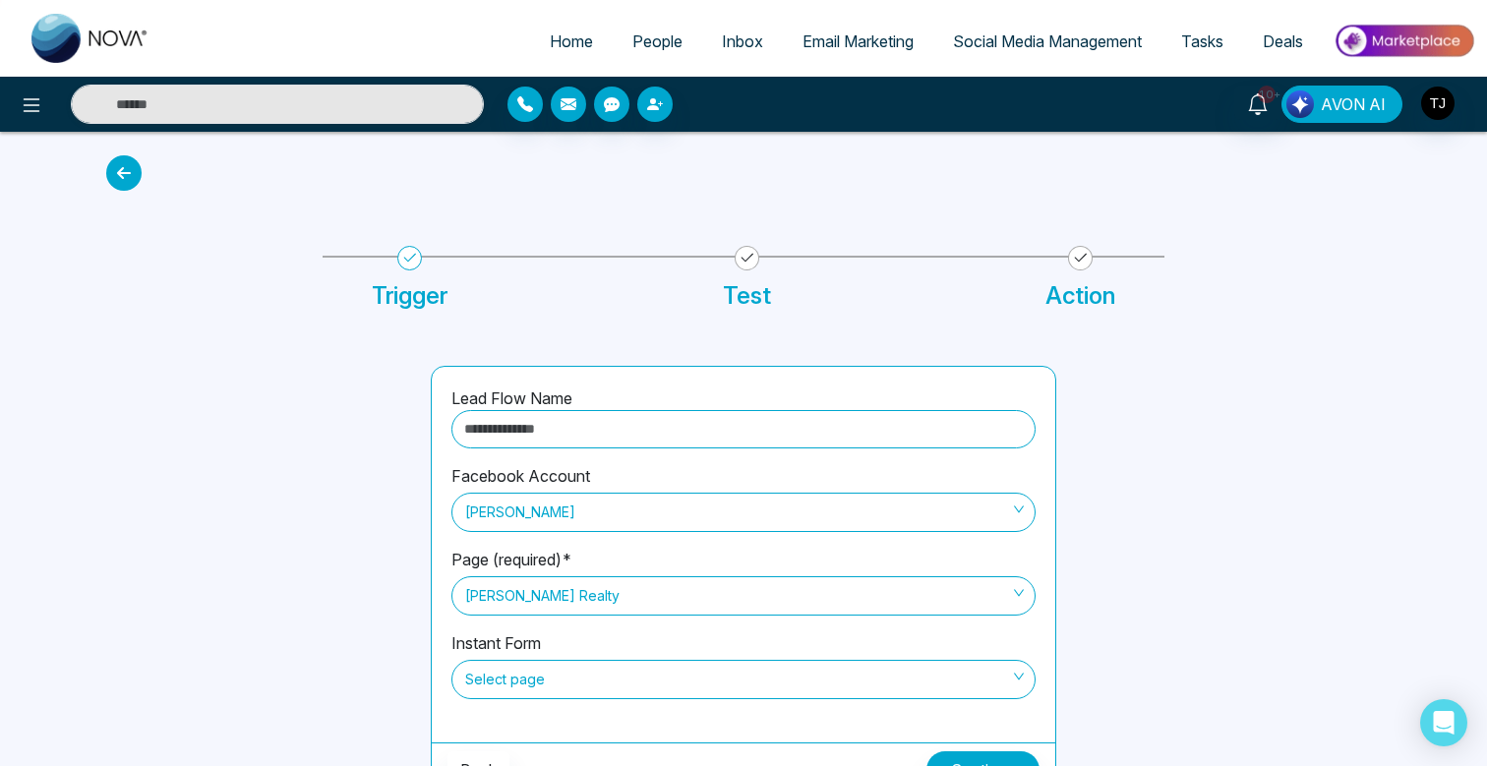
click at [1347, 92] on span "AVON AI" at bounding box center [1352, 104] width 65 height 24
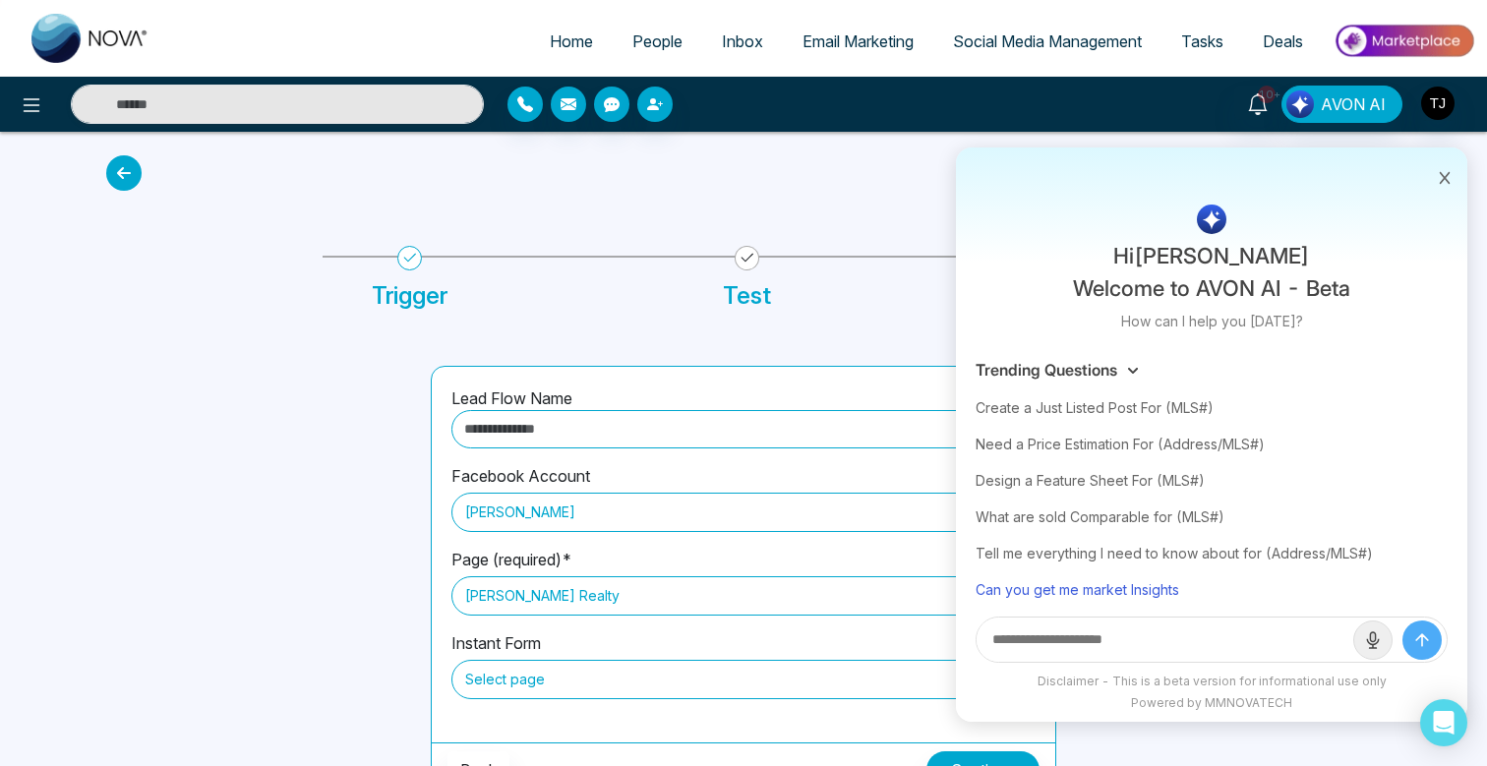
click at [1109, 588] on div "Can you get me market Insights" at bounding box center [1211, 589] width 472 height 36
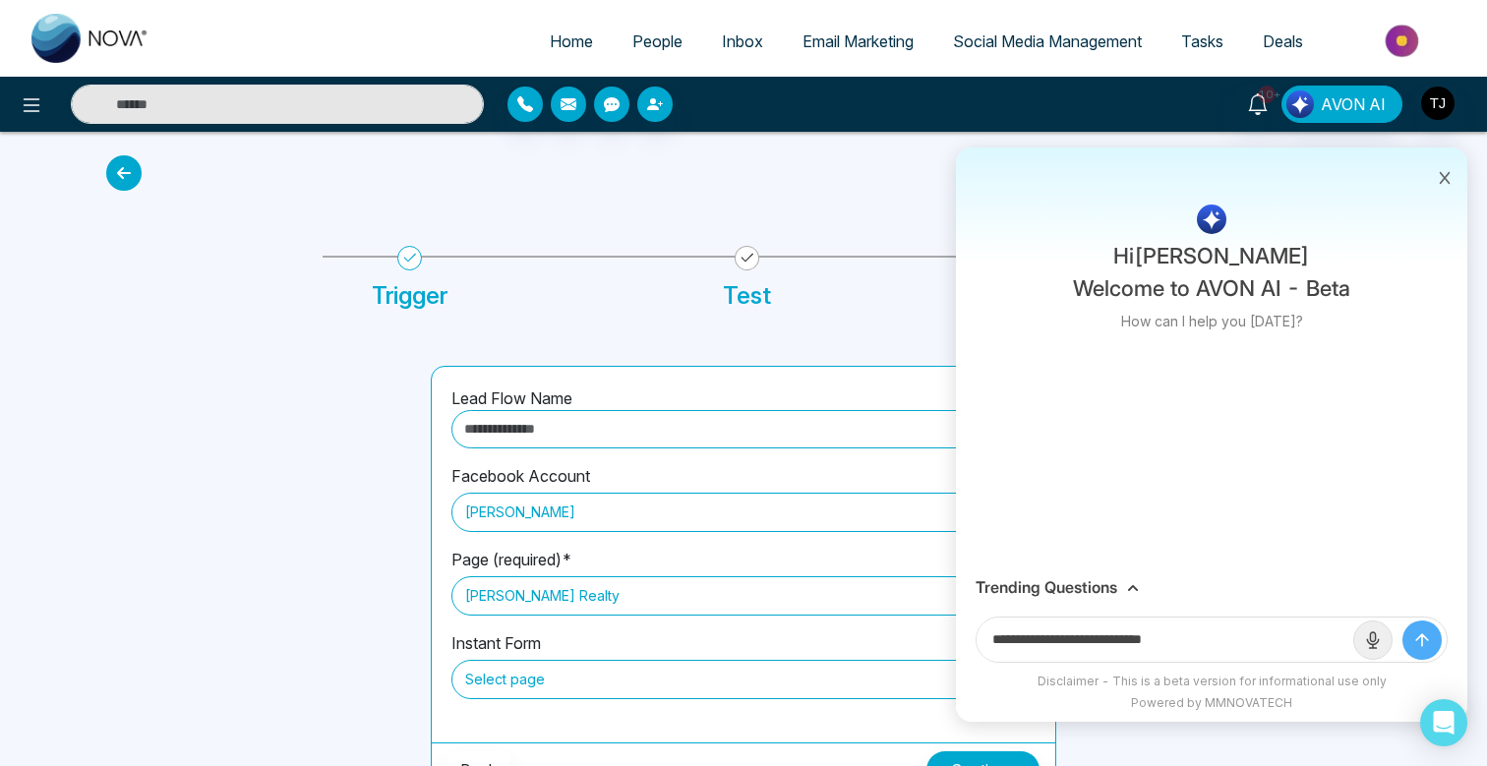
click at [1213, 635] on input "**********" at bounding box center [1164, 639] width 377 height 44
type input "**********"
click at [1402, 620] on button "submit" at bounding box center [1421, 639] width 39 height 39
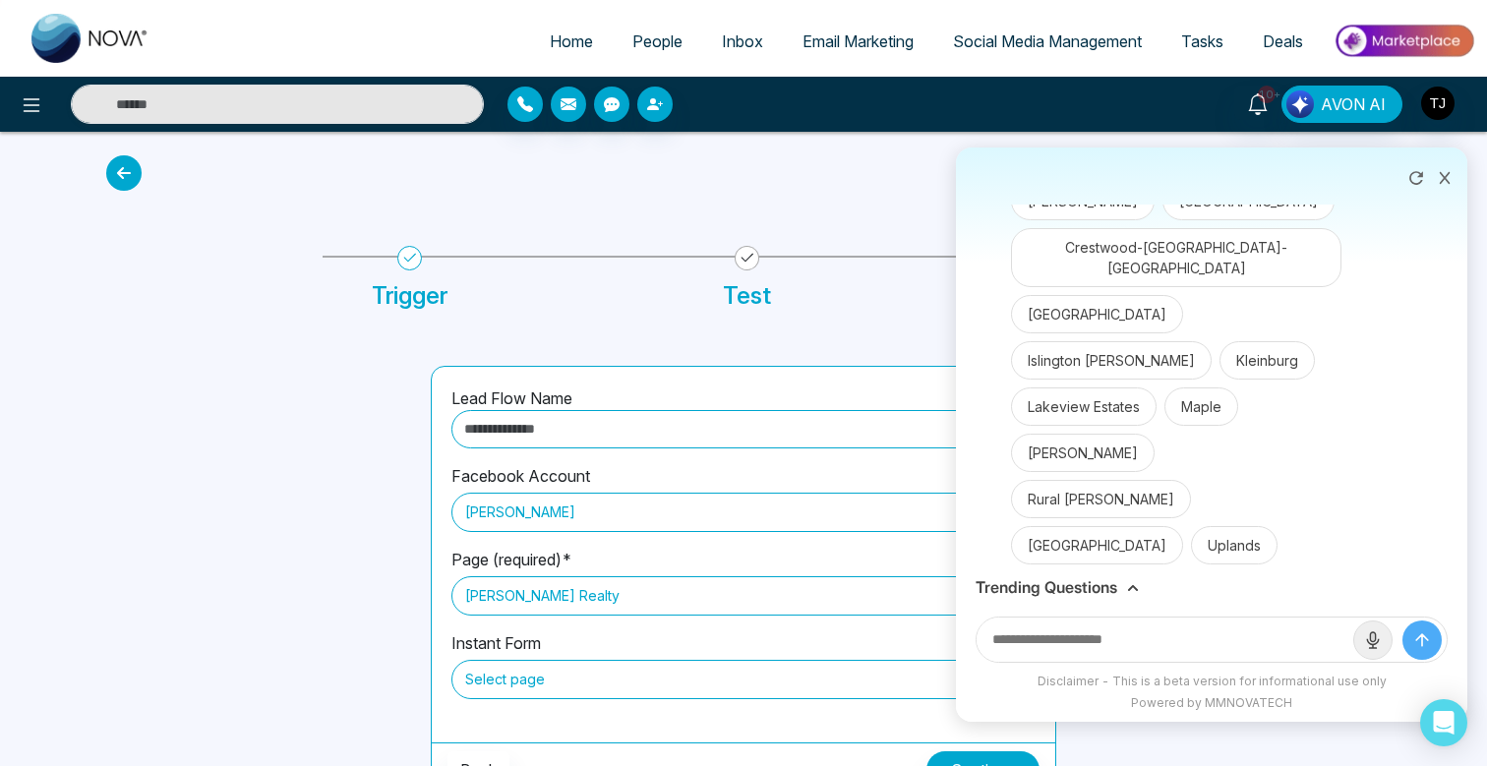
scroll to position [223, 0]
click at [1219, 340] on button "Kleinburg" at bounding box center [1266, 359] width 95 height 38
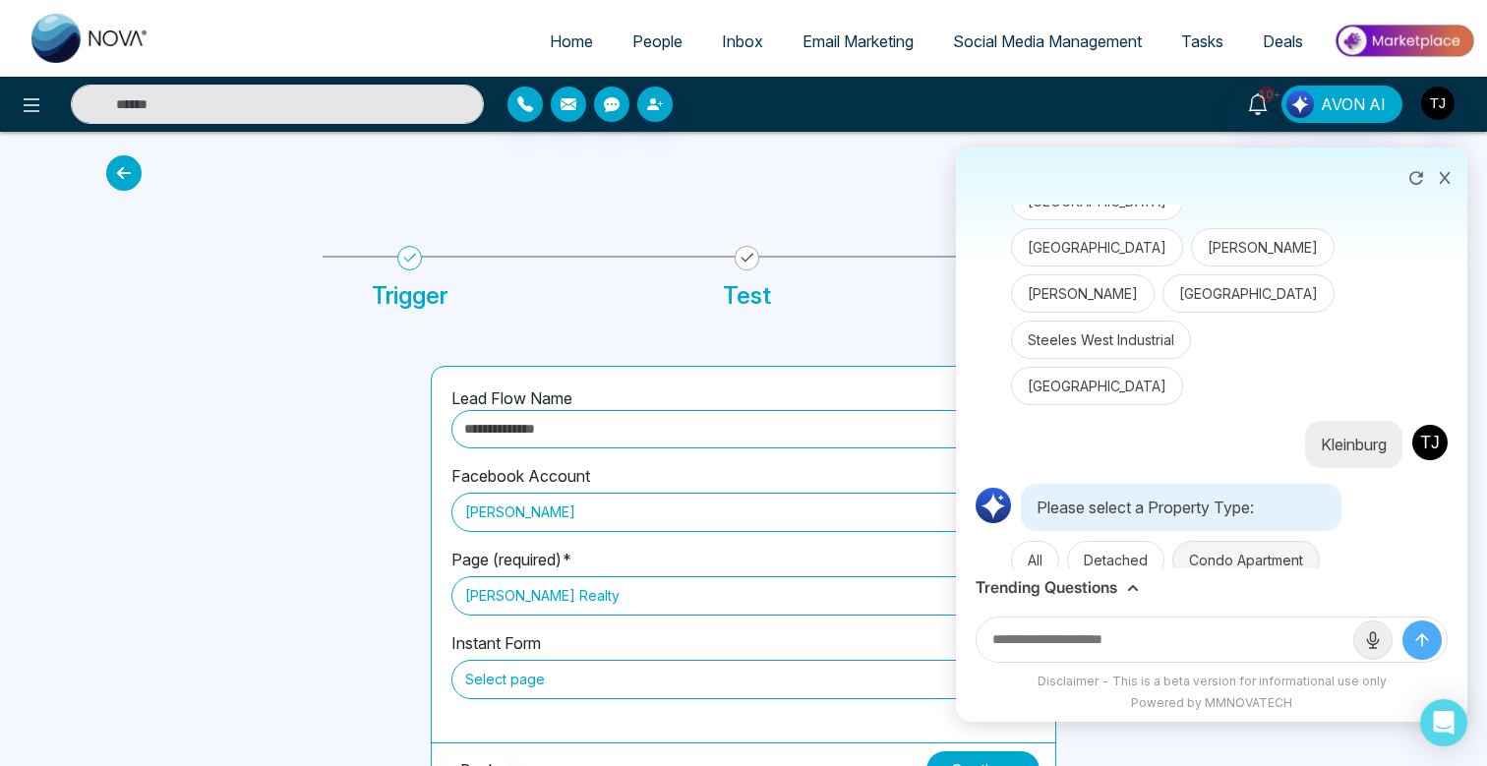
scroll to position [711, 0]
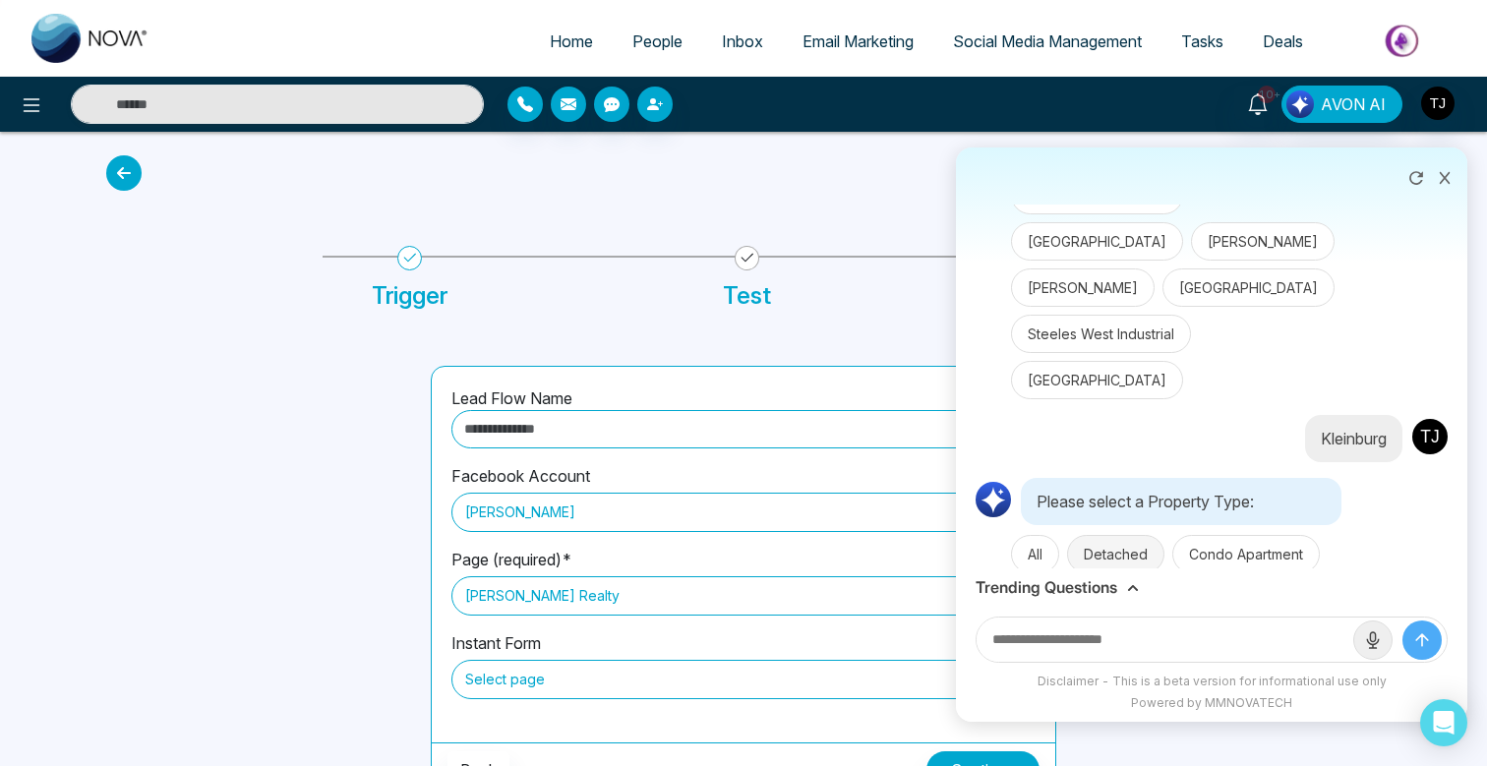
click at [1153, 535] on button "Detached" at bounding box center [1115, 554] width 97 height 38
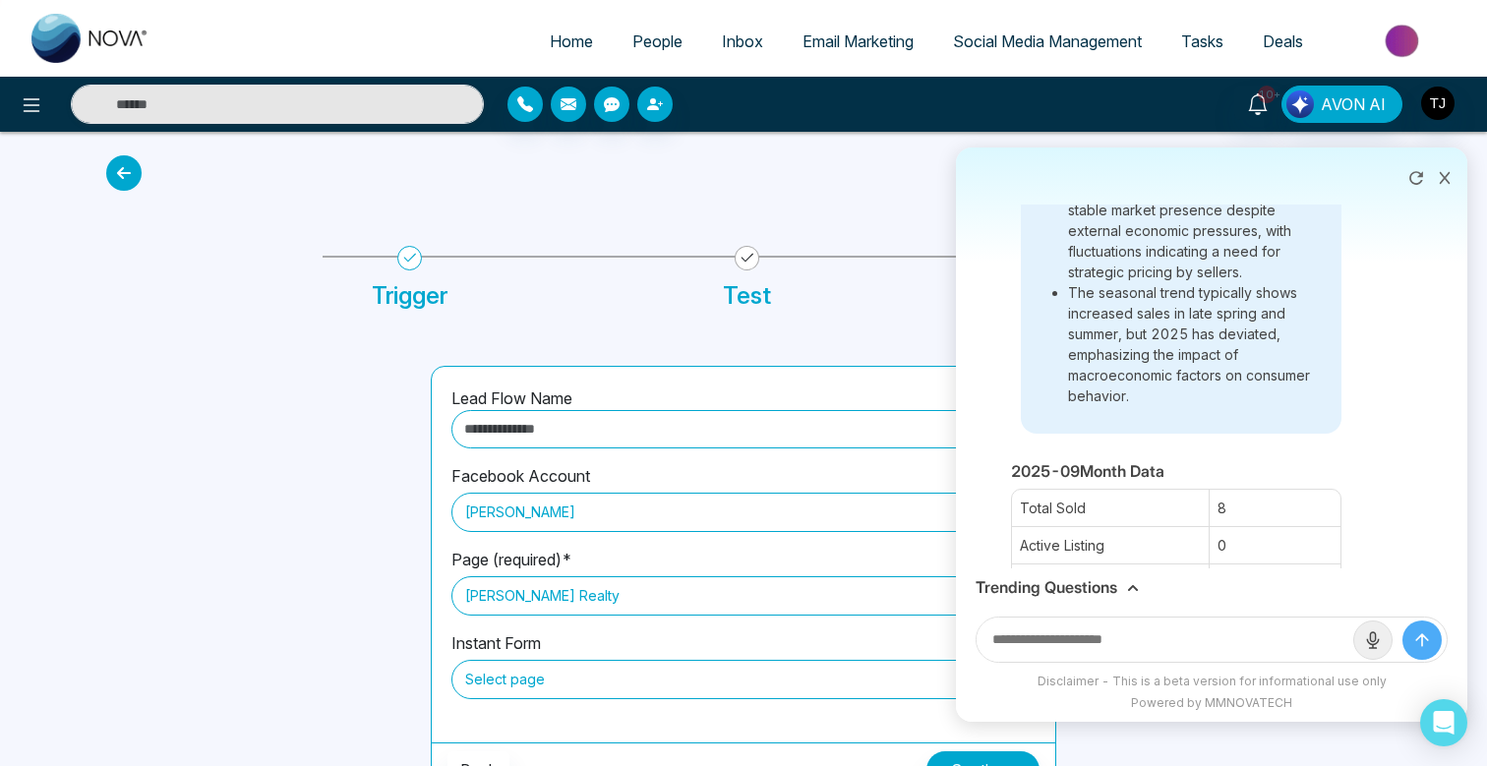
scroll to position [2299, 0]
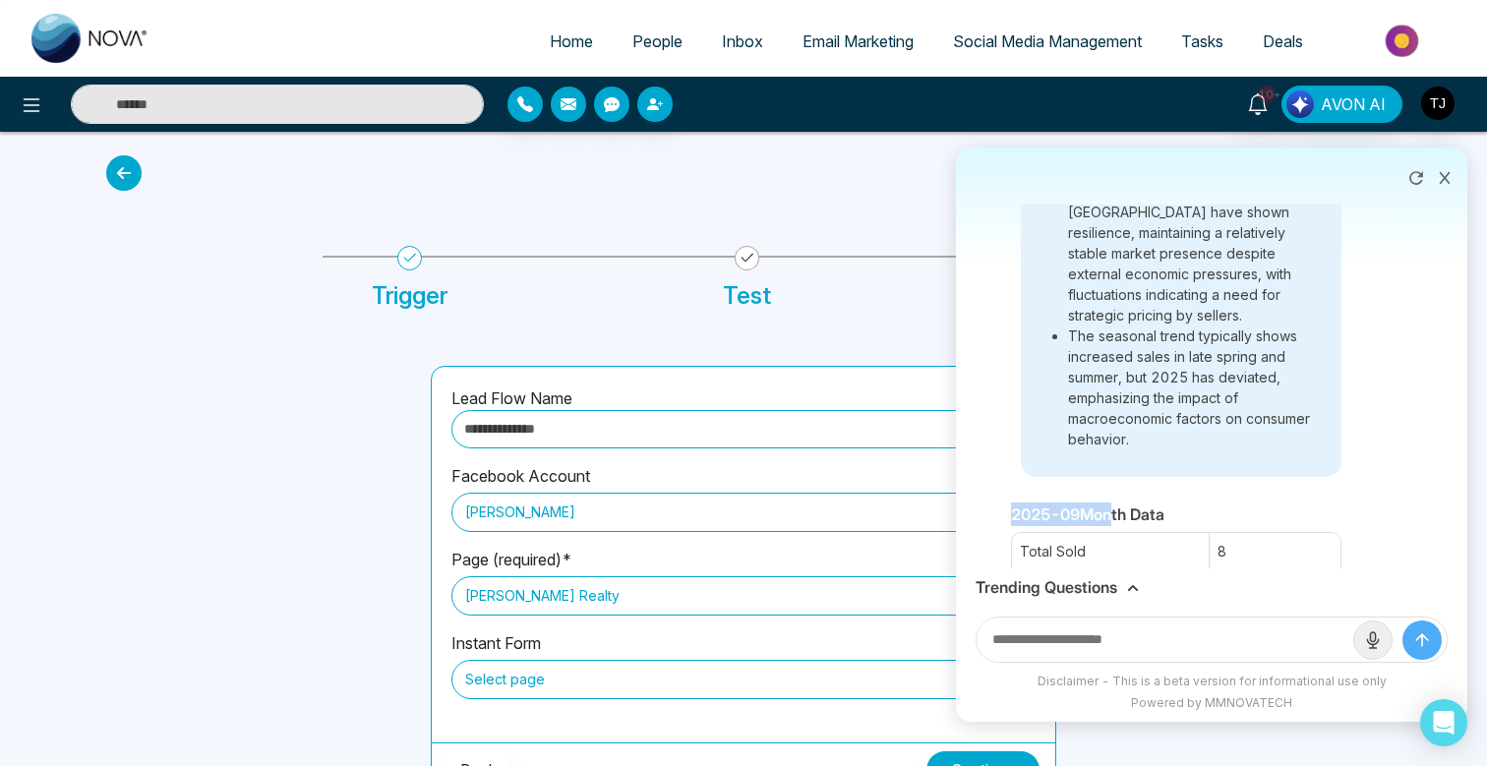
drag, startPoint x: 1007, startPoint y: 252, endPoint x: 1109, endPoint y: 258, distance: 102.4
click at [1109, 258] on div "Summary In [DATE], the average price for detached homes in [GEOGRAPHIC_DATA] is…" at bounding box center [1211, 514] width 472 height 2622
drag, startPoint x: 1220, startPoint y: 404, endPoint x: 1187, endPoint y: 403, distance: 33.4
click at [1187, 645] on div "Avg, Days on Market 47" at bounding box center [1176, 663] width 328 height 37
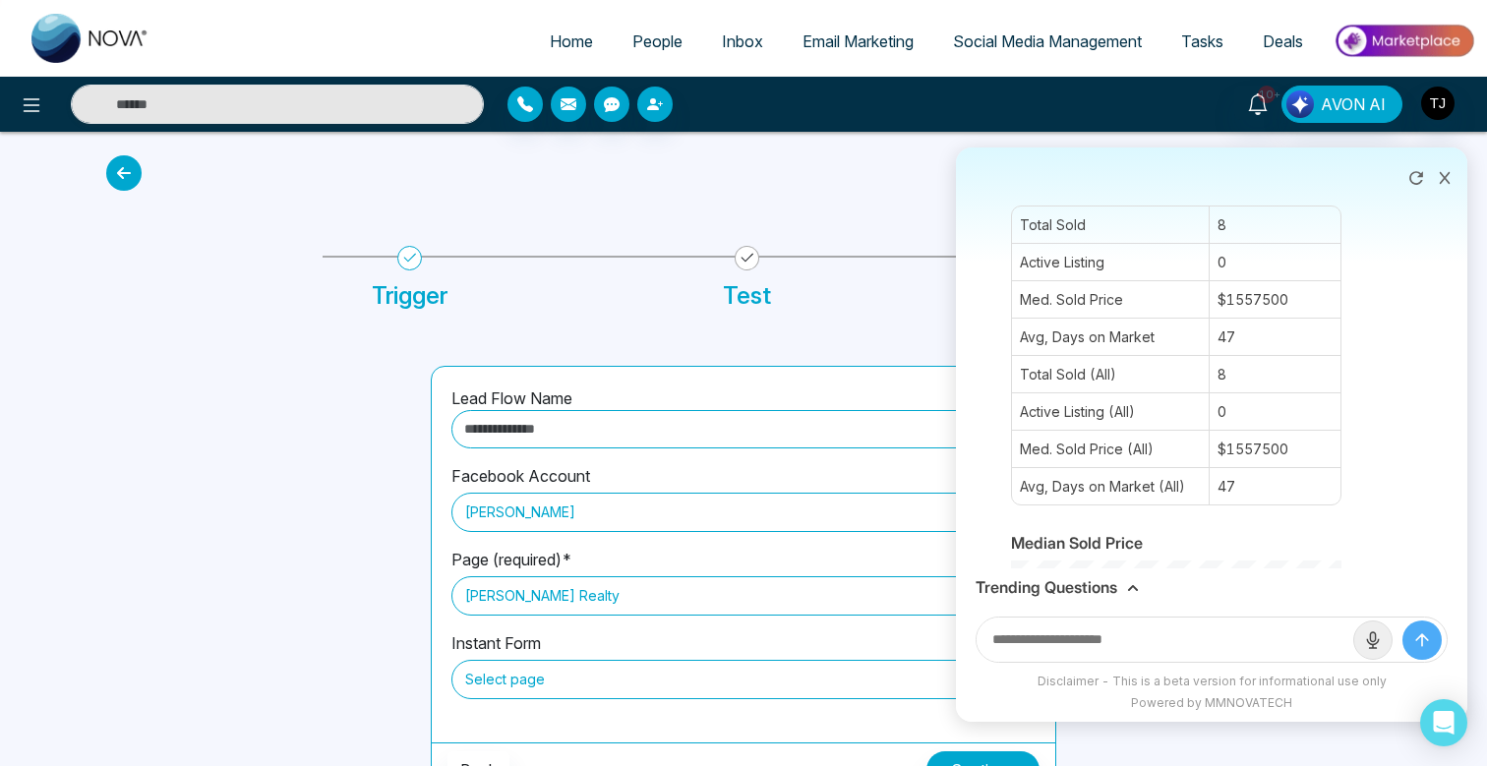
scroll to position [3318, 0]
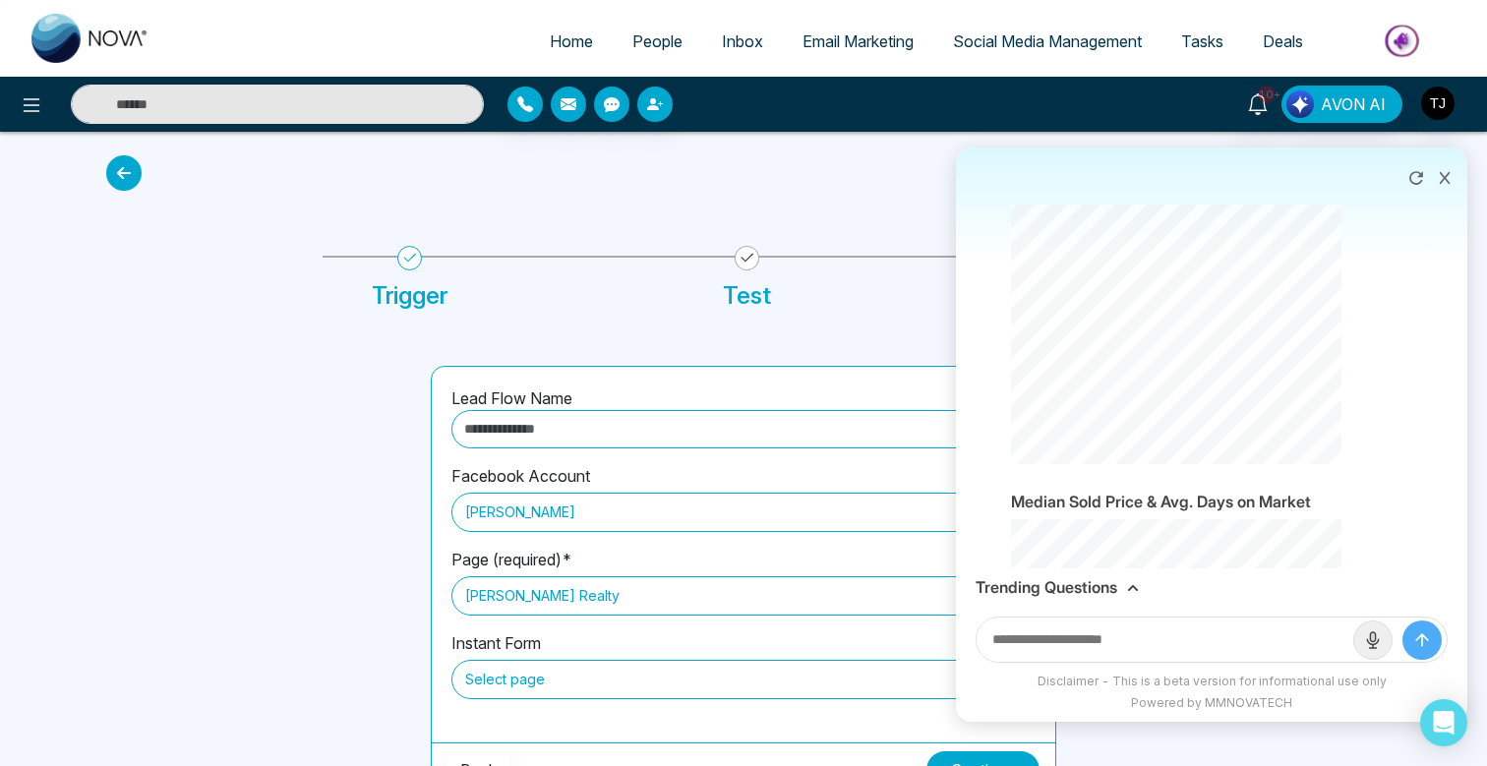
click at [1040, 596] on h3 "Trending Questions" at bounding box center [1046, 587] width 142 height 19
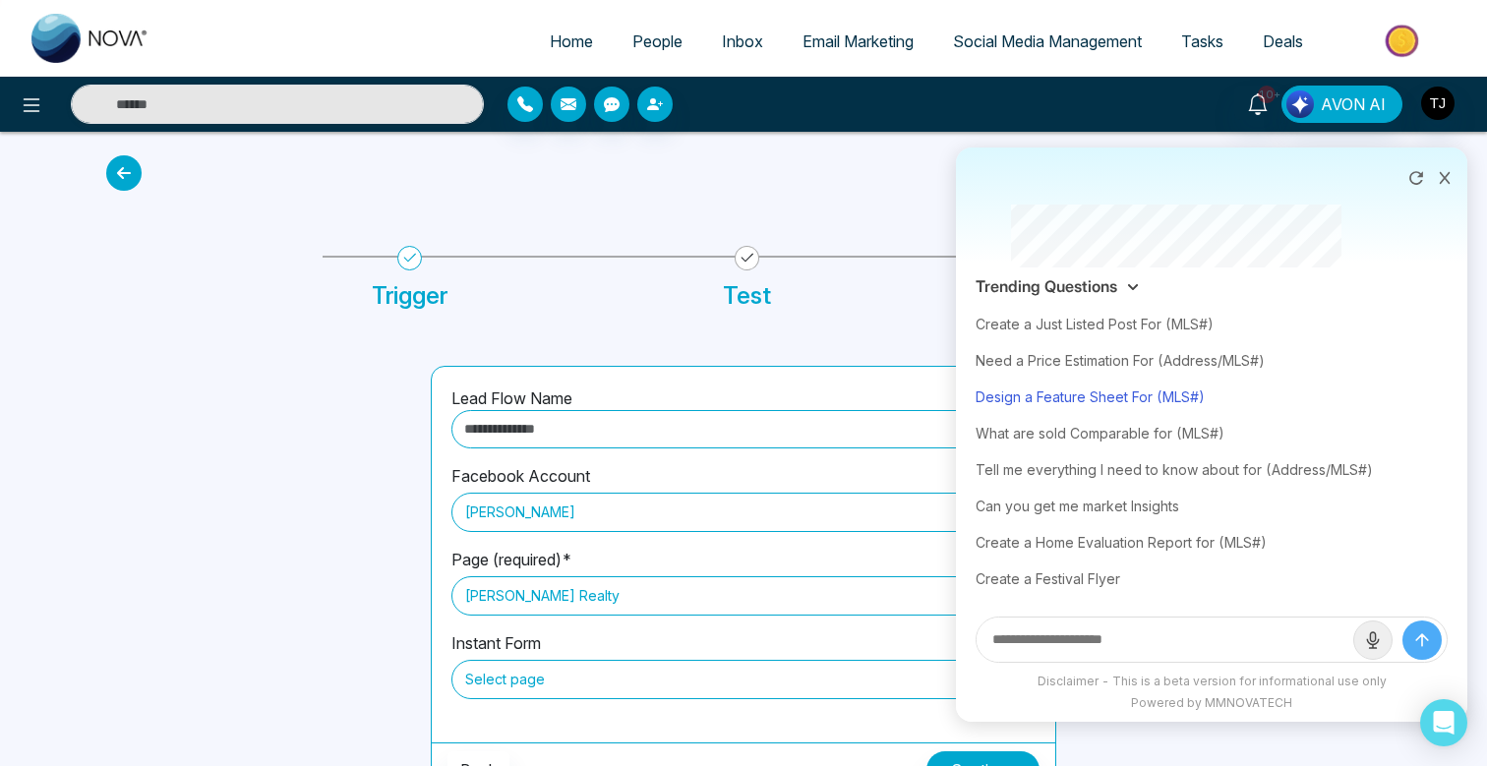
click at [1067, 393] on div "Design a Feature Sheet For (MLS#)" at bounding box center [1211, 397] width 472 height 36
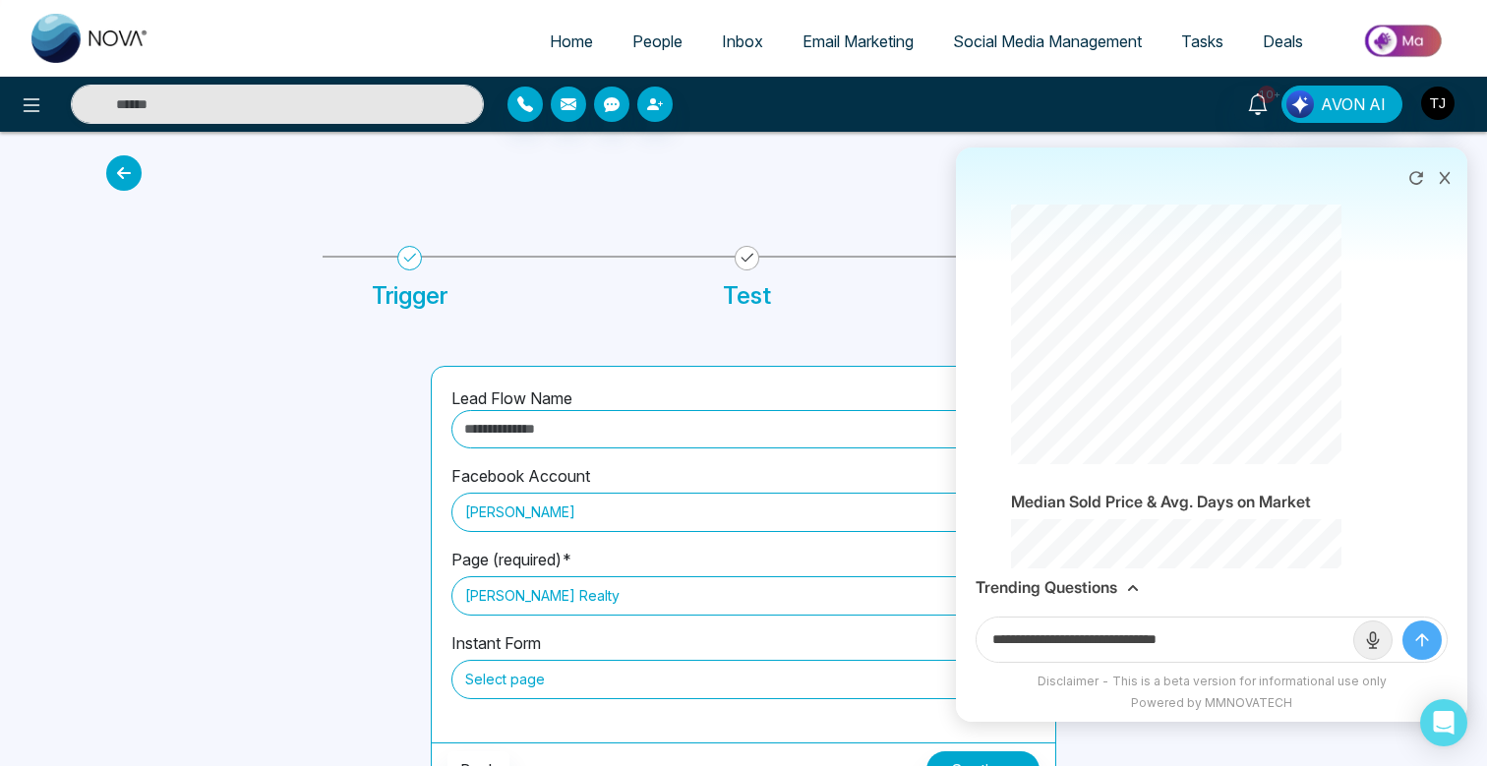
drag, startPoint x: 1173, startPoint y: 640, endPoint x: 1260, endPoint y: 641, distance: 86.5
click at [1260, 641] on input "**********" at bounding box center [1164, 639] width 377 height 44
paste input "**********"
type input "**********"
click at [1402, 620] on button "submit" at bounding box center [1421, 639] width 39 height 39
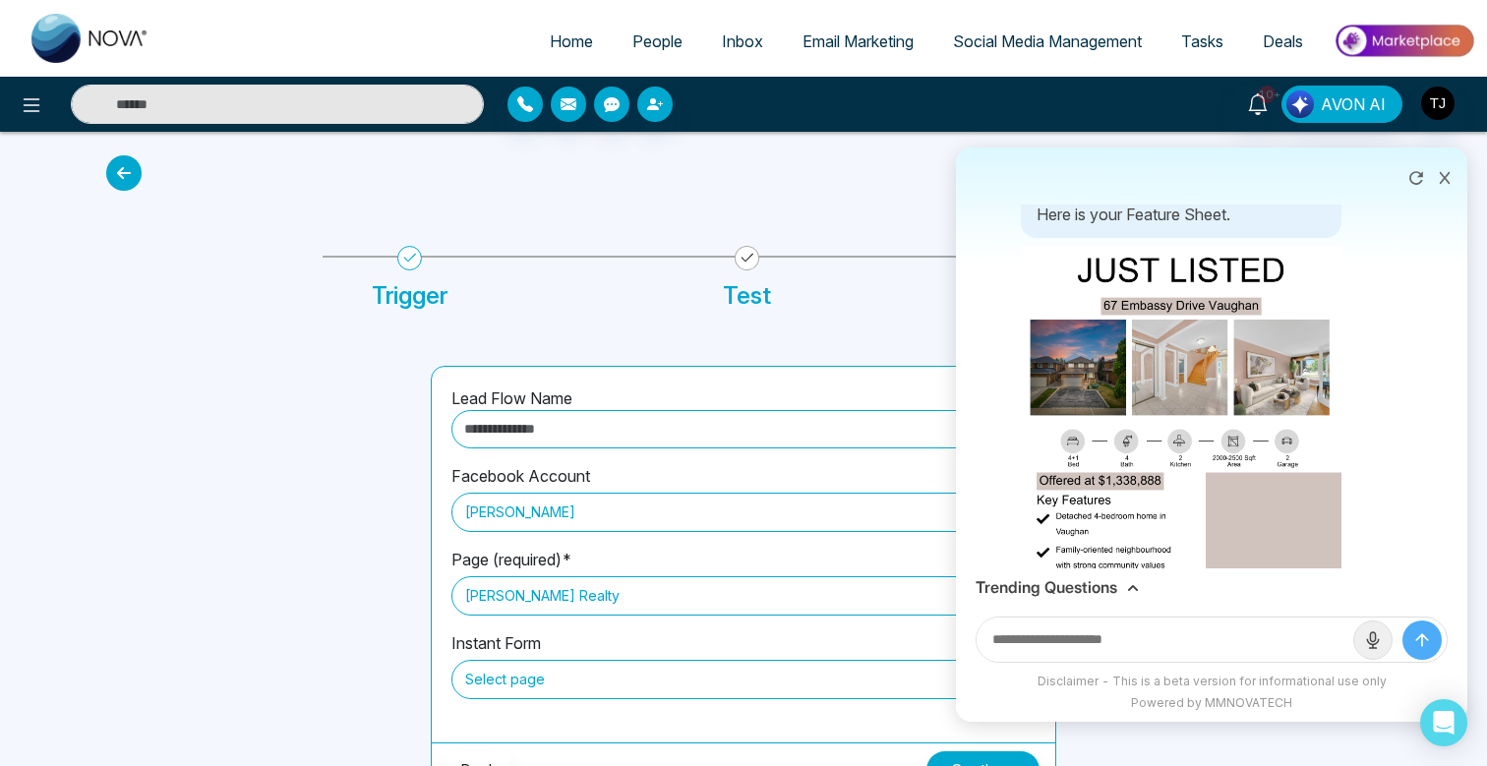
scroll to position [4154, 0]
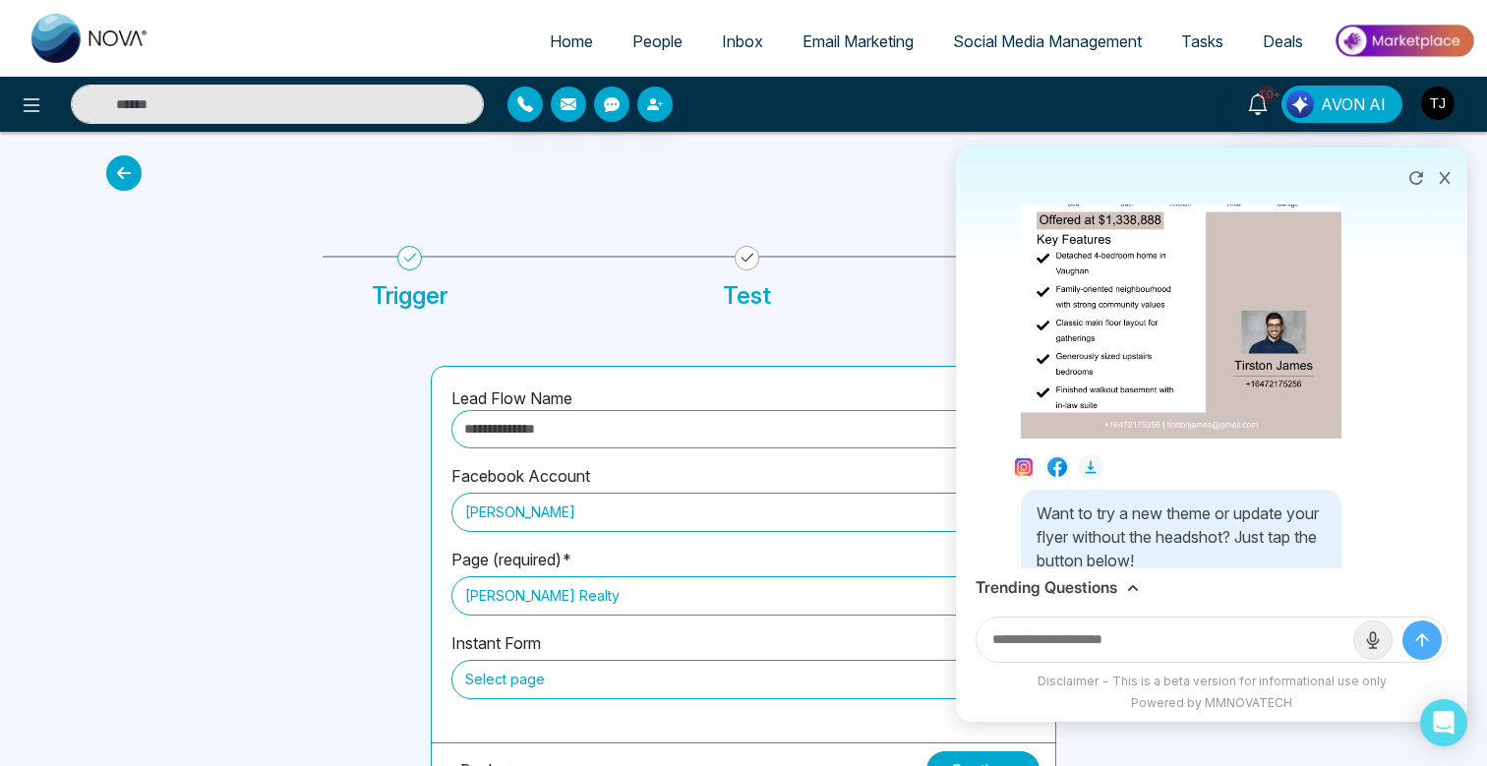
scroll to position [4343, 0]
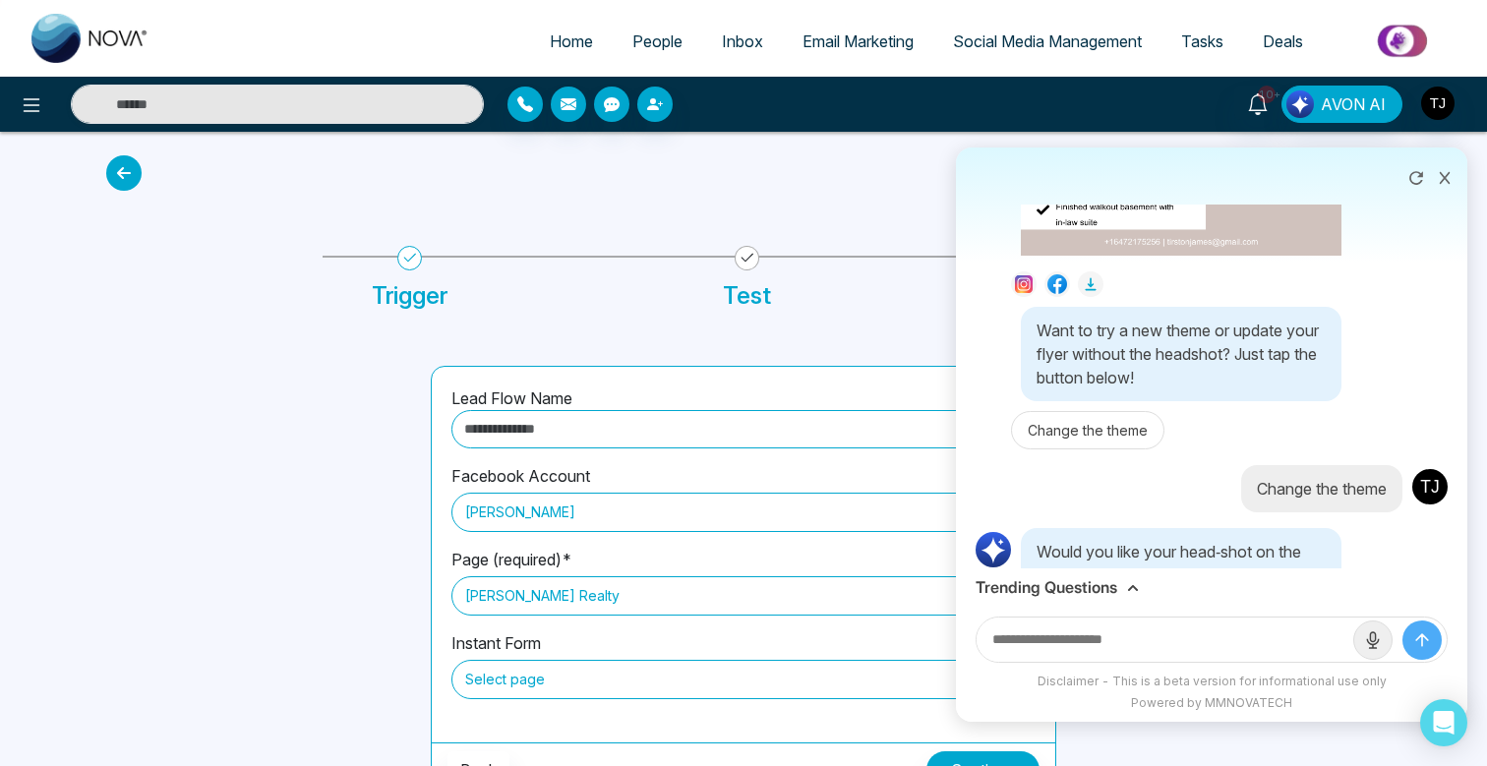
scroll to position [4517, 0]
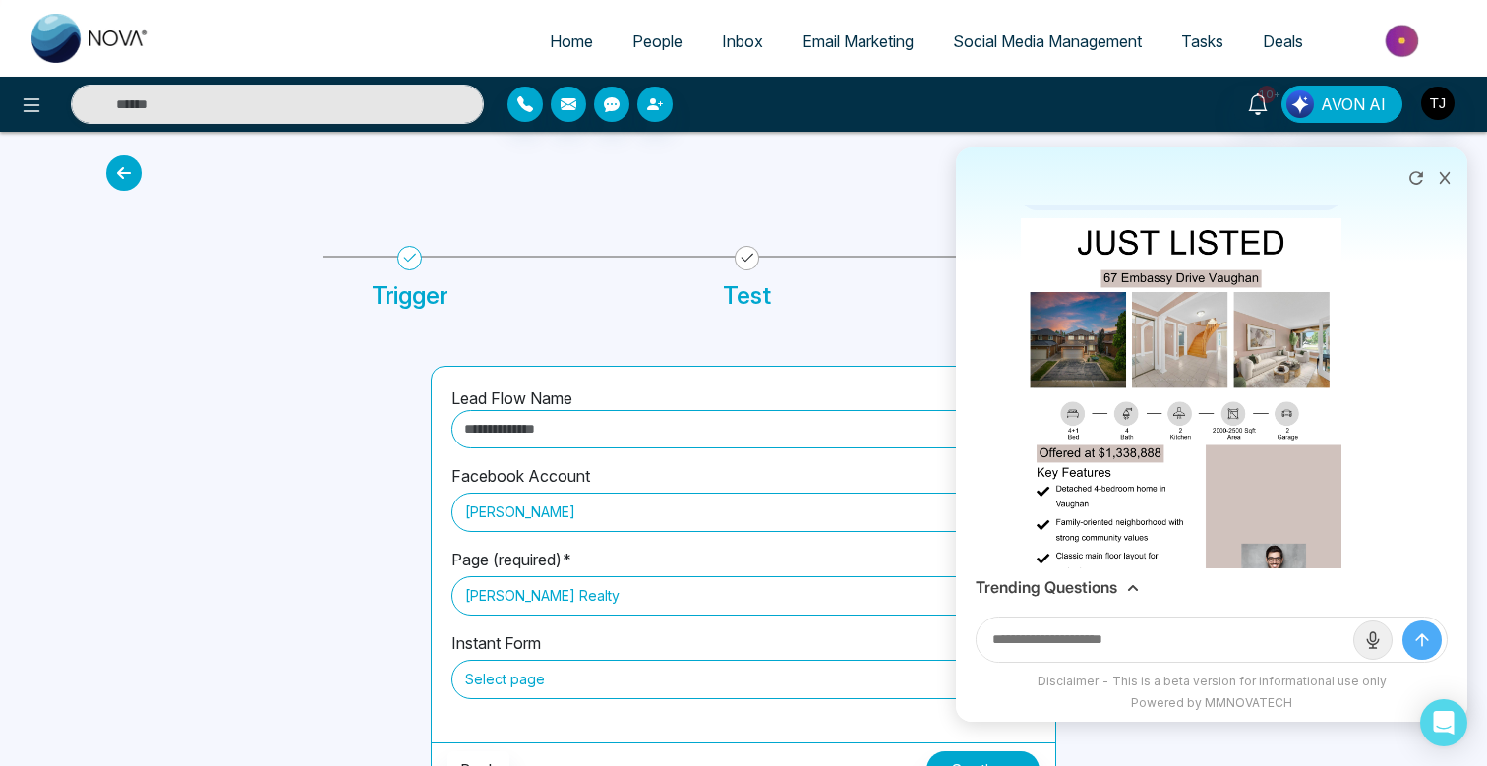
scroll to position [5258, 0]
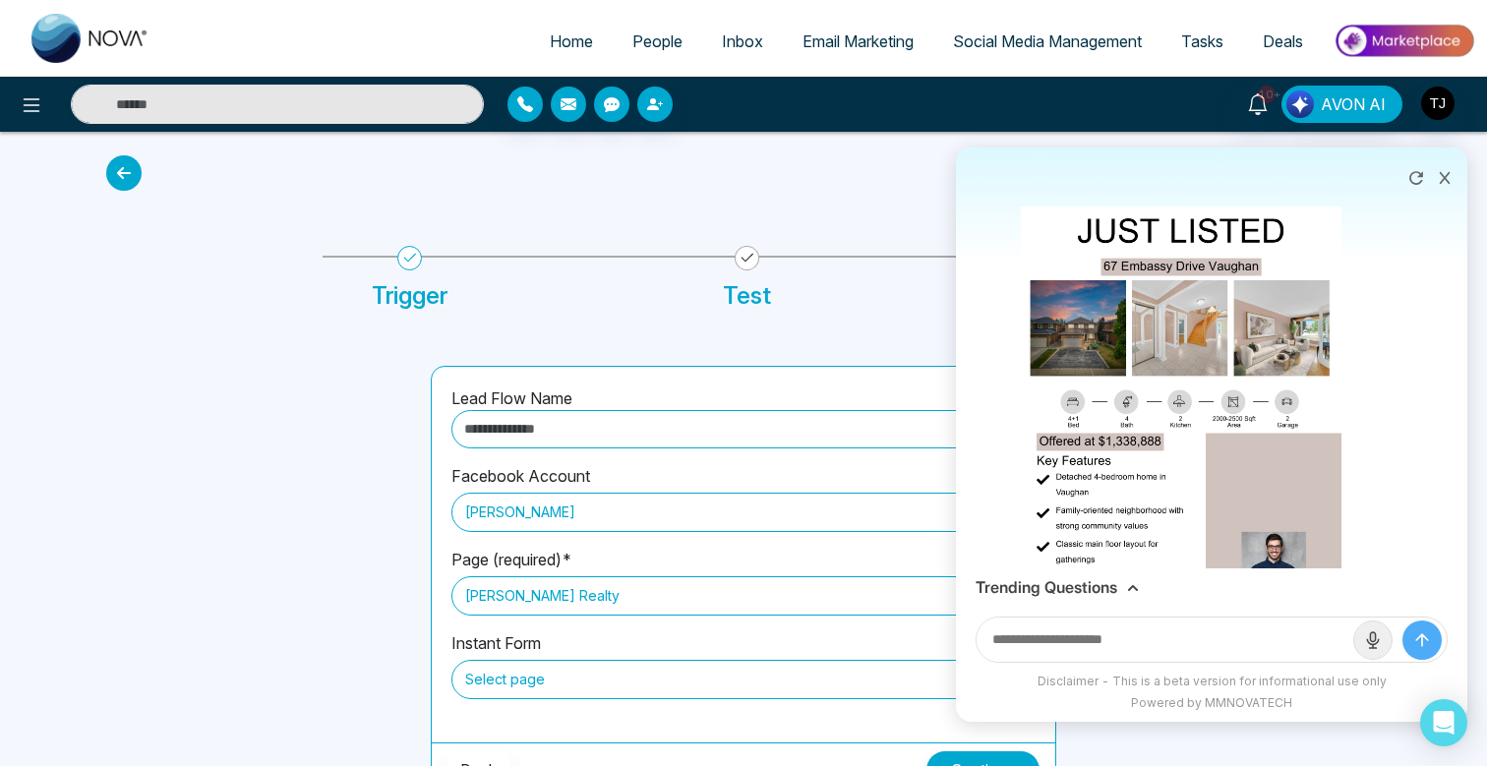
click at [1094, 582] on h3 "Trending Questions" at bounding box center [1046, 587] width 142 height 19
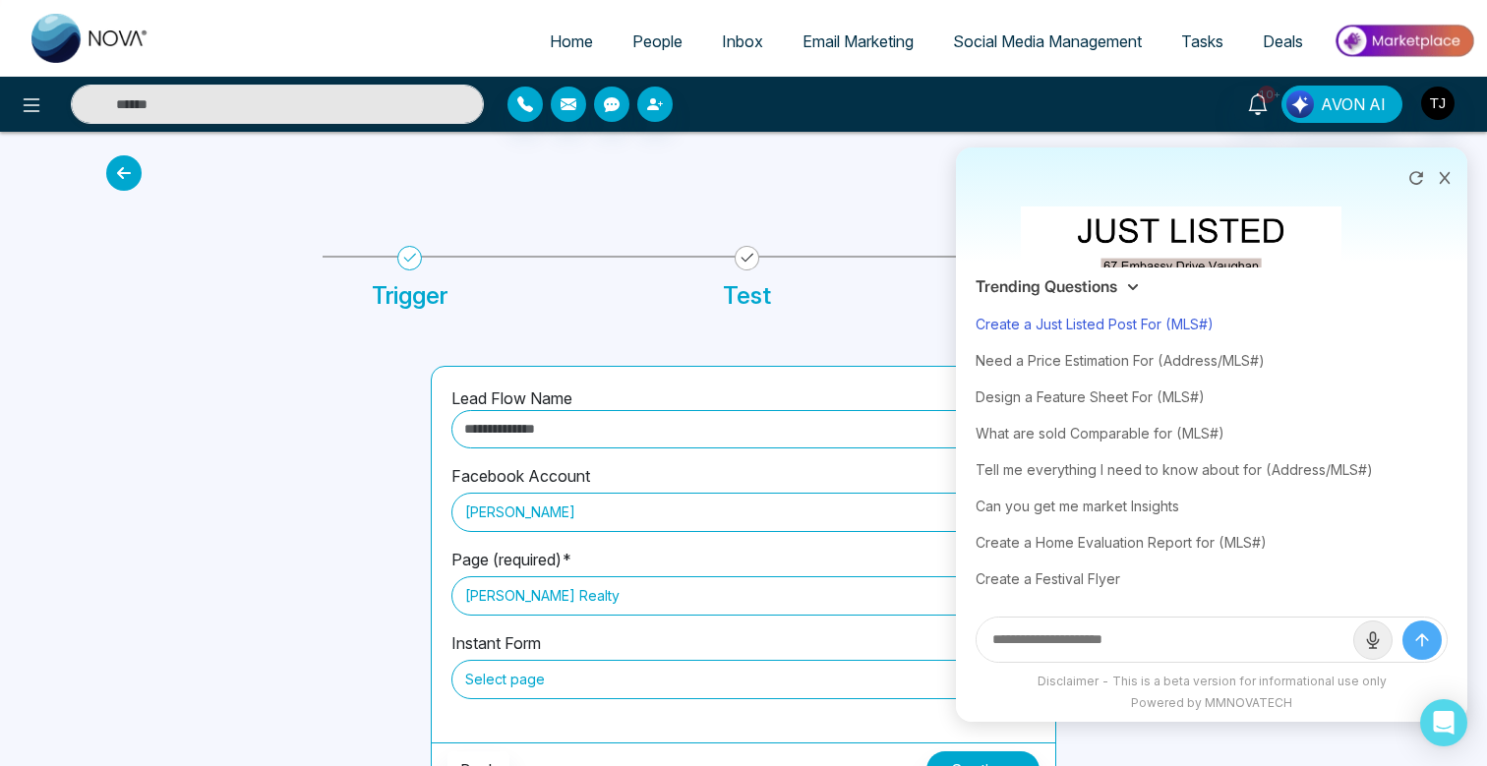
click at [1148, 330] on div "Create a Just Listed Post For (MLS#)" at bounding box center [1211, 324] width 472 height 36
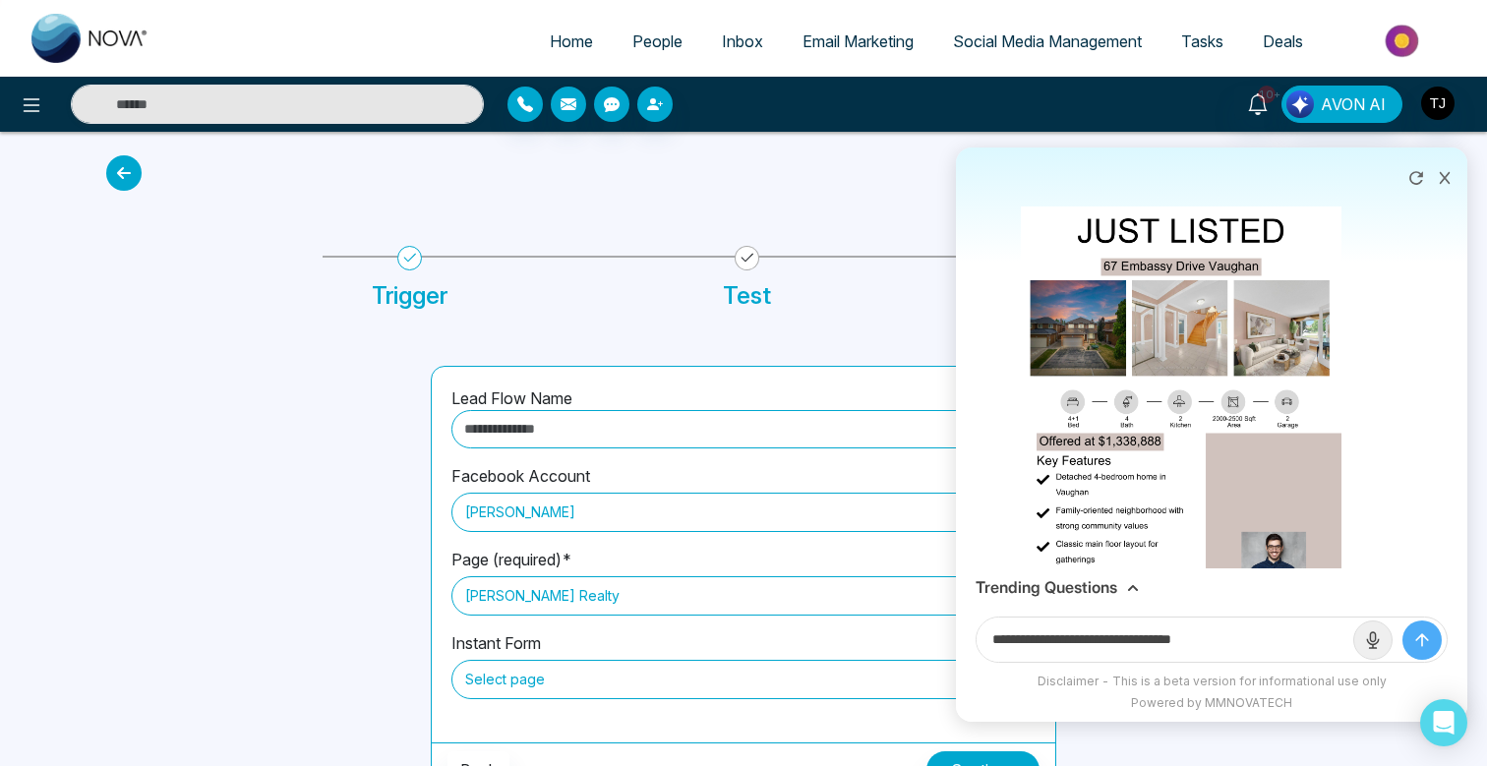
drag, startPoint x: 1181, startPoint y: 636, endPoint x: 1280, endPoint y: 643, distance: 99.5
click at [1280, 643] on input "**********" at bounding box center [1164, 639] width 377 height 44
paste input "**********"
type input "**********"
click at [1402, 620] on button "submit" at bounding box center [1421, 639] width 39 height 39
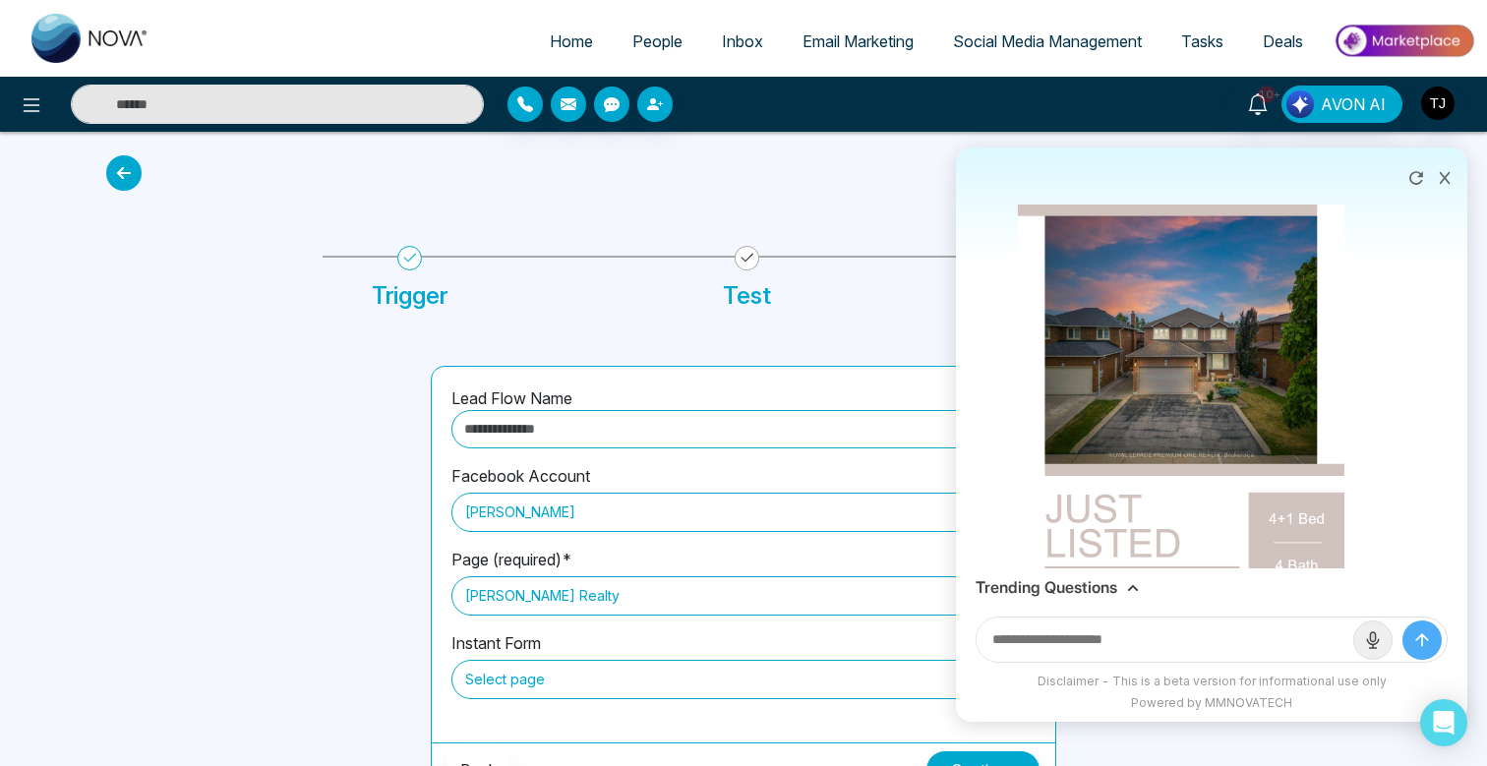
scroll to position [6148, 0]
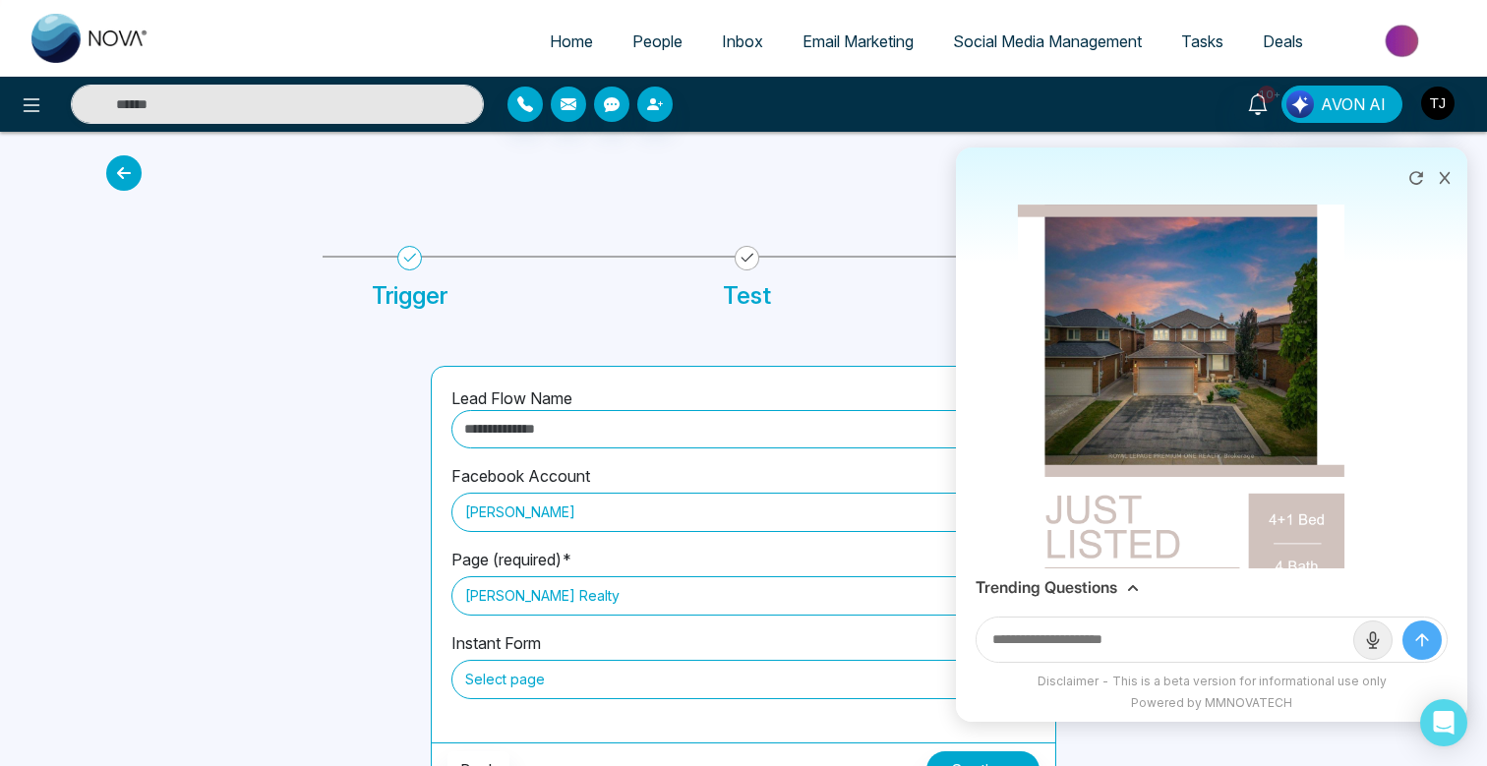
scroll to position [6143, 0]
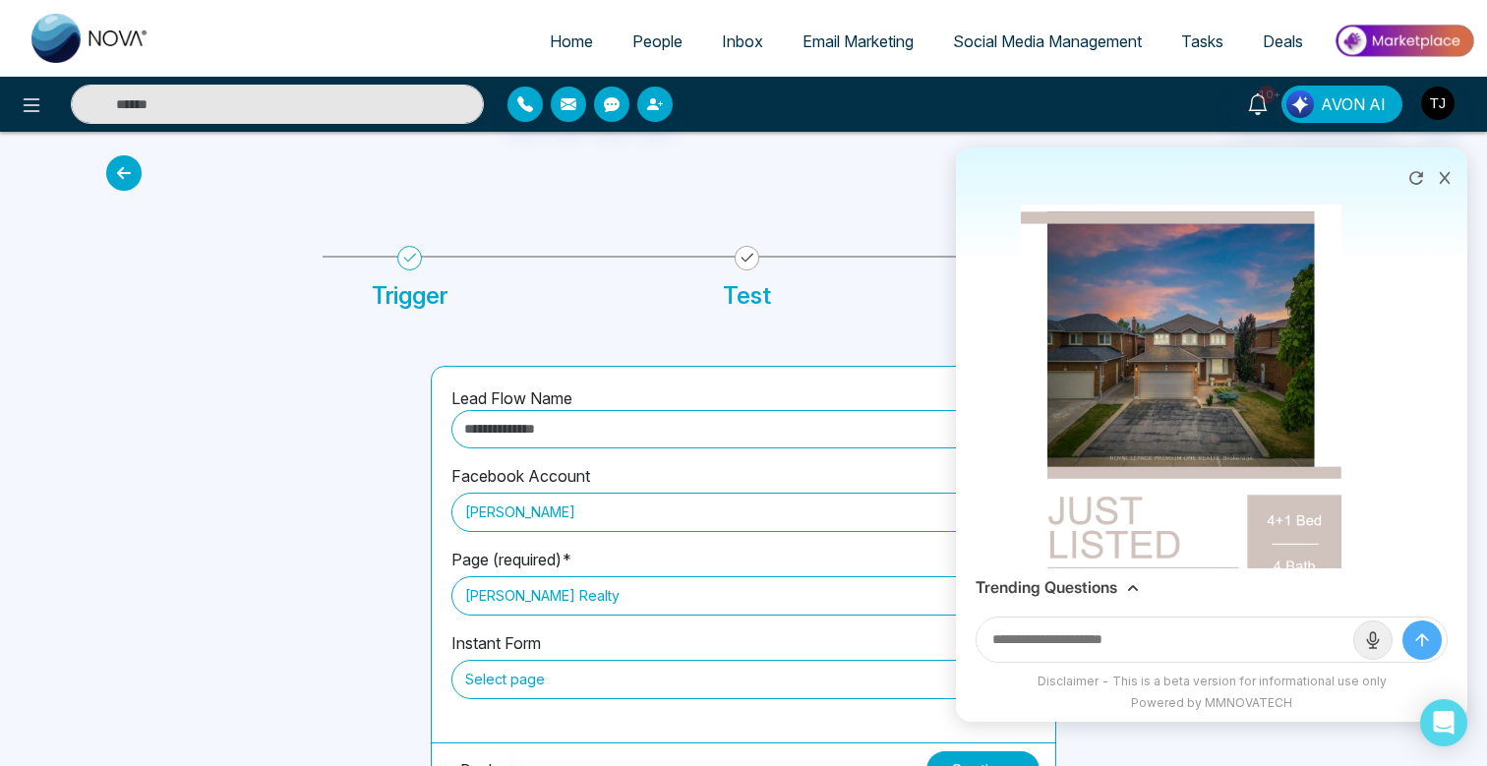
click at [1091, 765] on icon at bounding box center [1089, 779] width 11 height 13
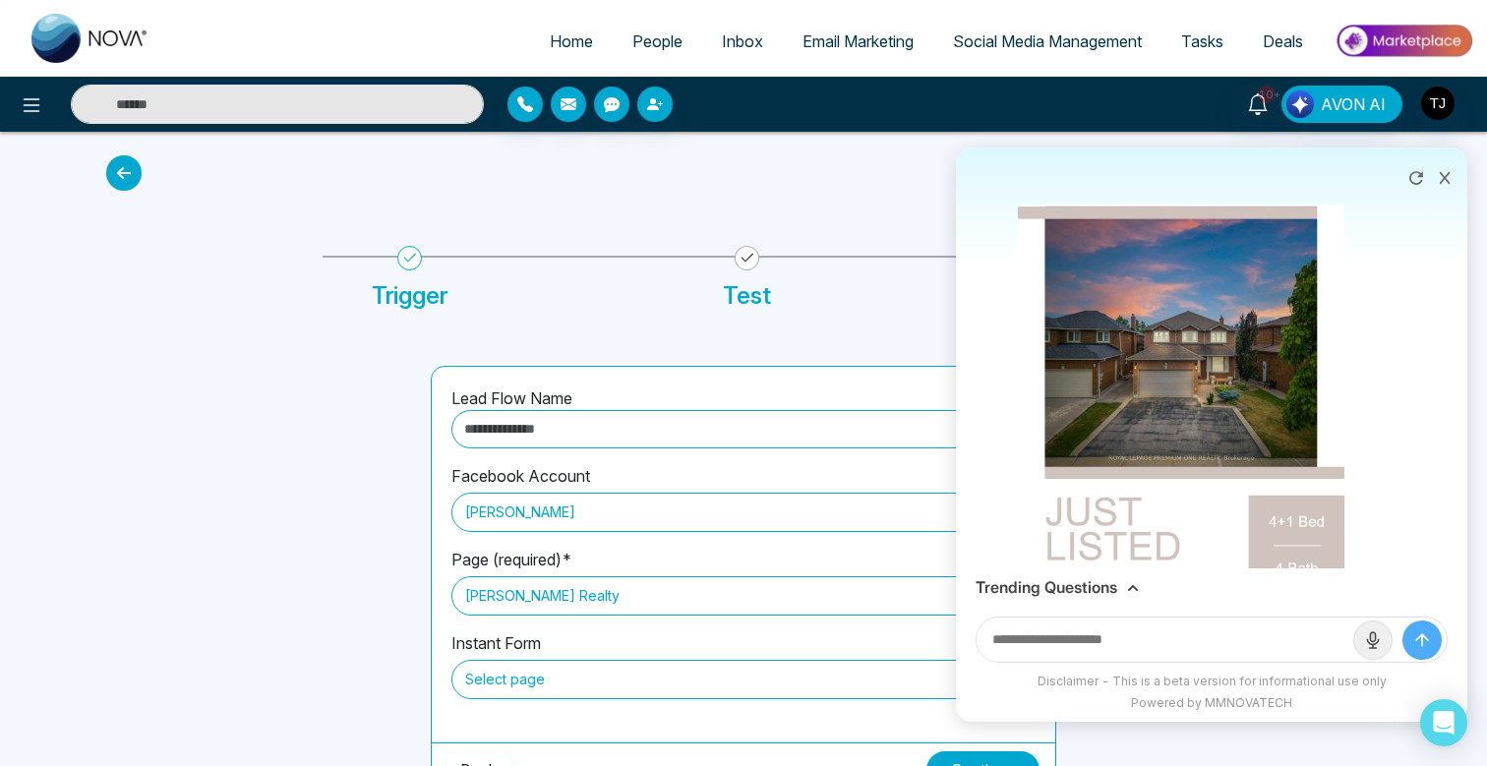
scroll to position [6481, 0]
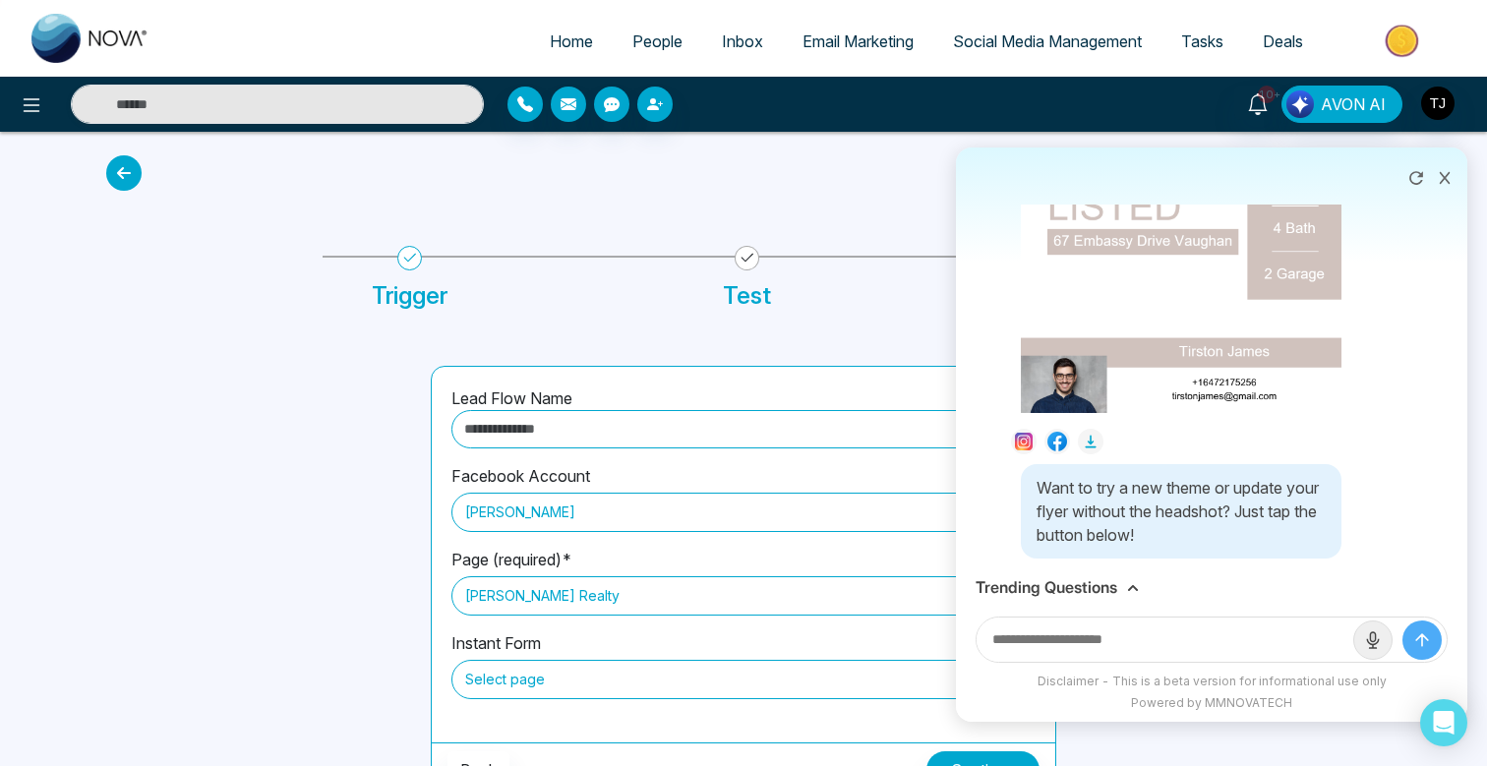
click at [1449, 178] on icon at bounding box center [1444, 178] width 14 height 14
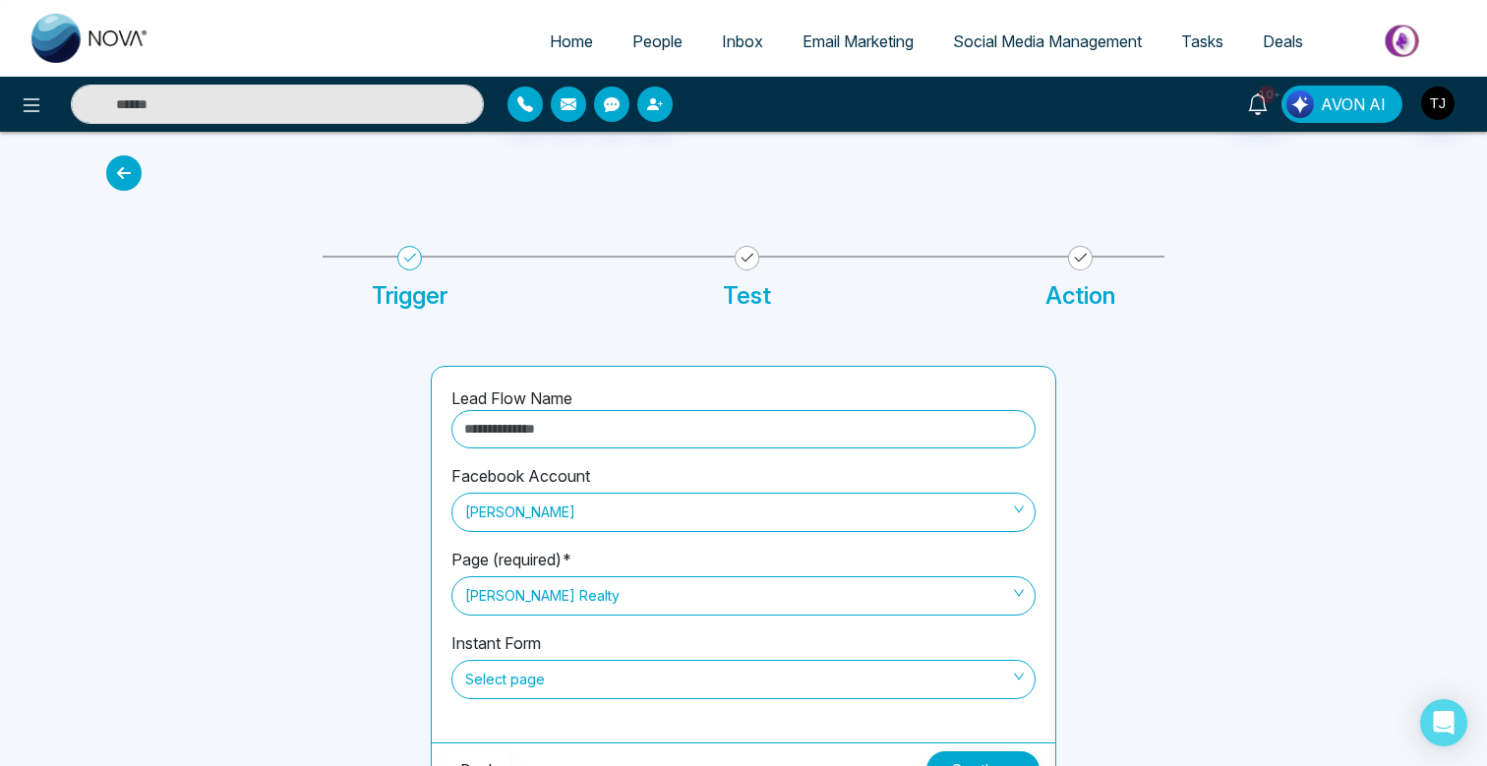
click at [1339, 109] on span "AVON AI" at bounding box center [1352, 104] width 65 height 24
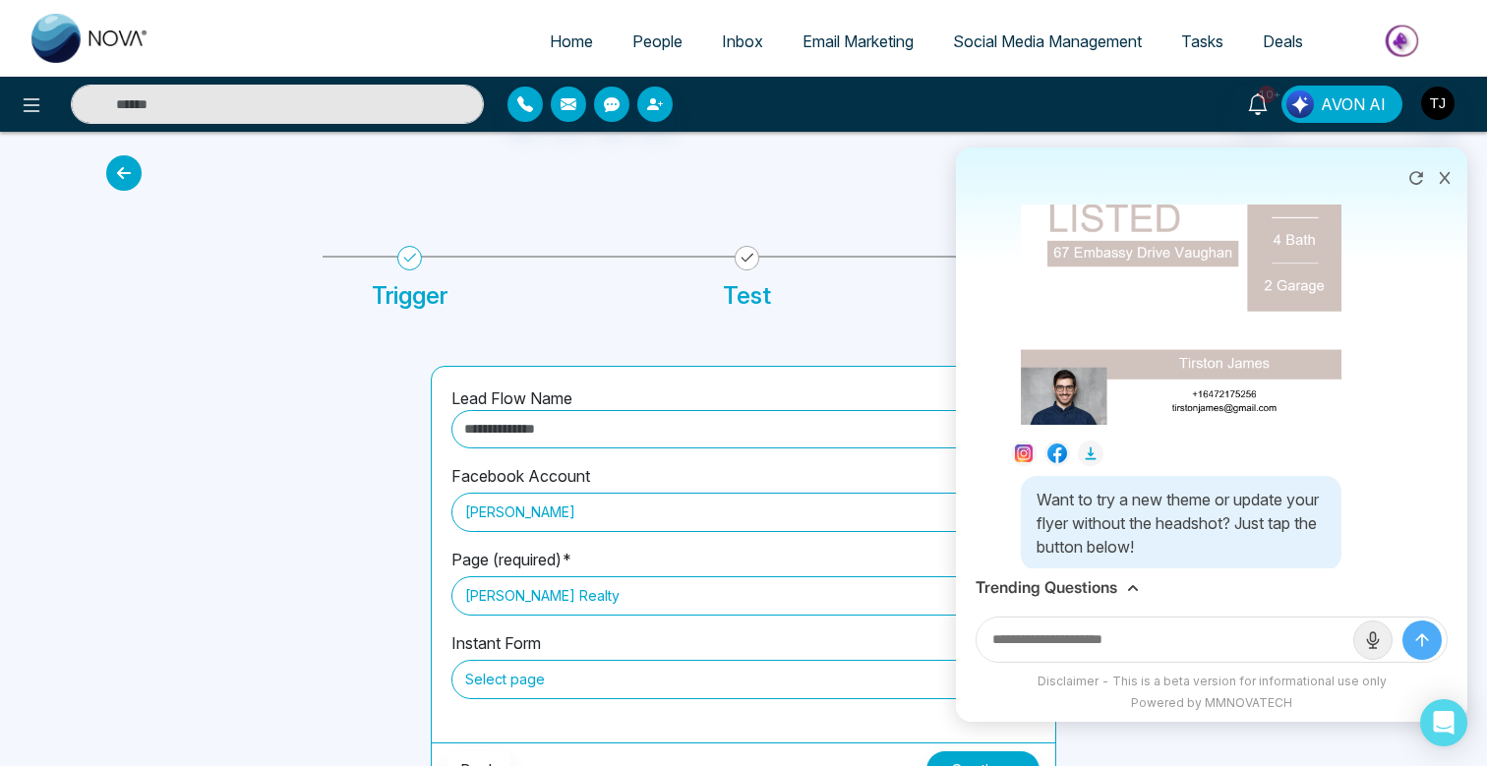
scroll to position [6473, 0]
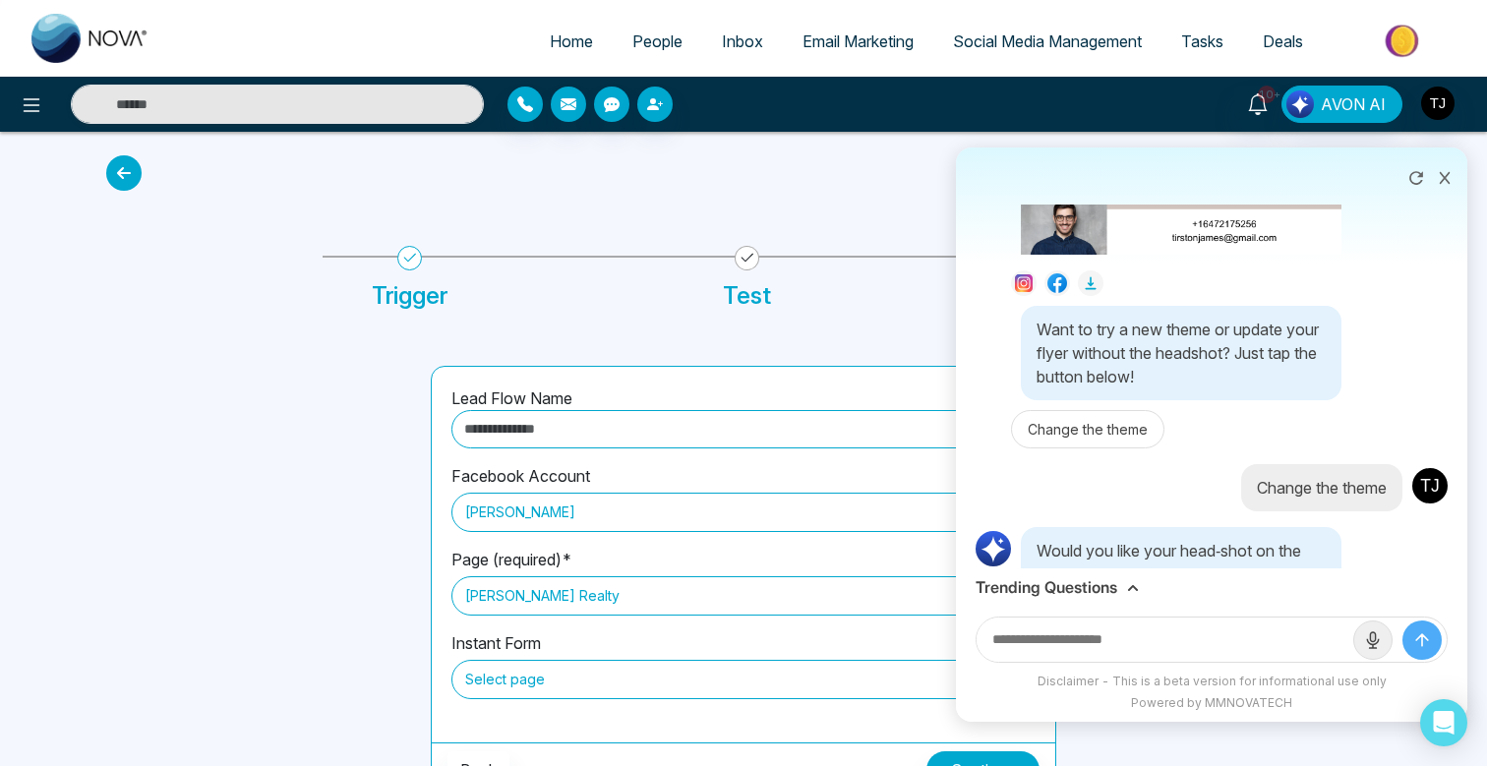
scroll to position [6647, 0]
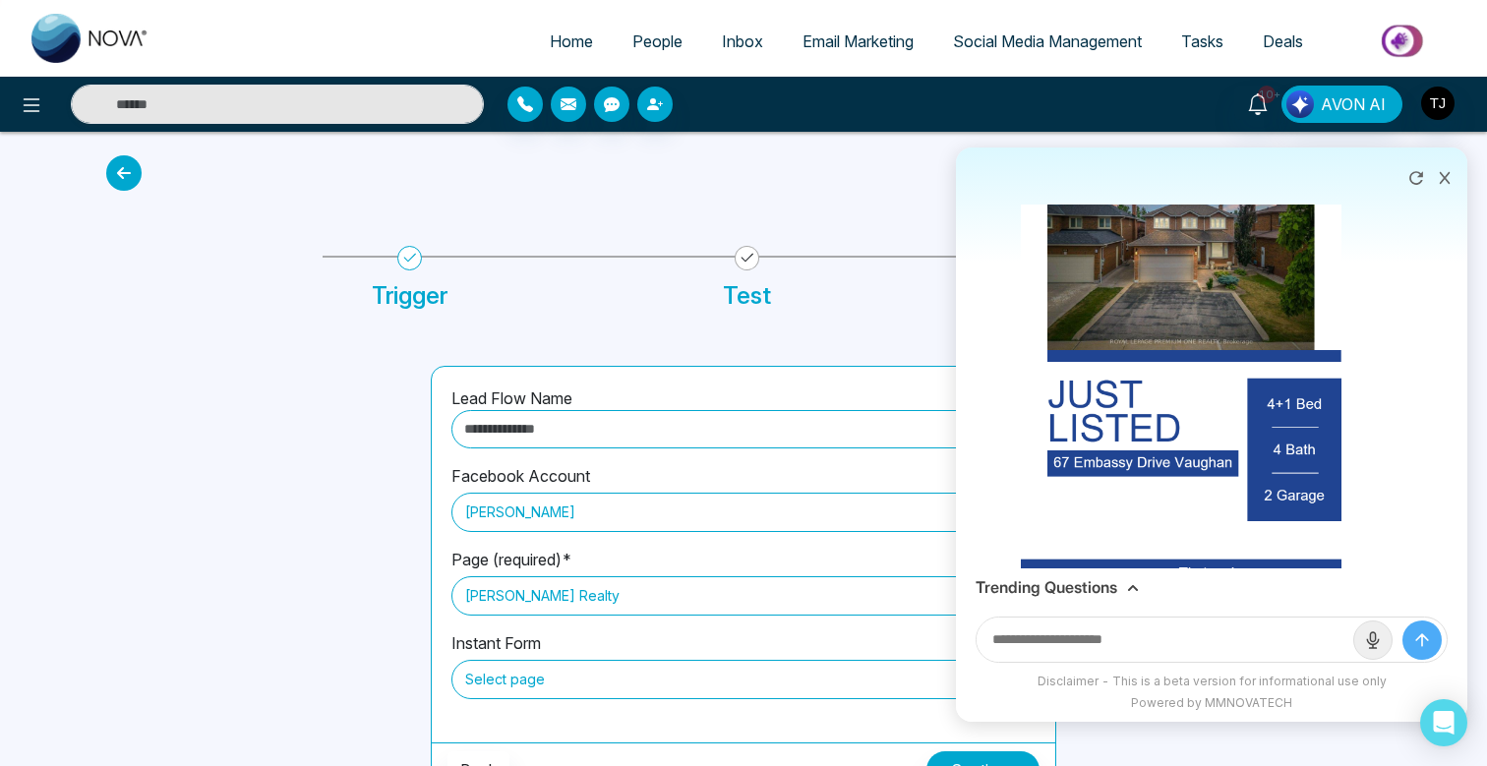
scroll to position [7553, 0]
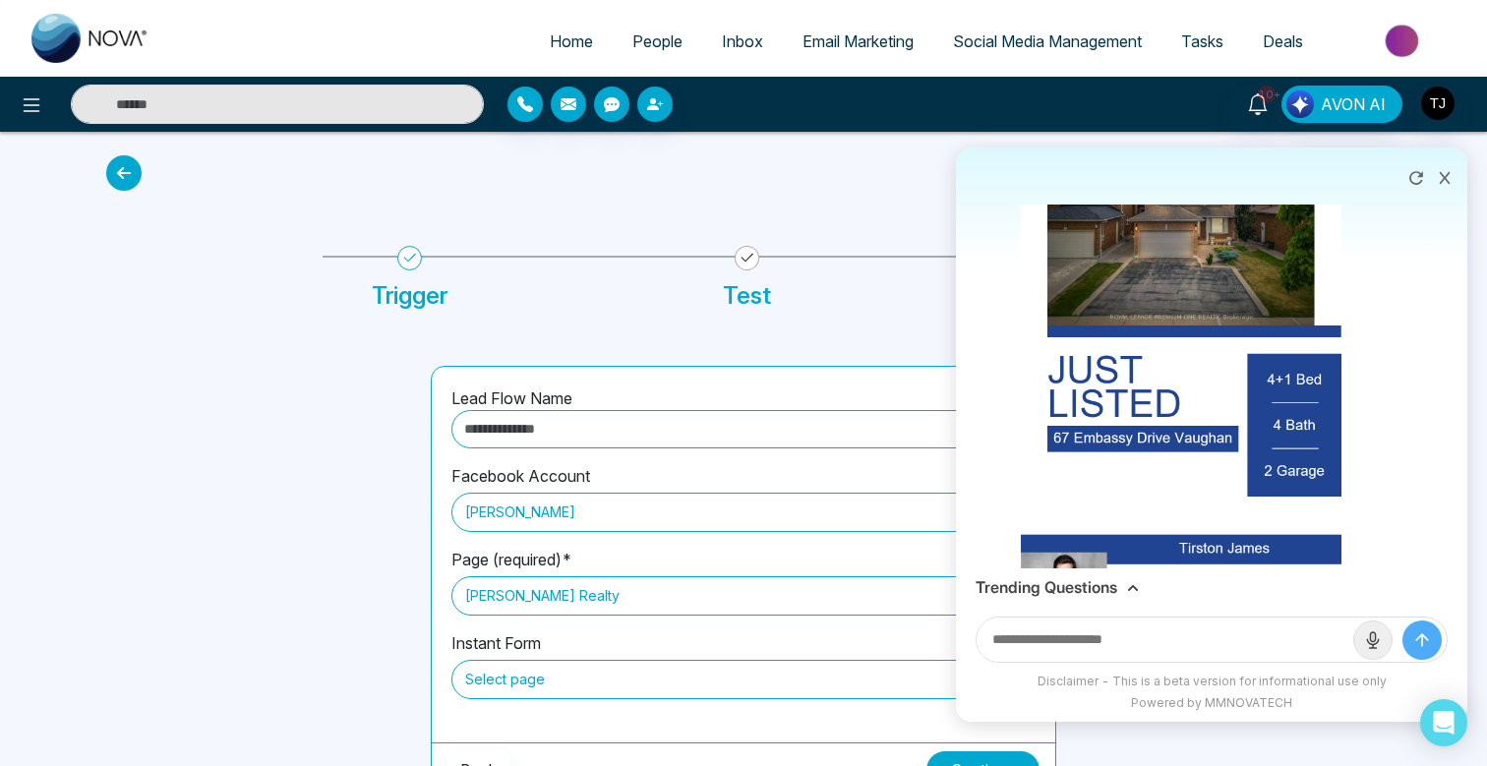
click at [1093, 582] on h3 "Trending Questions" at bounding box center [1046, 587] width 142 height 19
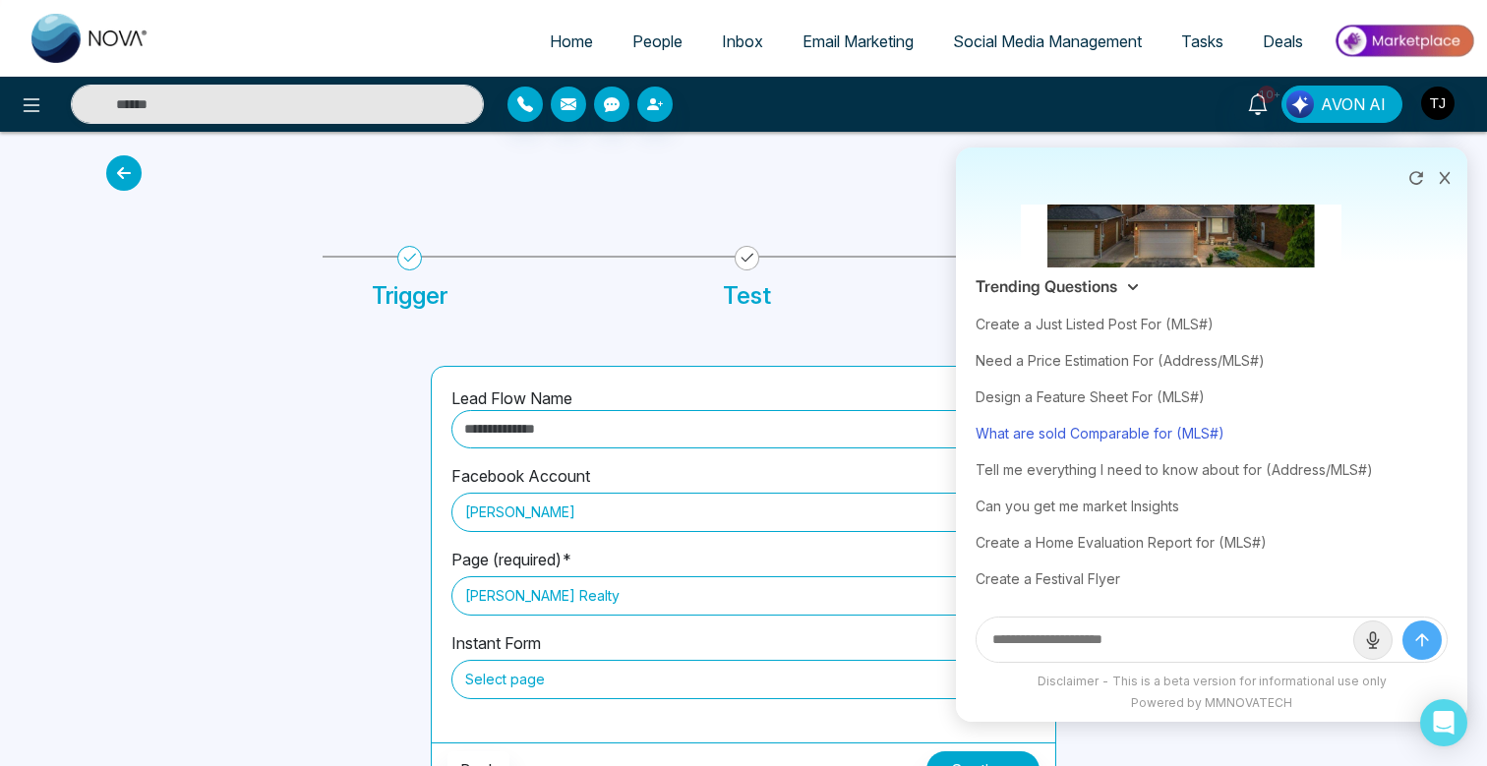
click at [1123, 430] on div "What are sold Comparable for (MLS#)" at bounding box center [1211, 433] width 472 height 36
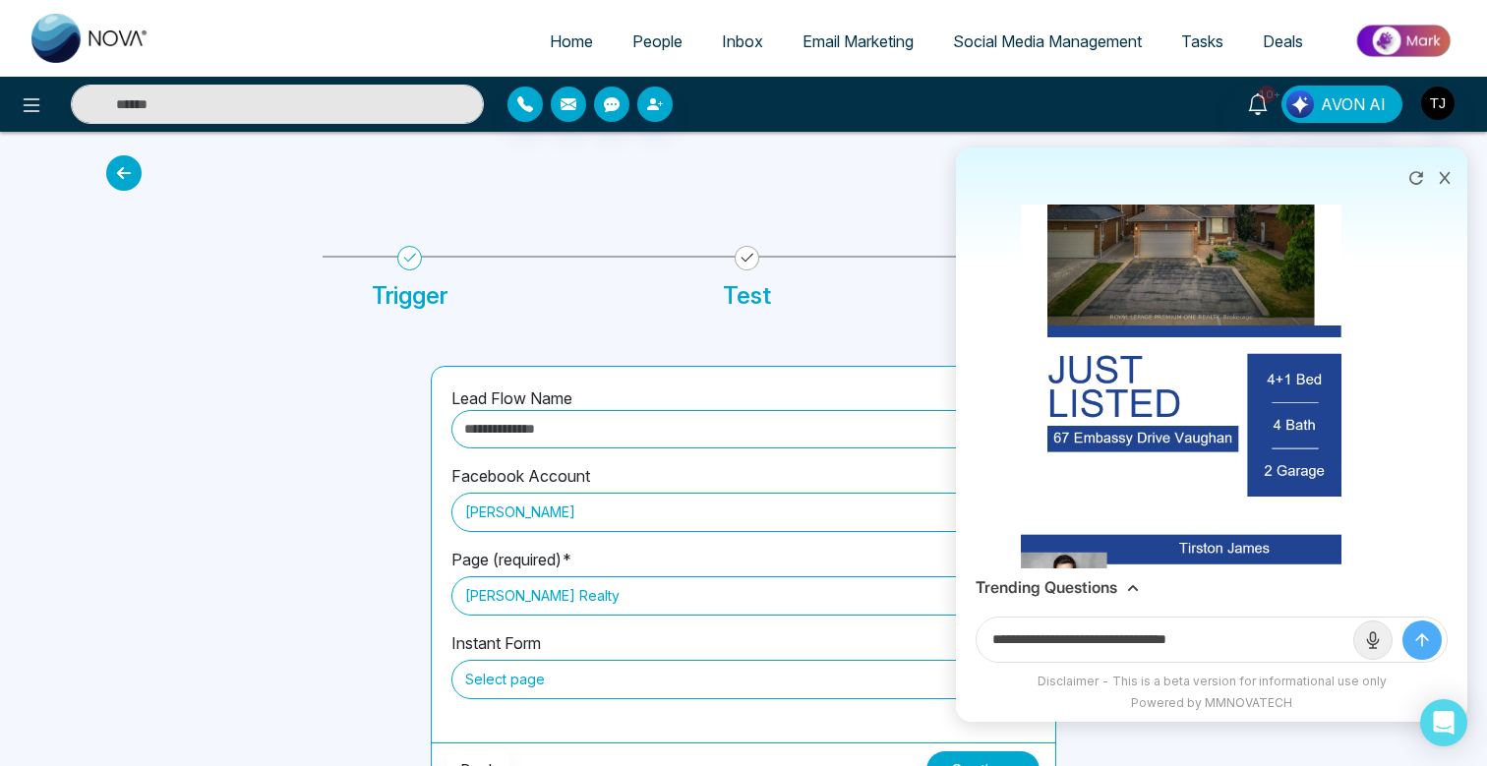
drag, startPoint x: 1190, startPoint y: 636, endPoint x: 1268, endPoint y: 636, distance: 78.7
click at [1268, 636] on input "**********" at bounding box center [1164, 639] width 377 height 44
paste input "**********"
type input "**********"
click at [1402, 620] on button "submit" at bounding box center [1421, 639] width 39 height 39
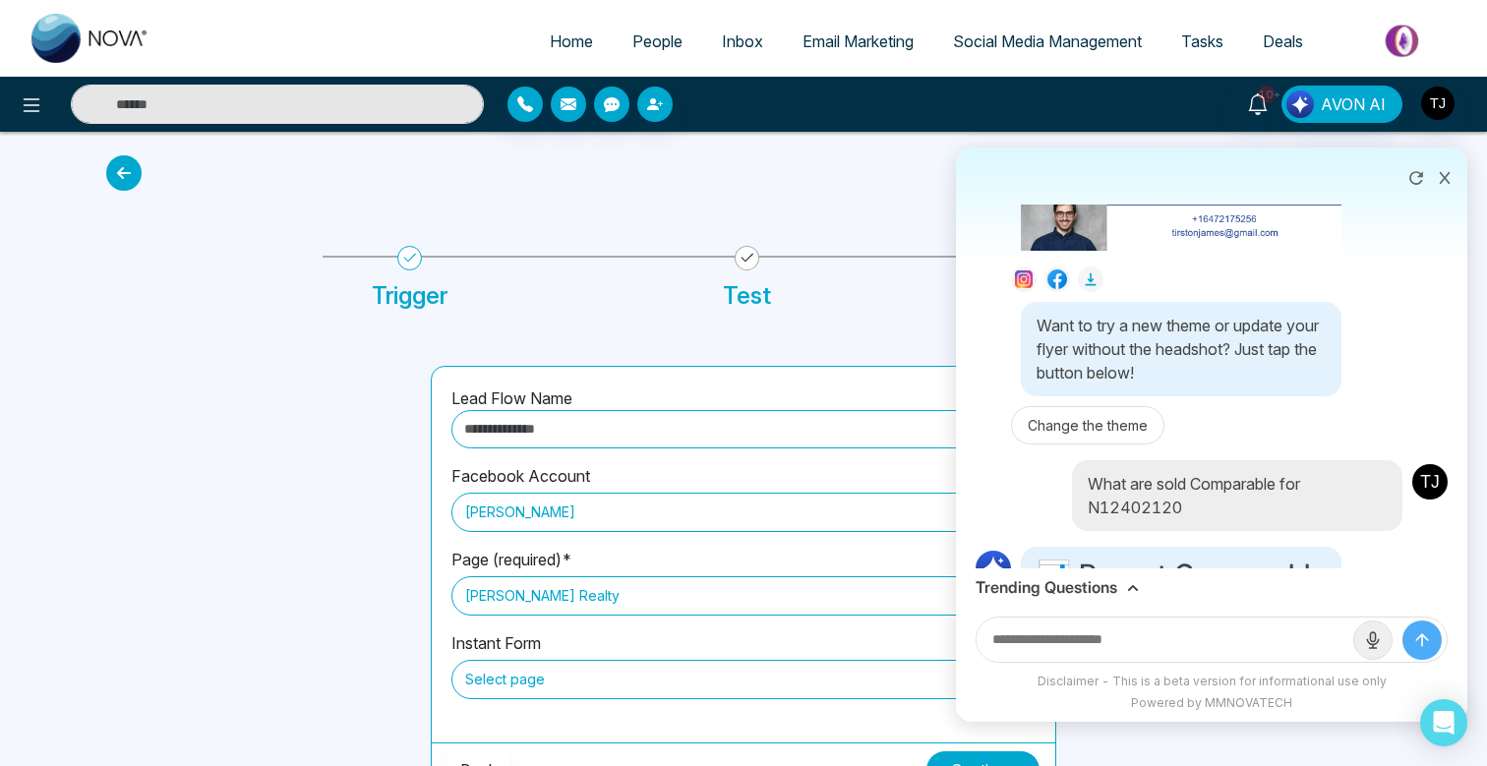
scroll to position [7933, 0]
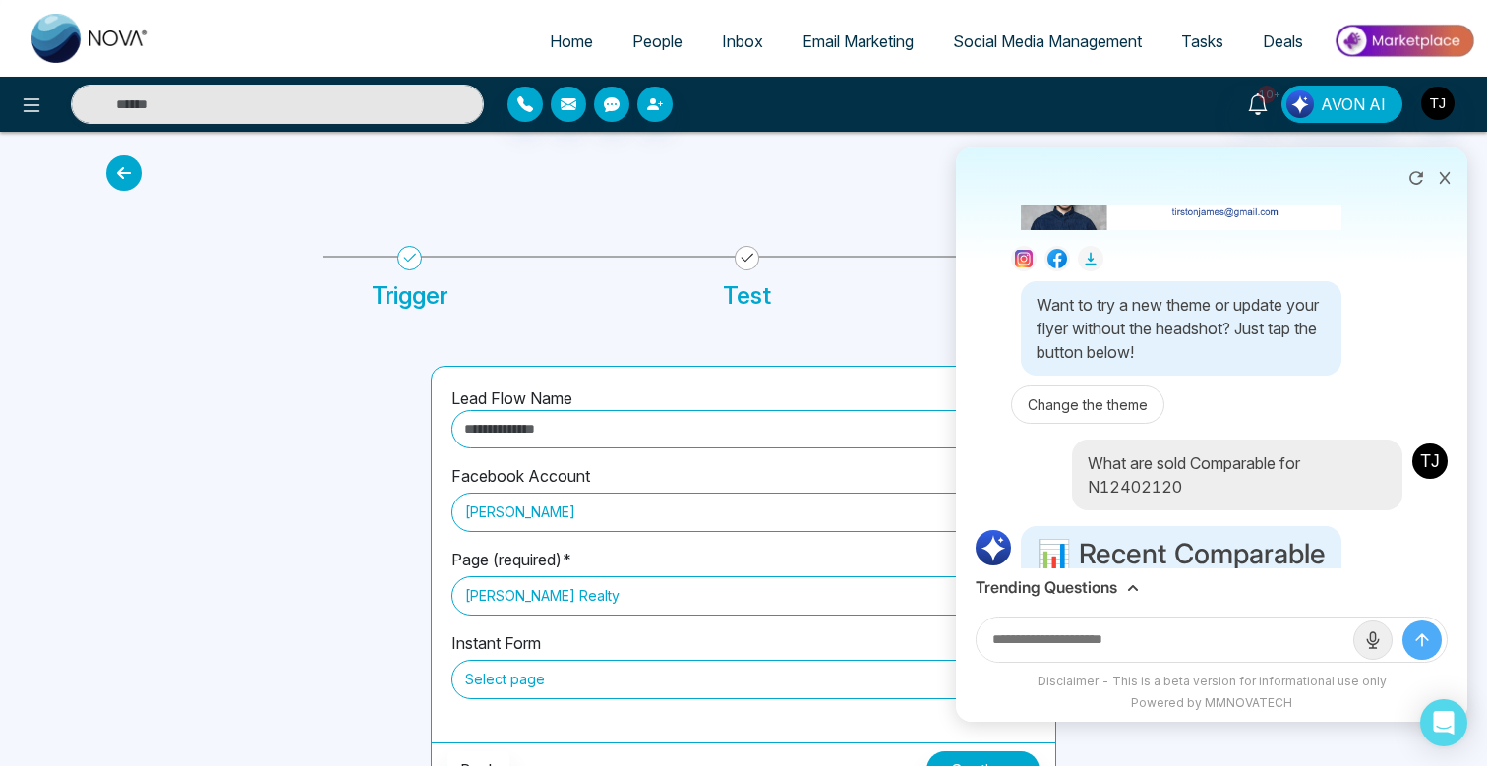
drag, startPoint x: 1277, startPoint y: 411, endPoint x: 1154, endPoint y: 413, distance: 122.9
click at [1154, 664] on p "Median Sold Price: $1,280,000" at bounding box center [1180, 676] width 289 height 24
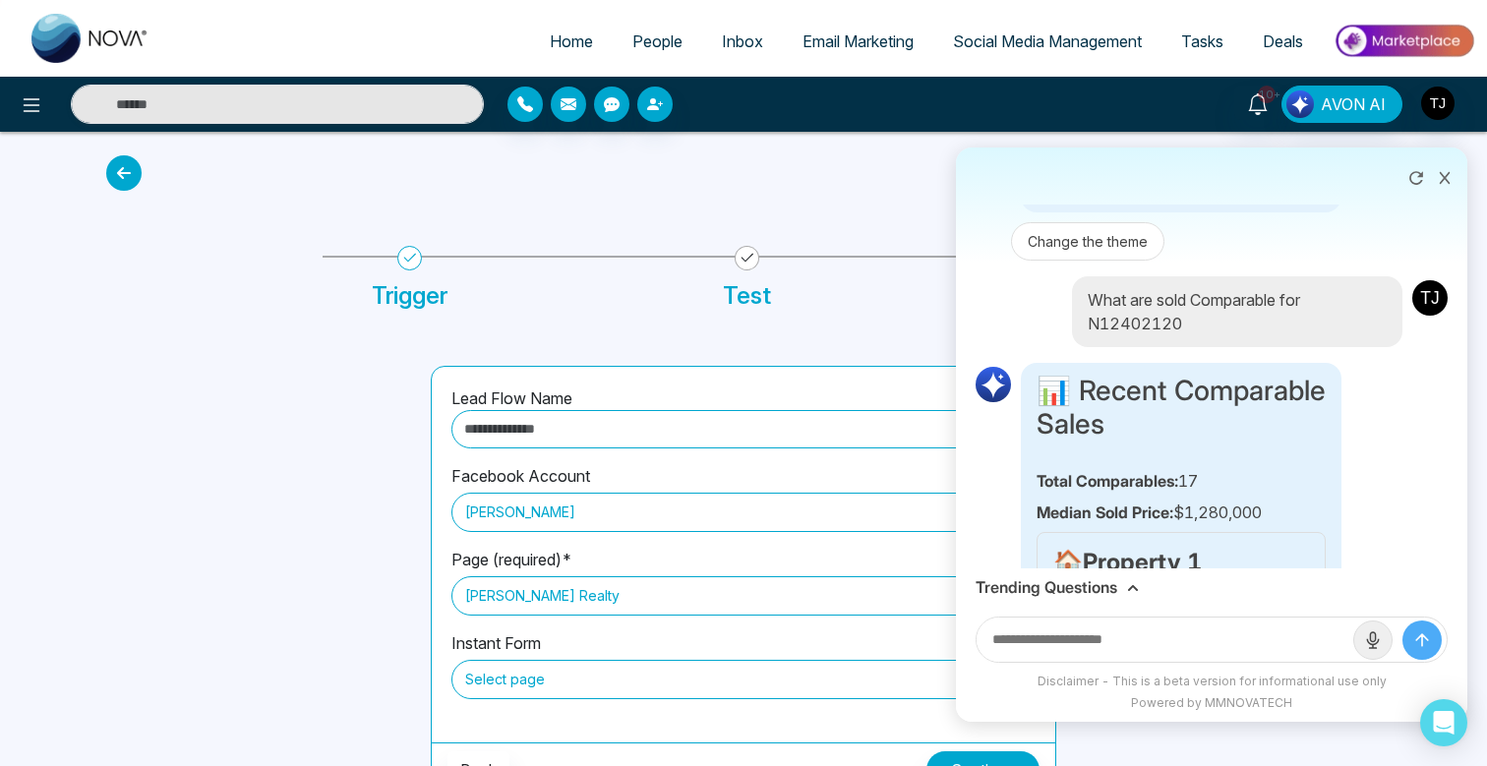
scroll to position [8088, 0]
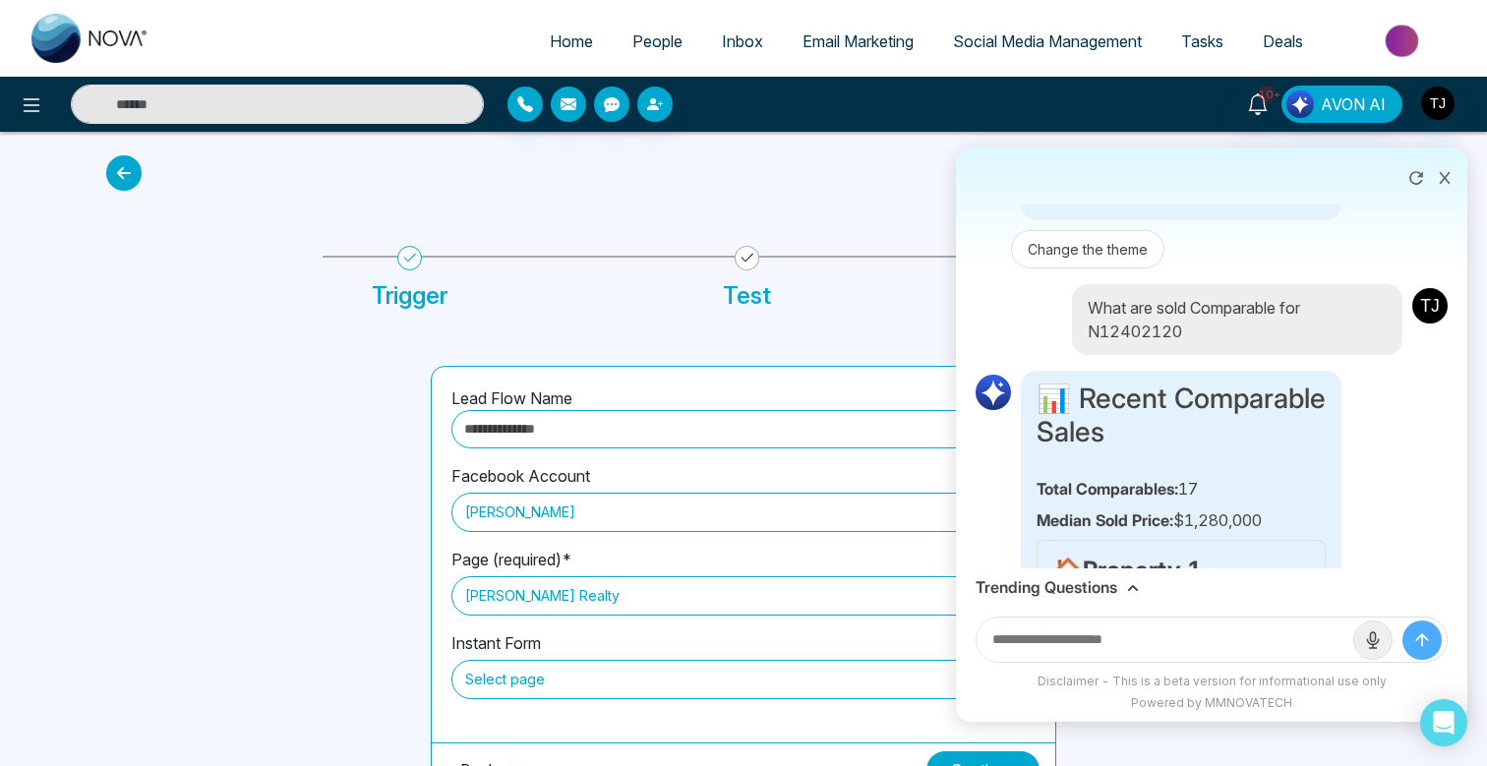
drag, startPoint x: 1204, startPoint y: 487, endPoint x: 1126, endPoint y: 485, distance: 78.7
click at [1126, 540] on div "🏠 Property 1 MLS #: N12338409 Address: [STREET_ADDRESS][PERSON_NAME] Property T…" at bounding box center [1180, 667] width 289 height 255
drag, startPoint x: 1211, startPoint y: 467, endPoint x: 1122, endPoint y: 469, distance: 89.5
click at [1122, 722] on p "Sold Date: [DATE]" at bounding box center [1181, 734] width 256 height 24
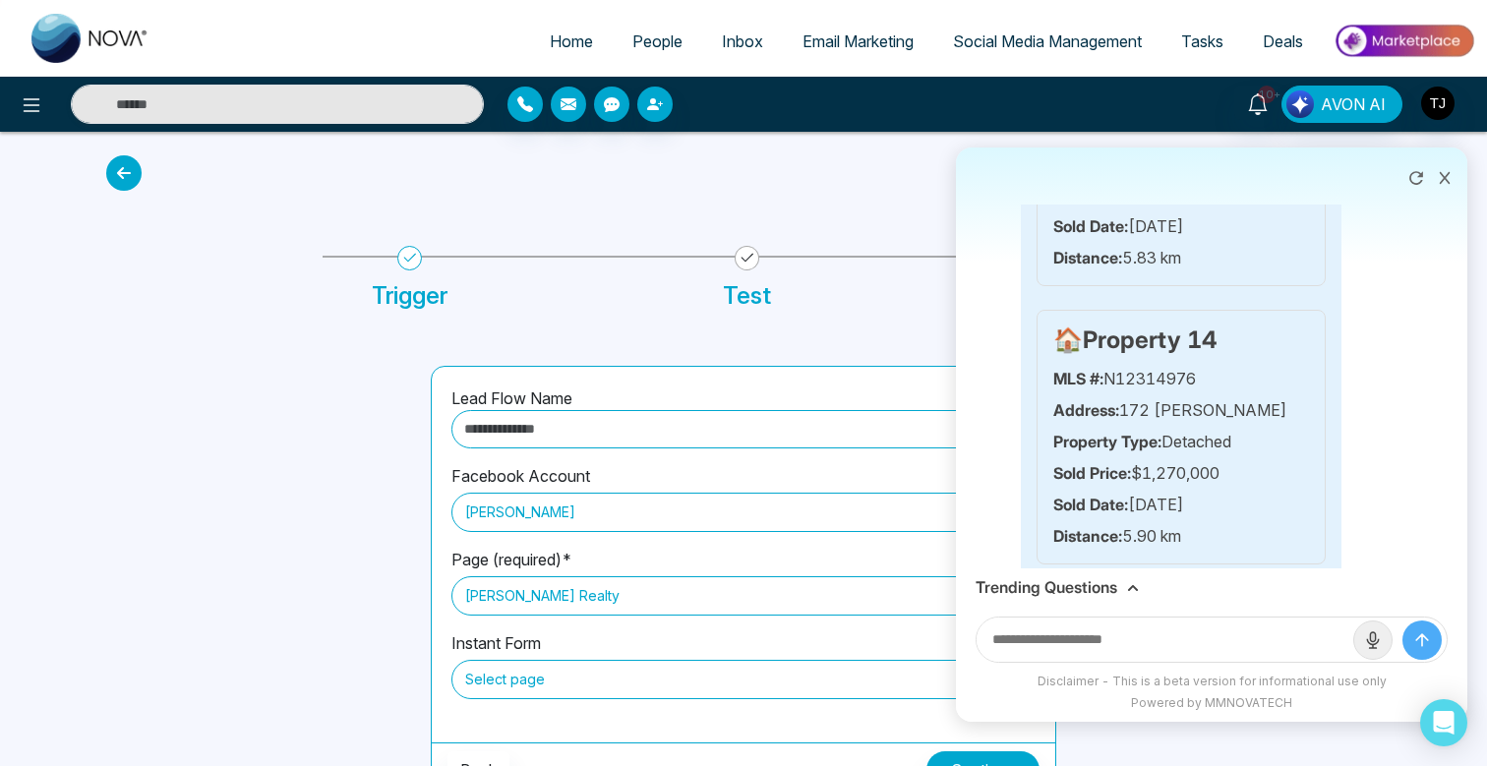
scroll to position [12633, 0]
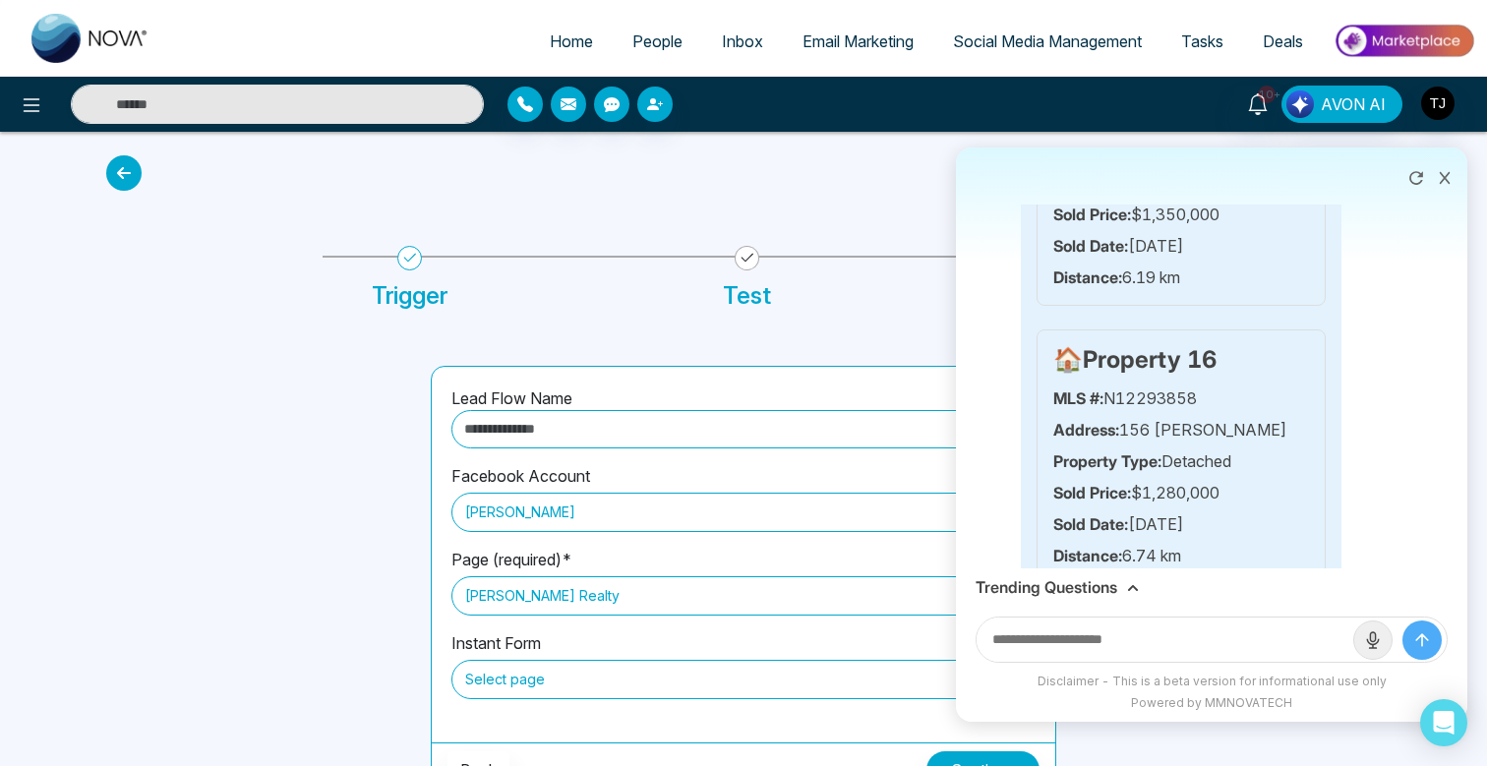
click at [1037, 596] on h3 "Trending Questions" at bounding box center [1046, 587] width 142 height 19
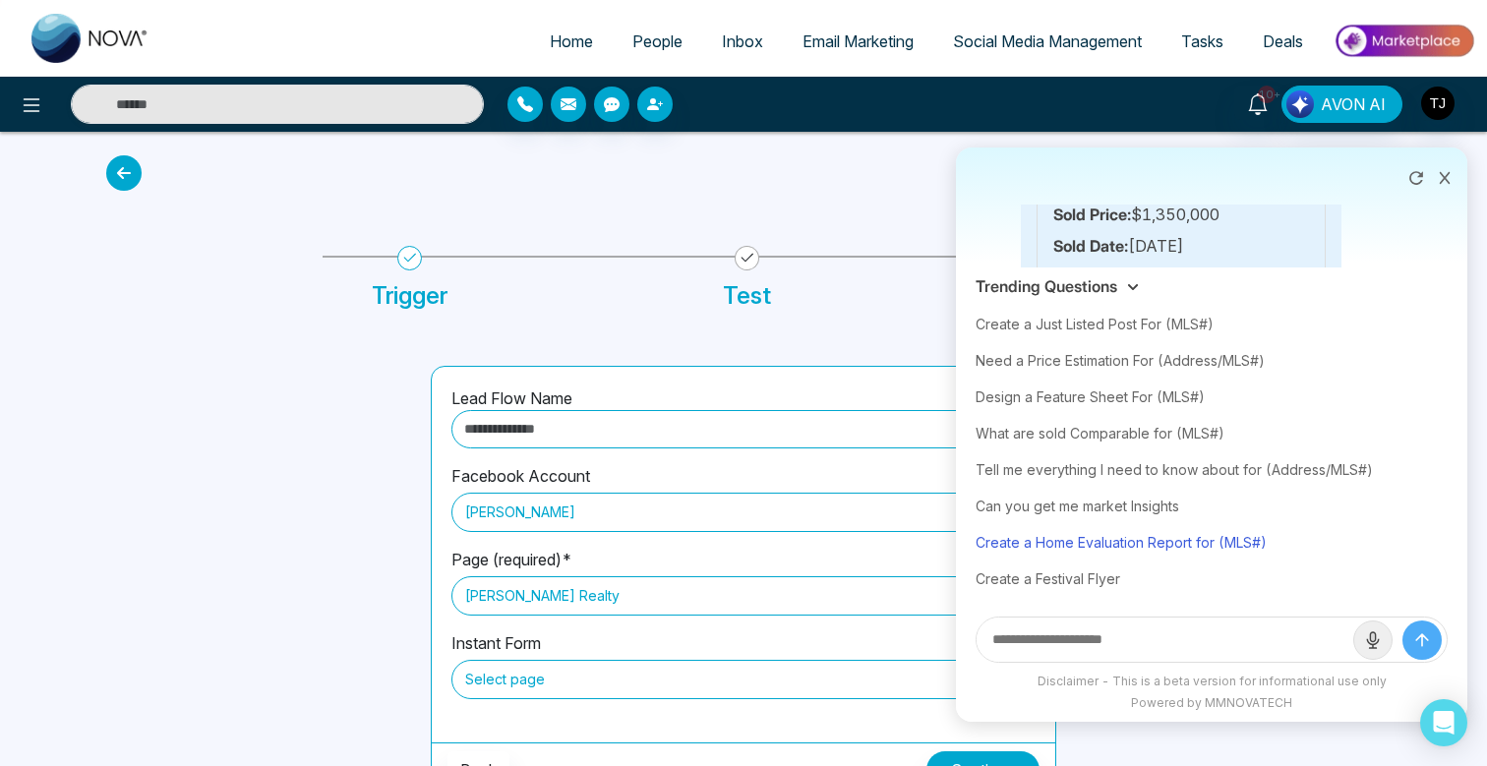
click at [1061, 549] on div "Create a Home Evaluation Report for (MLS#)" at bounding box center [1211, 542] width 472 height 36
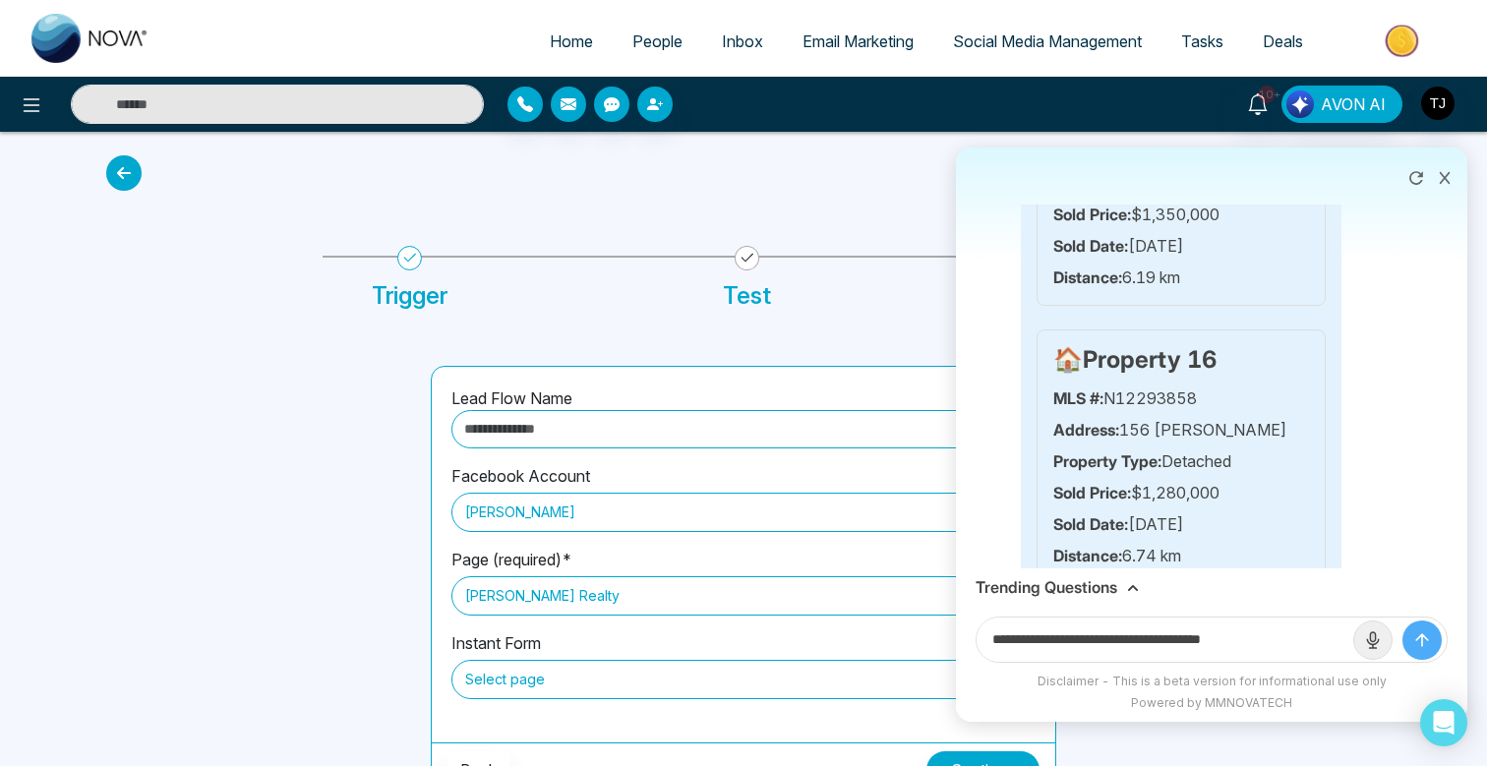
drag, startPoint x: 1232, startPoint y: 633, endPoint x: 1340, endPoint y: 651, distance: 109.6
click at [1340, 651] on input "**********" at bounding box center [1164, 639] width 377 height 44
paste input "***"
type input "**********"
click at [1402, 620] on button "submit" at bounding box center [1421, 639] width 39 height 39
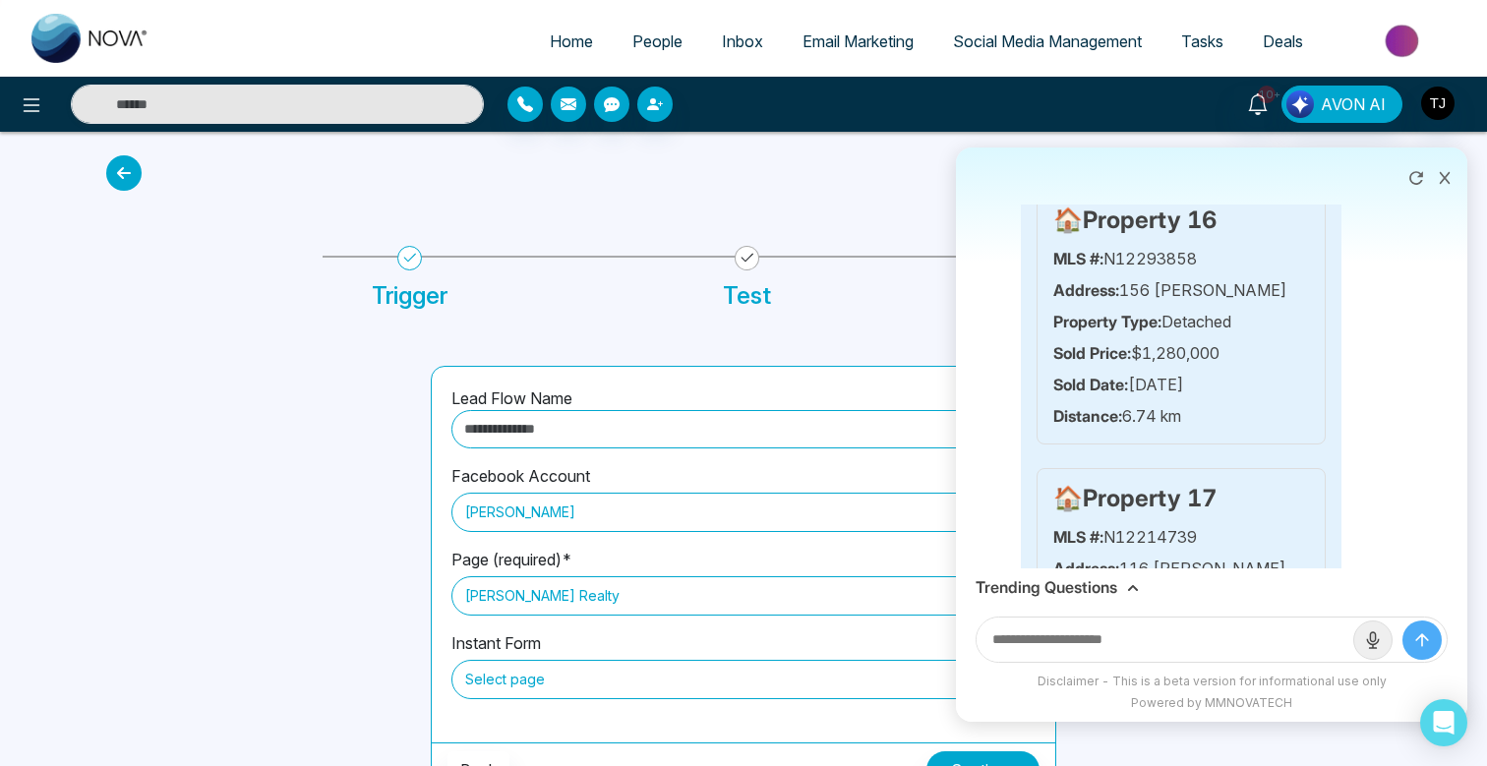
scroll to position [12832, 0]
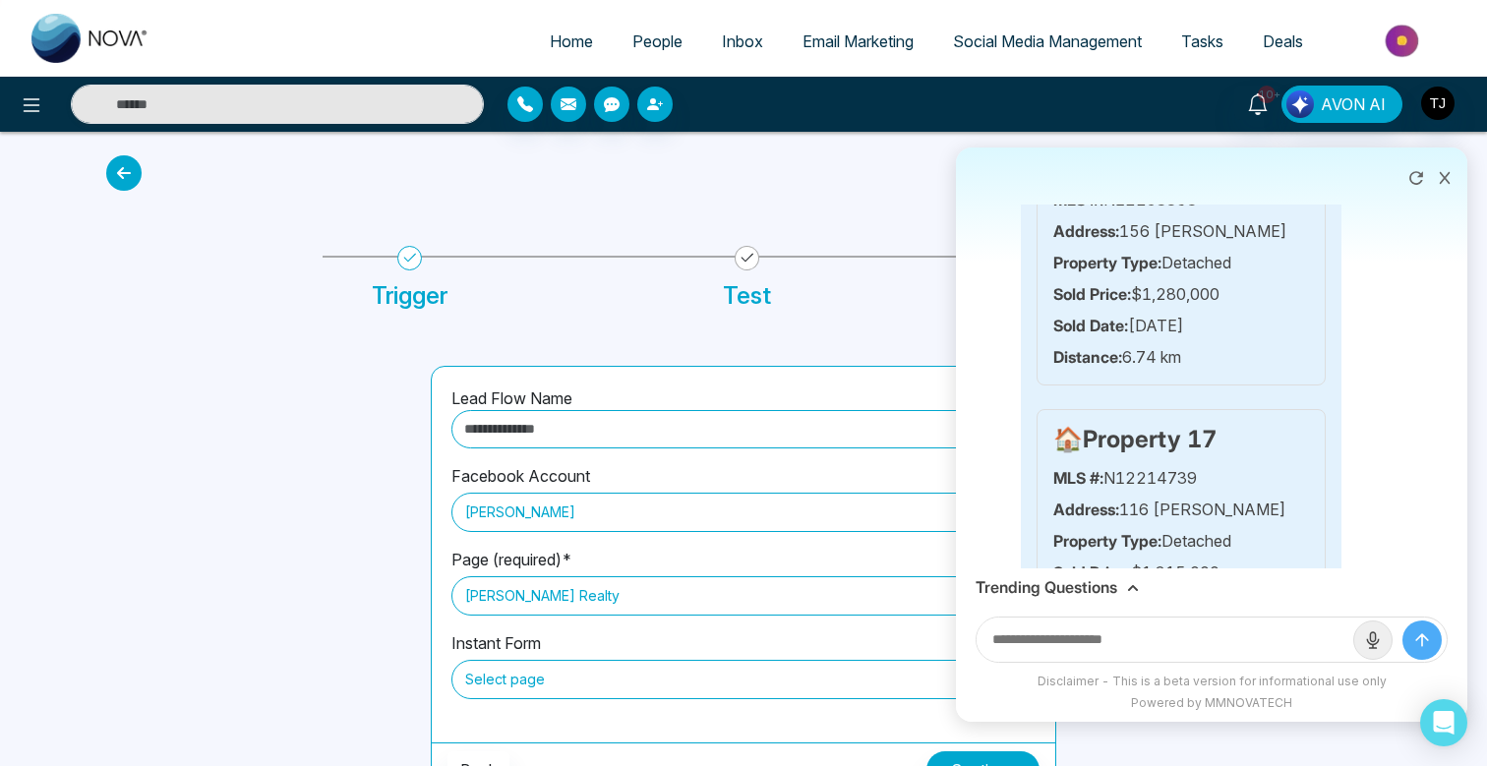
click at [1443, 181] on icon at bounding box center [1444, 178] width 14 height 14
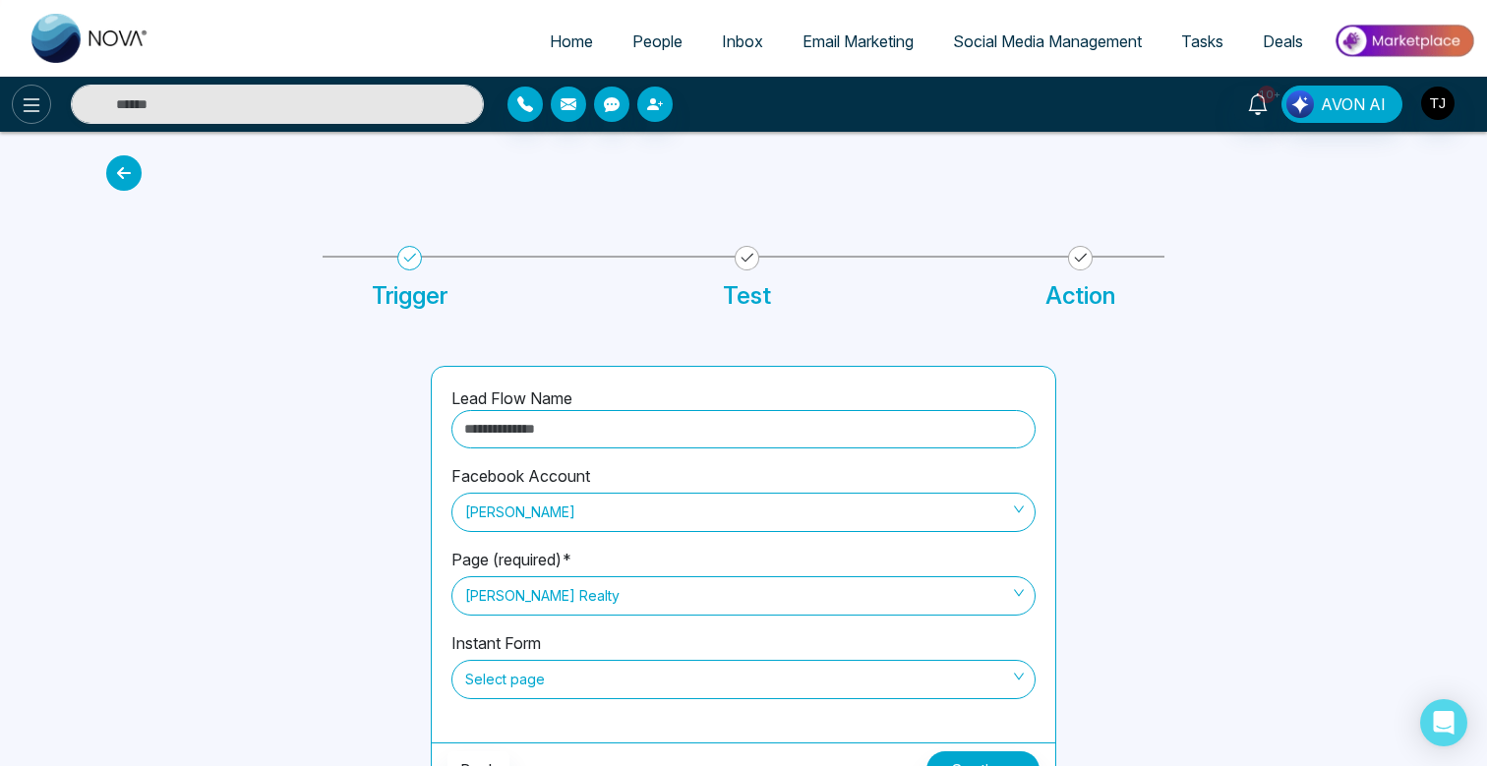
click at [40, 102] on icon at bounding box center [32, 105] width 24 height 24
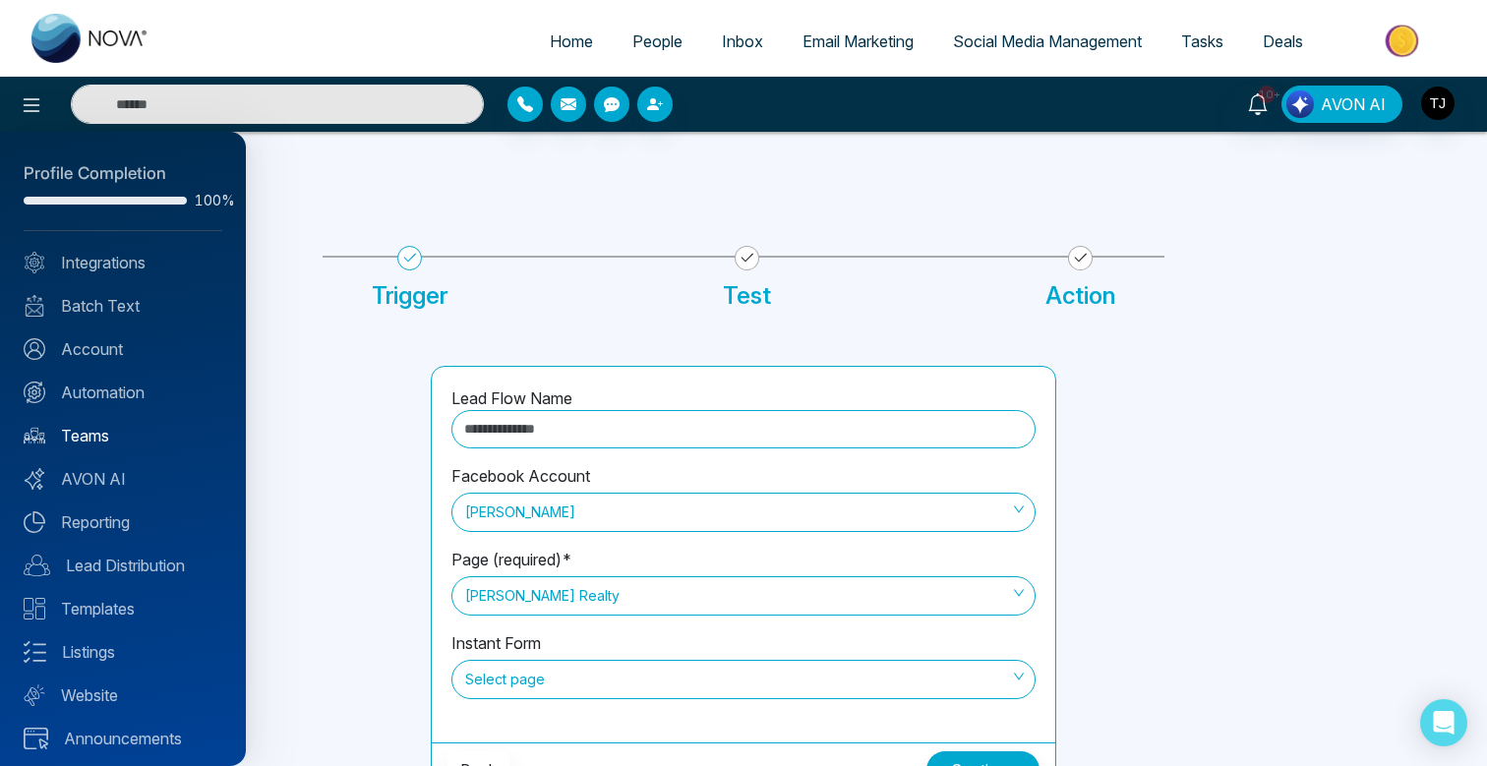
click at [86, 437] on link "Teams" at bounding box center [123, 436] width 199 height 24
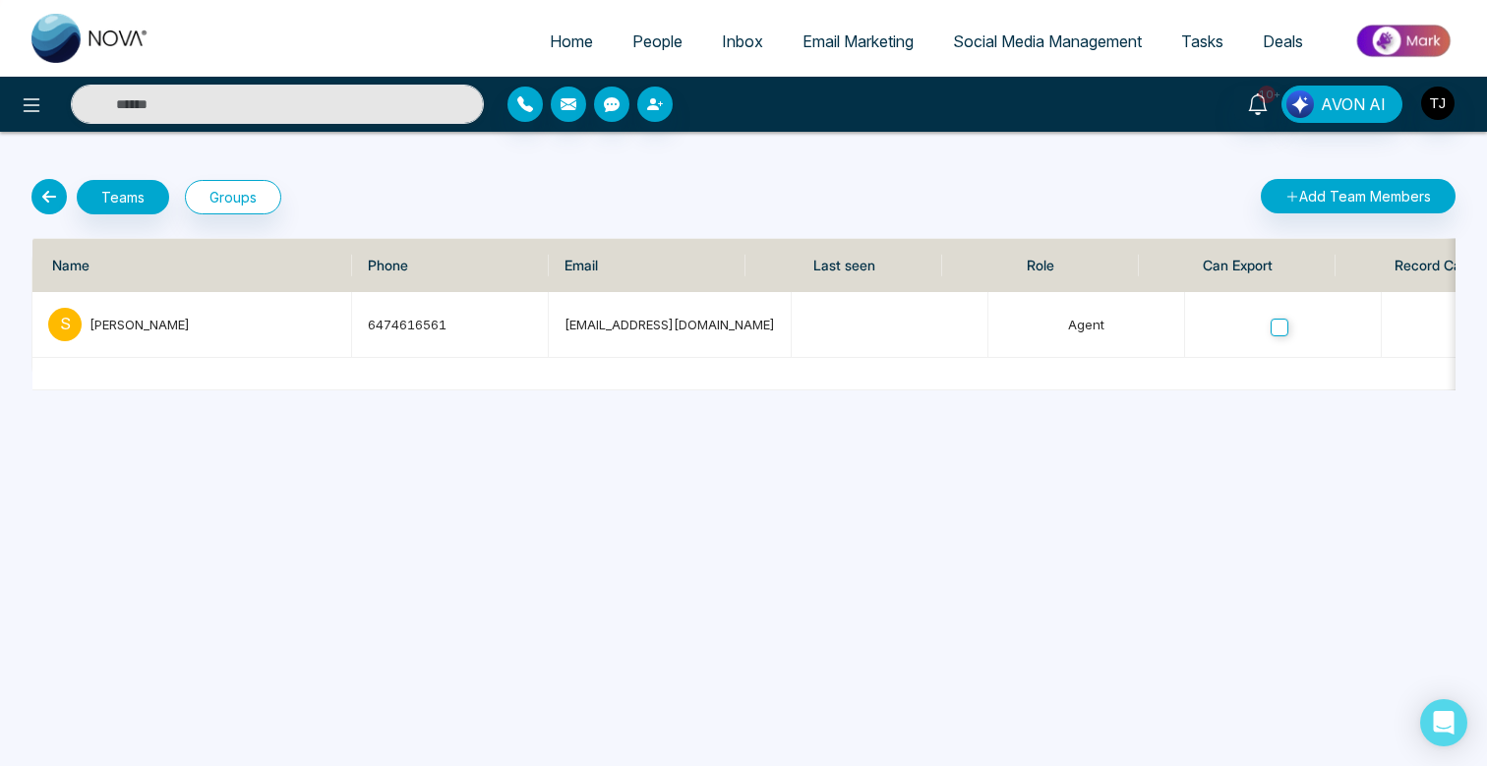
click at [614, 42] on link "People" at bounding box center [657, 41] width 89 height 37
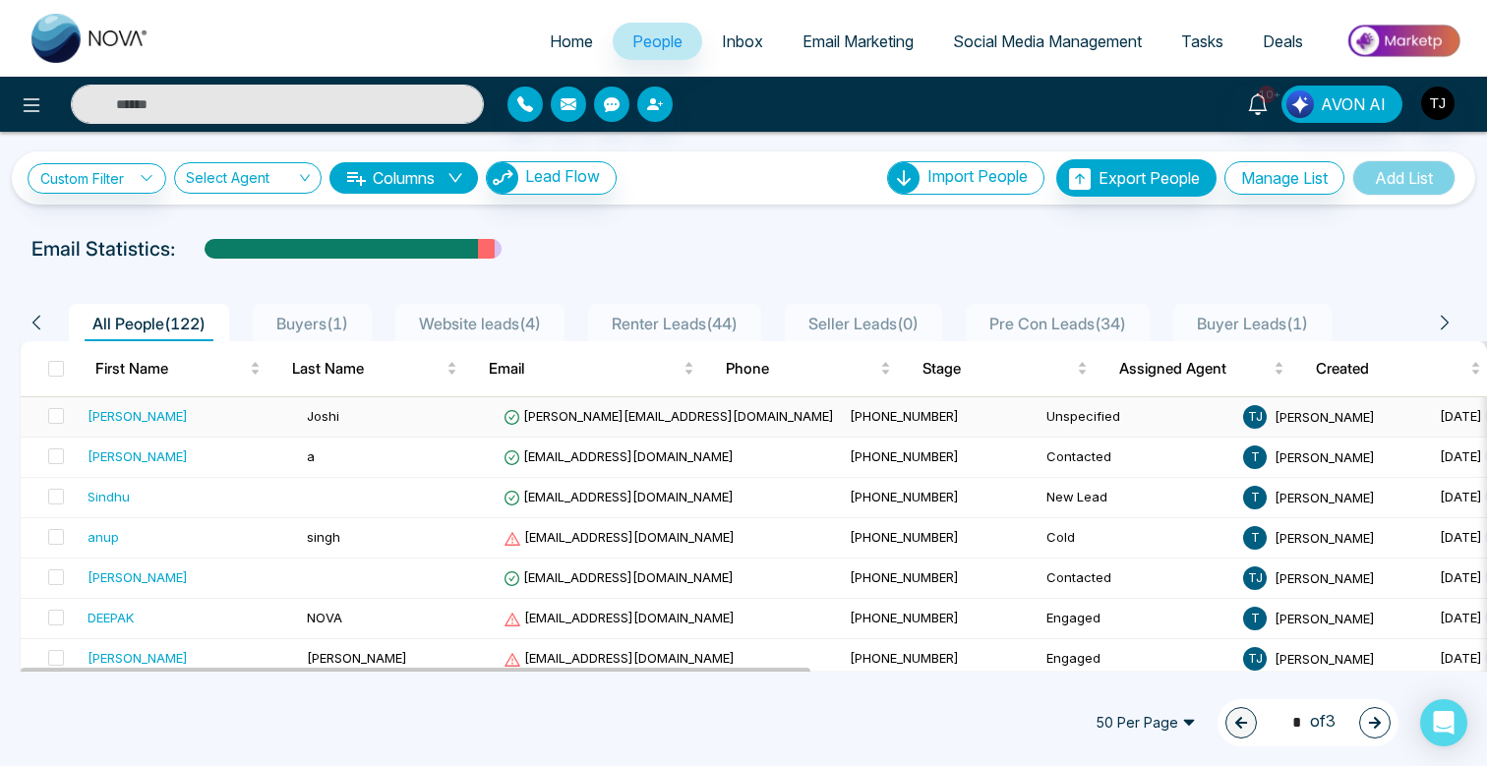
click at [124, 412] on div "[PERSON_NAME]" at bounding box center [138, 416] width 100 height 20
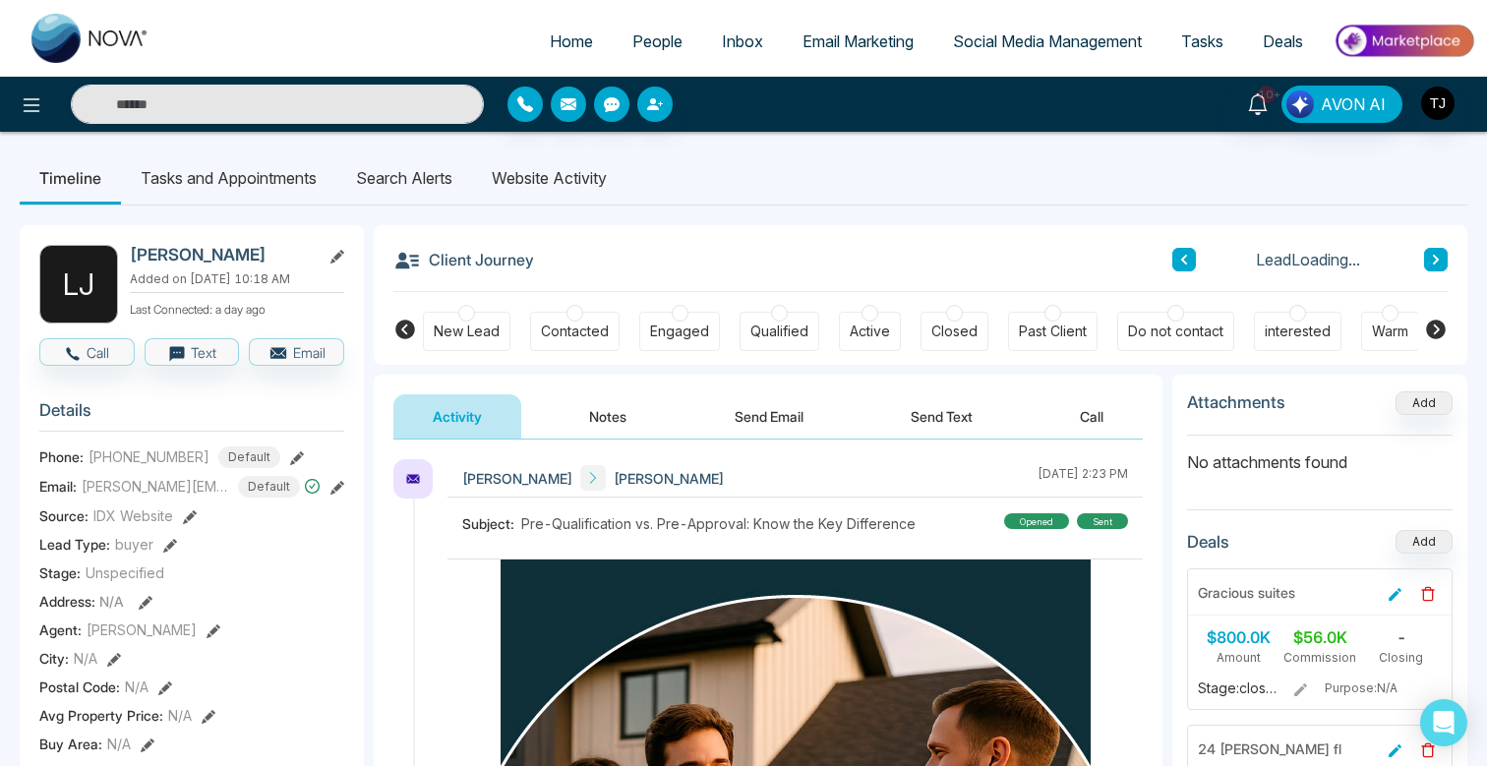
scroll to position [120, 0]
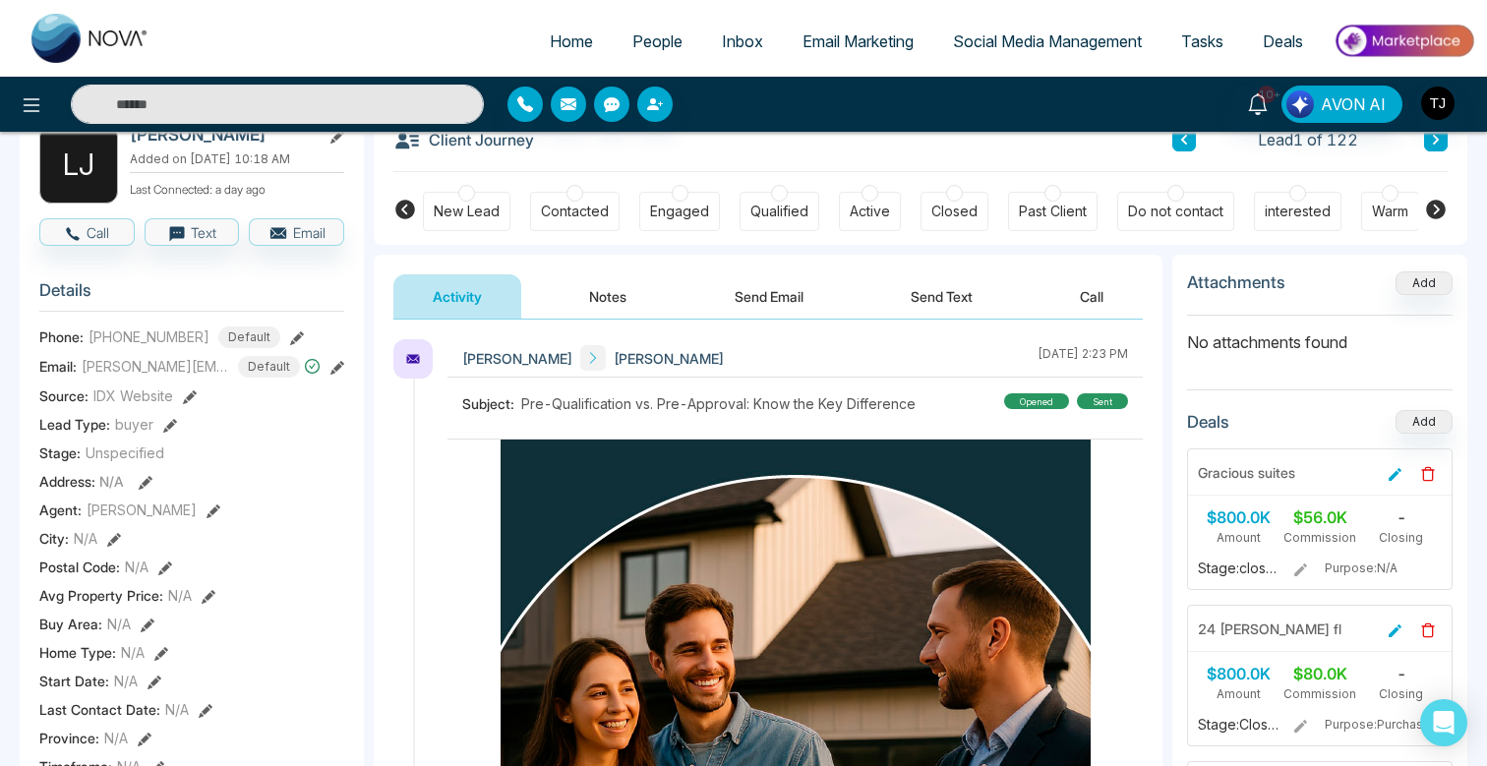
click at [206, 518] on icon at bounding box center [213, 511] width 14 height 14
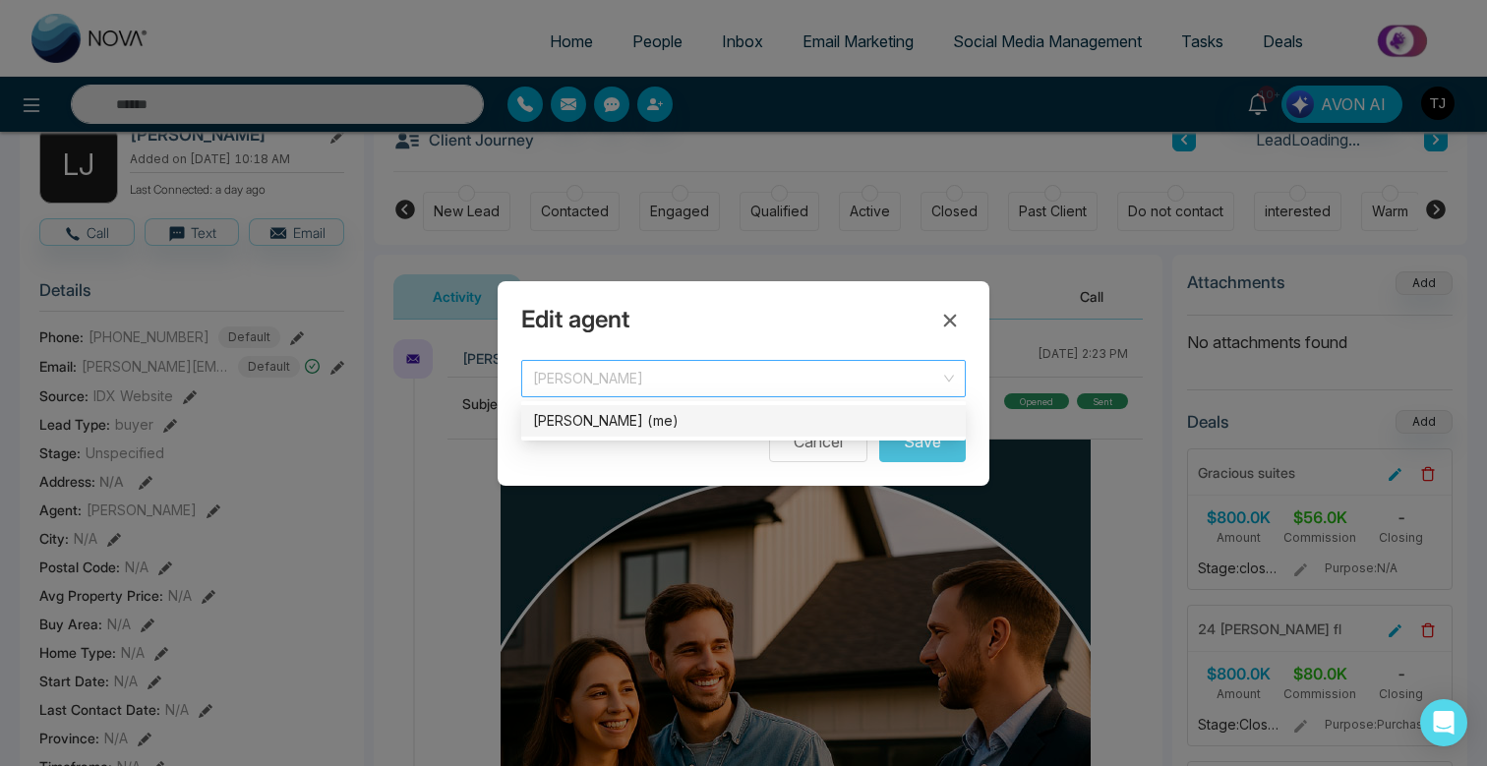
click at [720, 377] on span "[PERSON_NAME]" at bounding box center [743, 379] width 421 height 28
click at [943, 318] on icon at bounding box center [950, 321] width 24 height 24
